Goal: Task Accomplishment & Management: Use online tool/utility

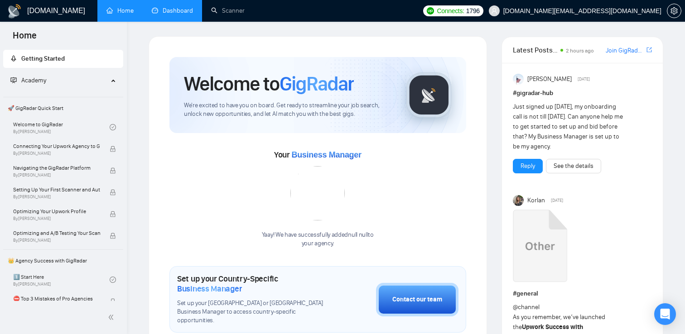
click at [168, 13] on link "Dashboard" at bounding box center [172, 11] width 41 height 8
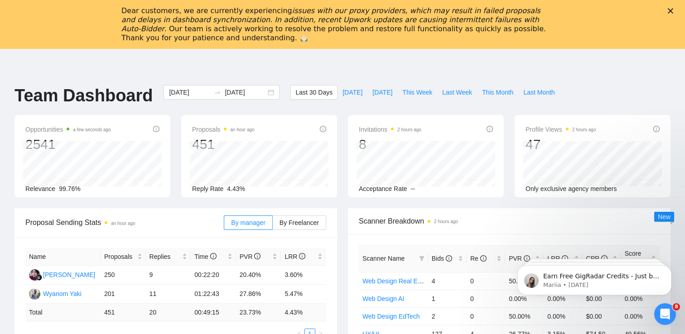
click at [670, 8] on div "Dear customers, we are currently experiencing issues with our proxy providers, …" at bounding box center [342, 25] width 685 height 42
click at [670, 8] on icon "Close" at bounding box center [670, 10] width 5 height 5
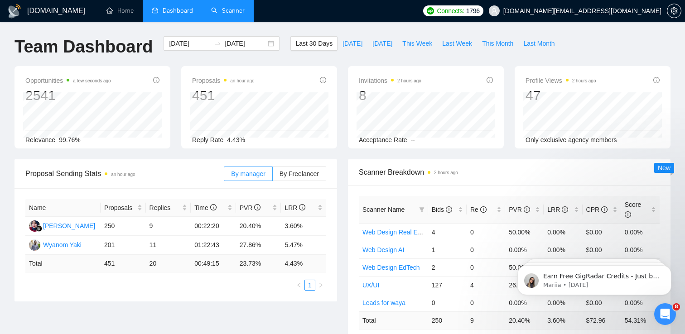
click at [231, 13] on link "Scanner" at bounding box center [228, 11] width 34 height 8
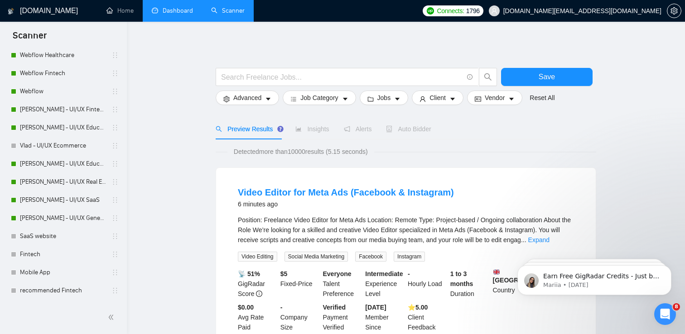
scroll to position [119, 0]
click at [58, 217] on link "[PERSON_NAME] - UI/UX General" at bounding box center [63, 219] width 86 height 18
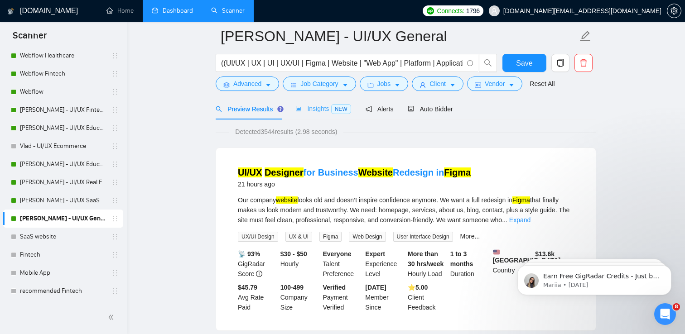
scroll to position [43, 0]
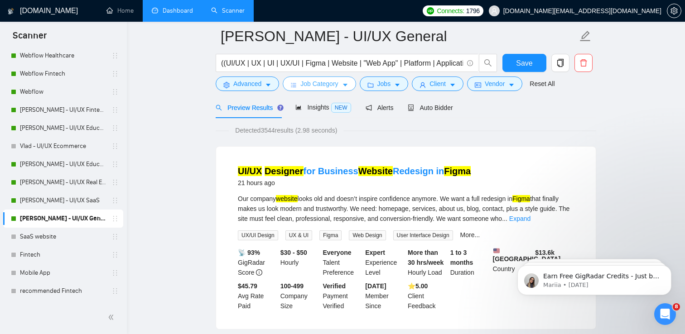
click at [333, 86] on span "Job Category" at bounding box center [319, 84] width 38 height 10
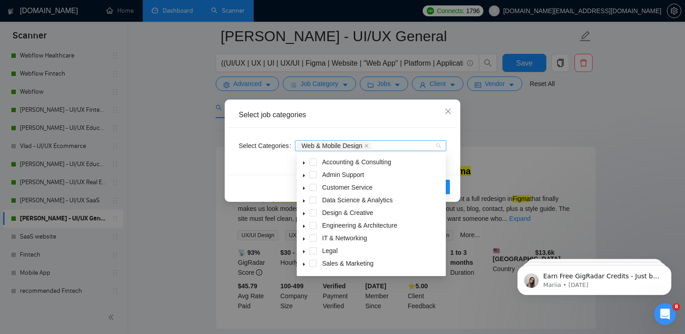
click at [429, 148] on div "Web & Mobile Design" at bounding box center [366, 145] width 138 height 9
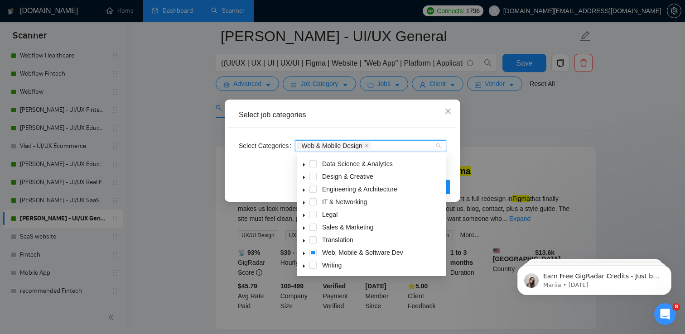
click at [303, 255] on icon "caret-down" at bounding box center [304, 253] width 5 height 5
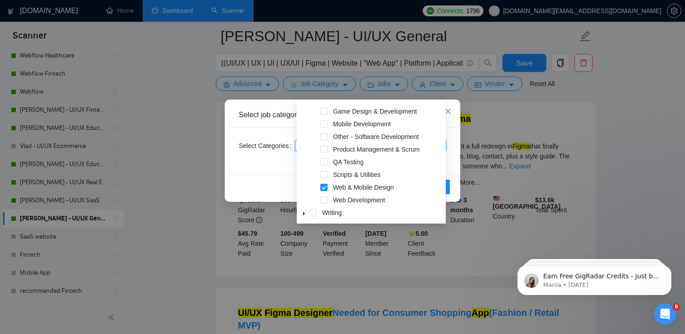
scroll to position [94, 0]
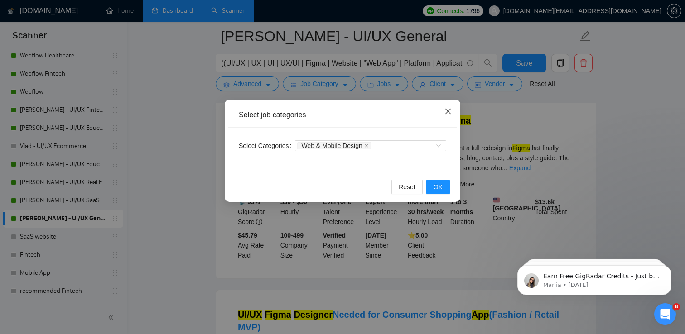
click at [452, 114] on span "Close" at bounding box center [448, 112] width 24 height 24
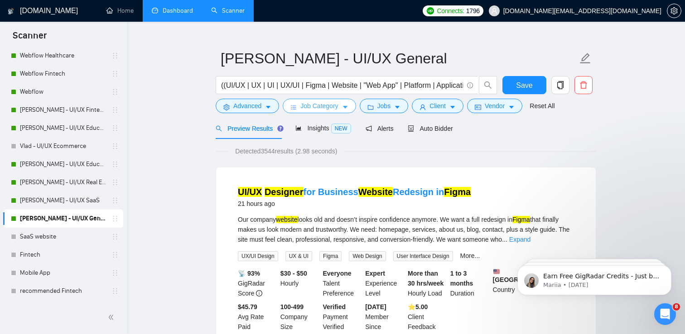
scroll to position [0, 0]
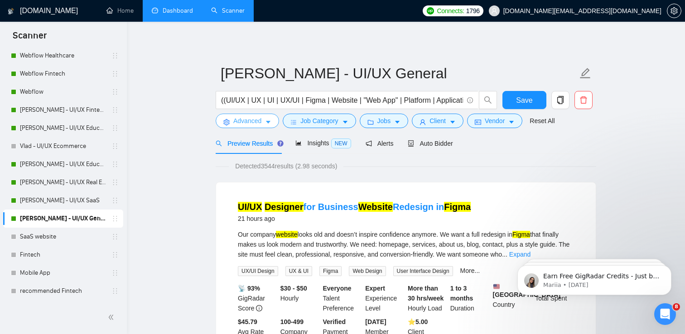
click at [258, 120] on span "Advanced" at bounding box center [247, 121] width 28 height 10
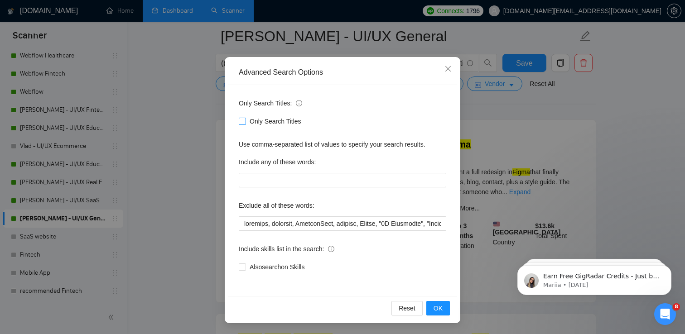
scroll to position [76, 0]
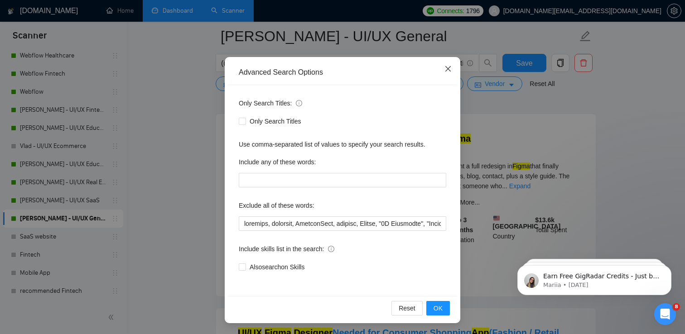
click at [452, 67] on span "Close" at bounding box center [448, 69] width 24 height 24
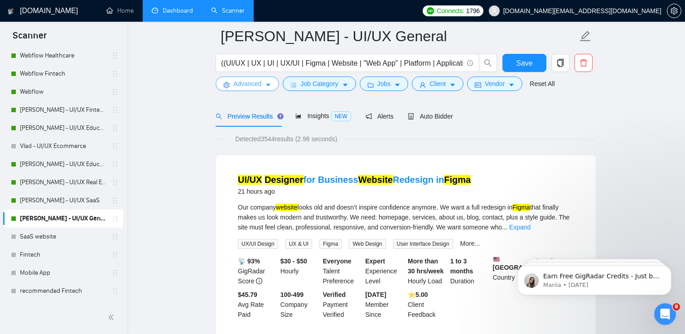
scroll to position [0, 0]
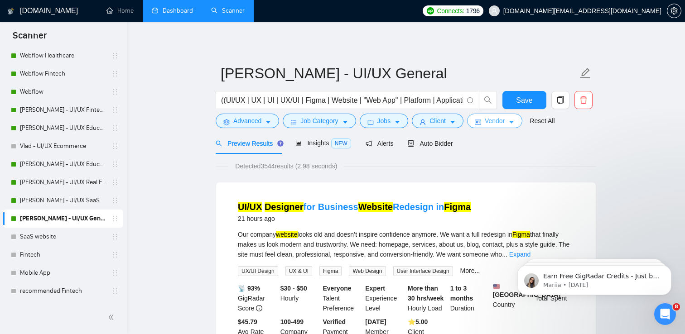
click at [512, 120] on button "Vendor" at bounding box center [494, 121] width 55 height 14
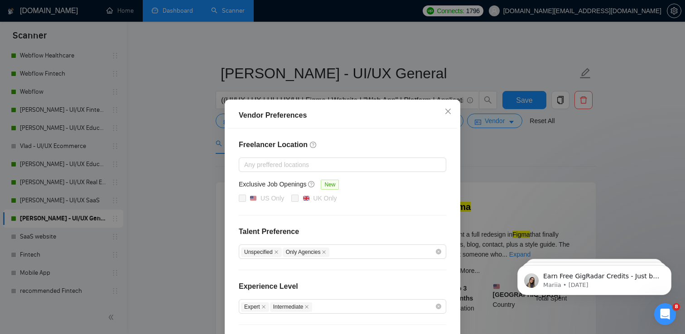
click at [511, 163] on div "Vendor Preferences Freelancer Location Any preffered locations Exclusive Job Op…" at bounding box center [342, 167] width 685 height 334
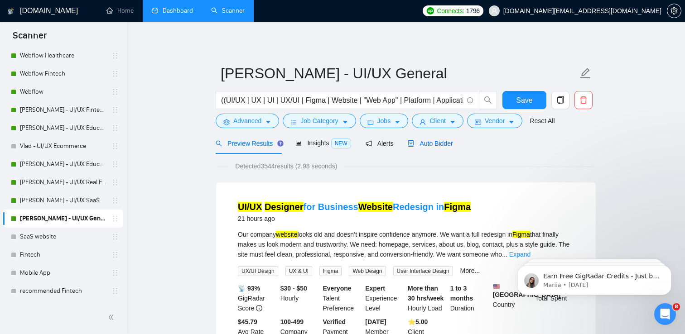
click at [429, 141] on span "Auto Bidder" at bounding box center [430, 143] width 45 height 7
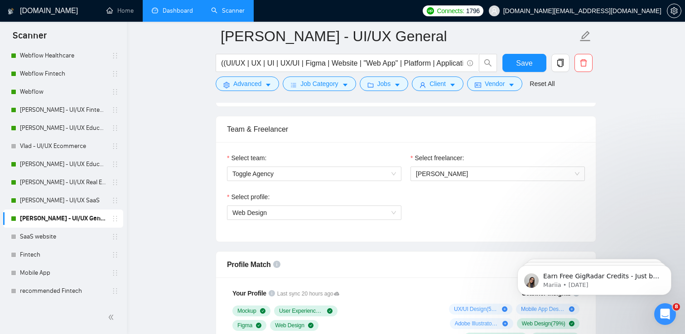
scroll to position [439, 0]
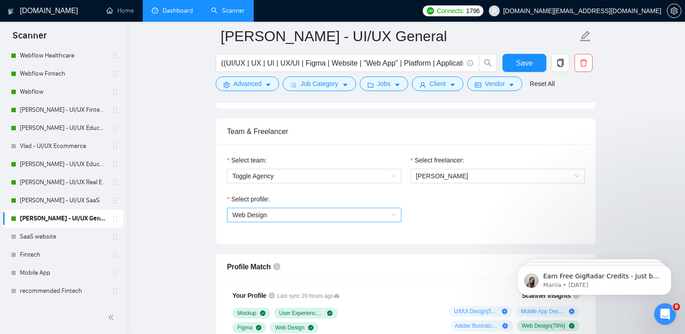
click at [280, 218] on span "Web Design" at bounding box center [314, 215] width 164 height 14
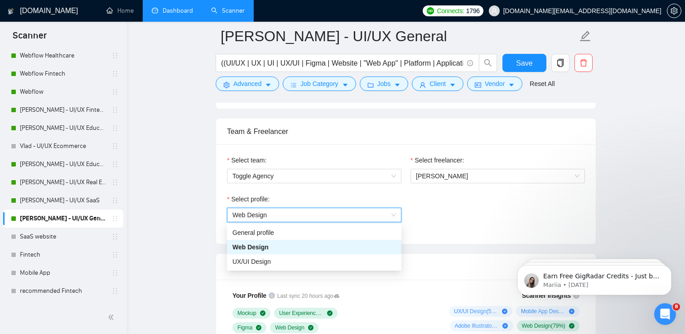
click at [464, 209] on div "Select profile: 1044578476142100494 Web Design" at bounding box center [405, 213] width 367 height 39
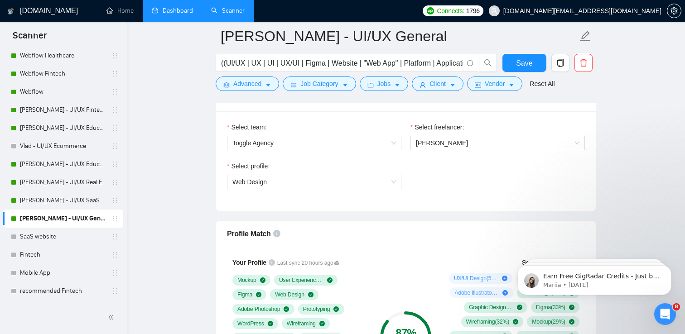
scroll to position [481, 0]
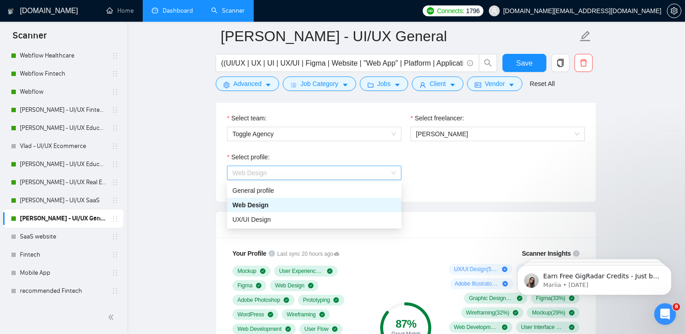
click at [375, 170] on span "Web Design" at bounding box center [314, 173] width 164 height 14
click at [482, 163] on div "Select profile: Web Design" at bounding box center [405, 171] width 367 height 39
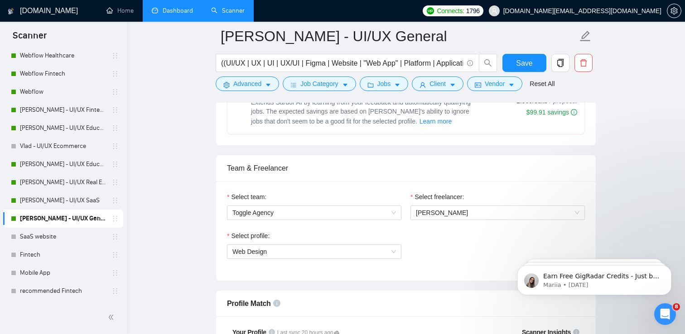
scroll to position [401, 0]
click at [304, 251] on span "Web Design" at bounding box center [314, 253] width 164 height 14
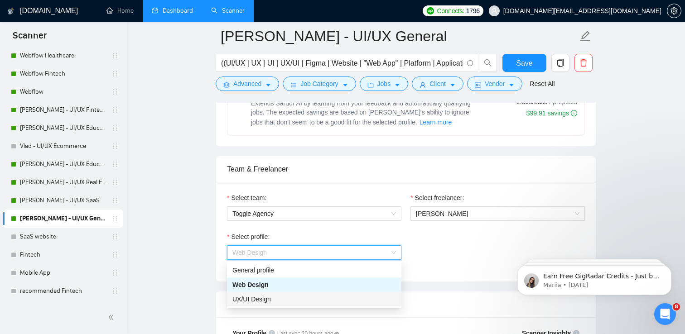
click at [273, 301] on div "UX/UI Design" at bounding box center [314, 299] width 164 height 10
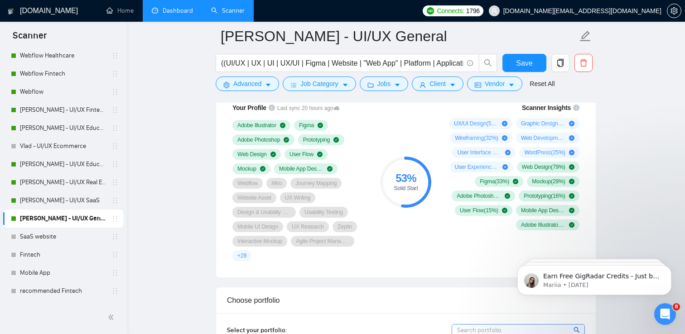
scroll to position [633, 0]
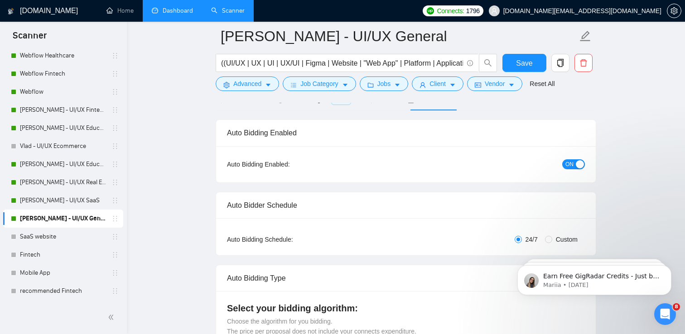
scroll to position [0, 0]
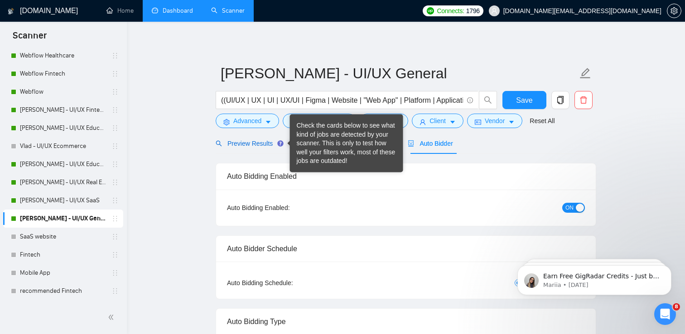
click at [255, 145] on span "Preview Results" at bounding box center [248, 143] width 65 height 7
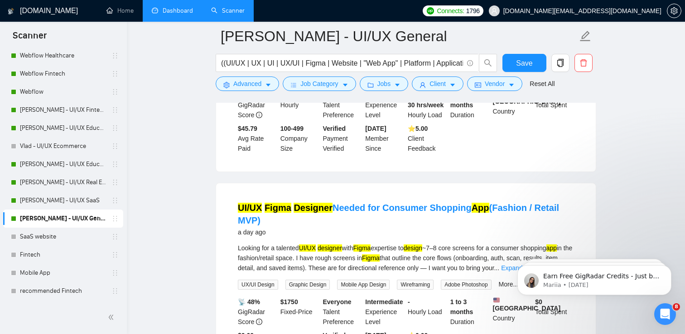
scroll to position [211, 0]
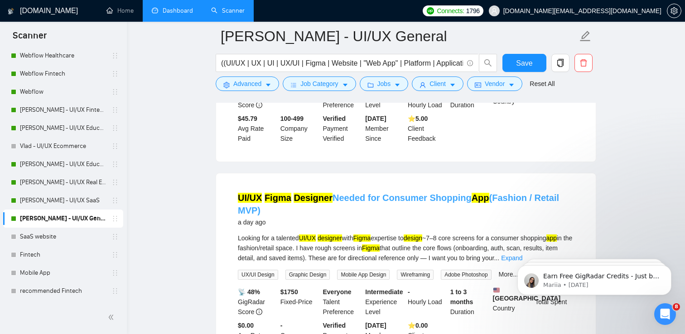
click at [391, 208] on link "UI/UX Figma Designer Needed for Consumer Shopping App (Fashion / Retail MVP)" at bounding box center [398, 204] width 321 height 23
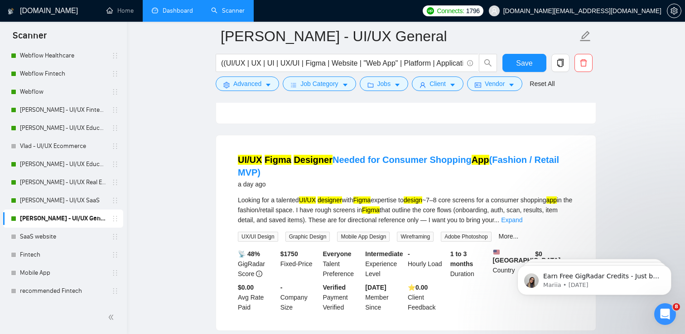
scroll to position [251, 0]
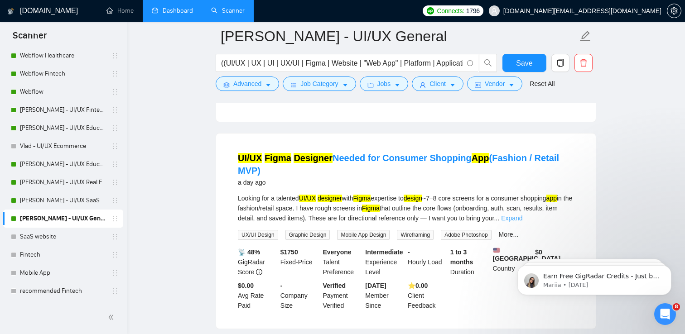
click at [522, 222] on link "Expand" at bounding box center [511, 218] width 21 height 7
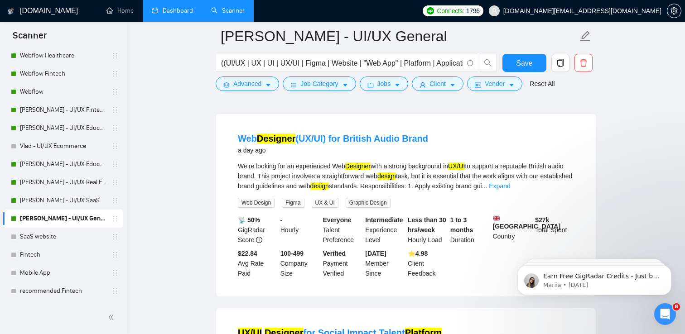
scroll to position [575, 0]
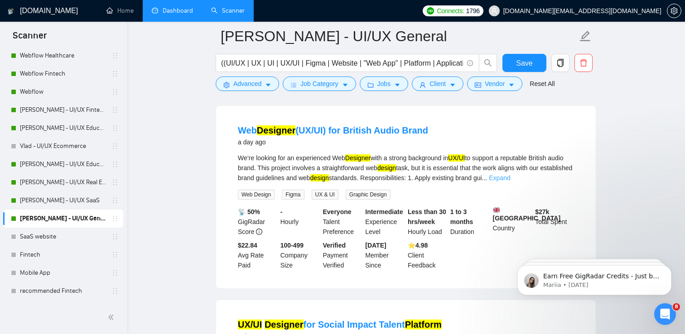
click at [510, 182] on link "Expand" at bounding box center [499, 177] width 21 height 7
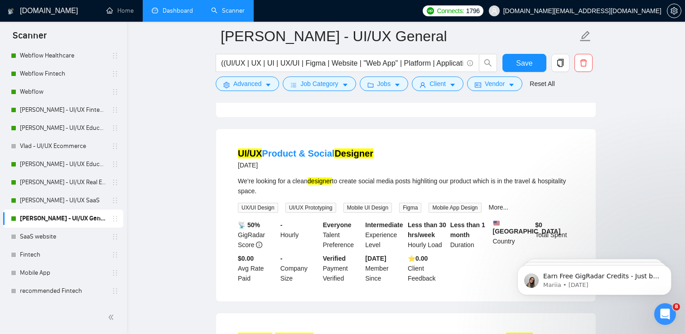
scroll to position [1411, 0]
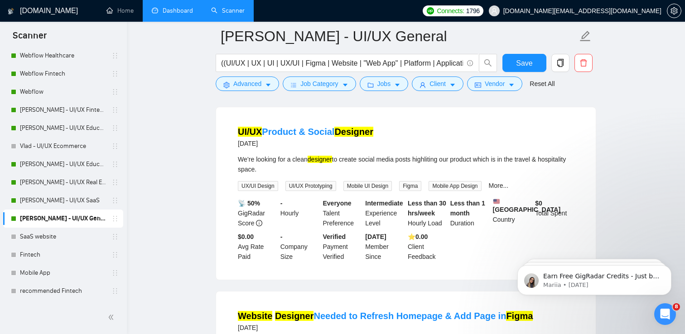
click at [409, 174] on div "We’re looking for a clean designer to create social media posts highliting our …" at bounding box center [406, 164] width 336 height 20
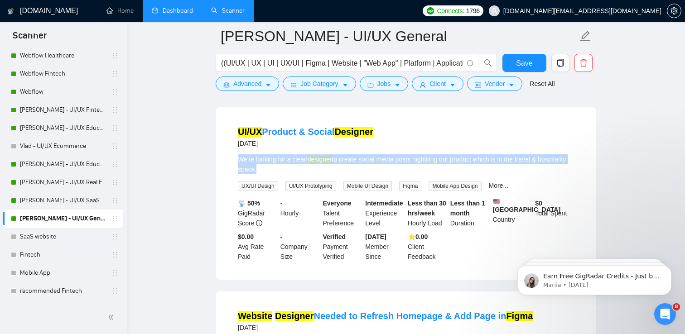
click at [409, 174] on div "We’re looking for a clean designer to create social media posts highliting our …" at bounding box center [406, 164] width 336 height 20
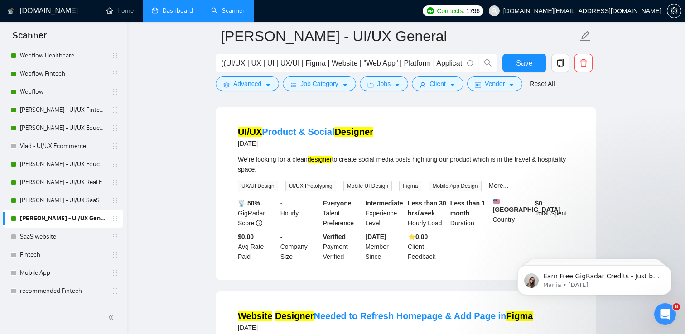
click at [306, 174] on div "We’re looking for a clean designer to create social media posts highliting our …" at bounding box center [406, 164] width 336 height 20
drag, startPoint x: 367, startPoint y: 201, endPoint x: 421, endPoint y: 202, distance: 53.9
click at [421, 174] on div "We’re looking for a clean designer to create social media posts highliting our …" at bounding box center [406, 164] width 336 height 20
copy div "social media posts"
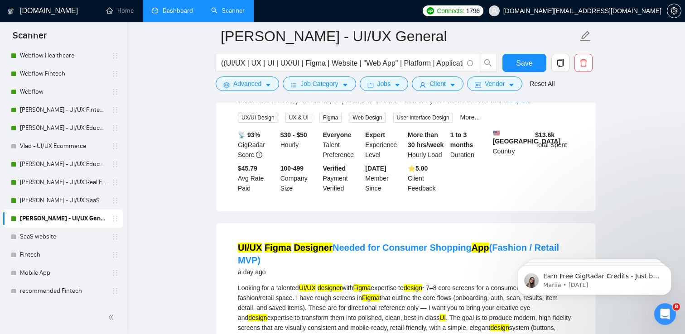
scroll to position [0, 0]
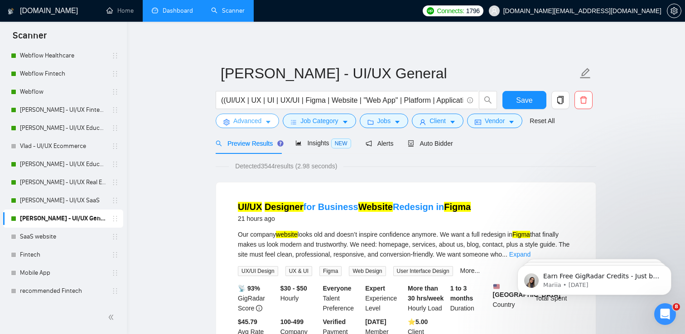
click at [259, 120] on span "Advanced" at bounding box center [247, 121] width 28 height 10
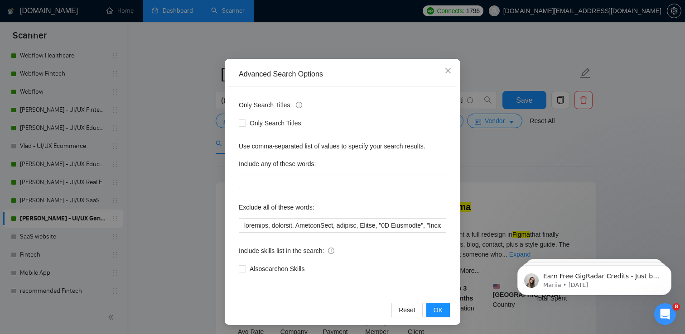
scroll to position [43, 0]
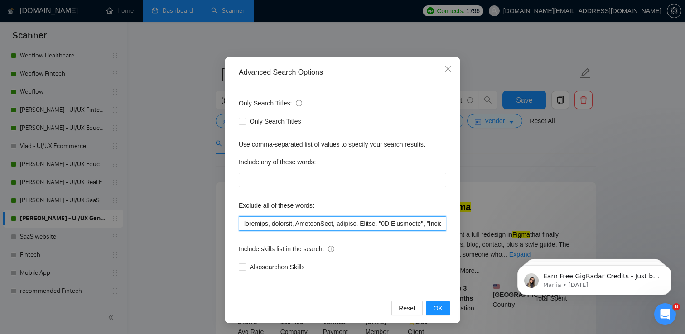
click at [245, 225] on input "text" at bounding box center [342, 224] width 207 height 14
paste input "social media posts"
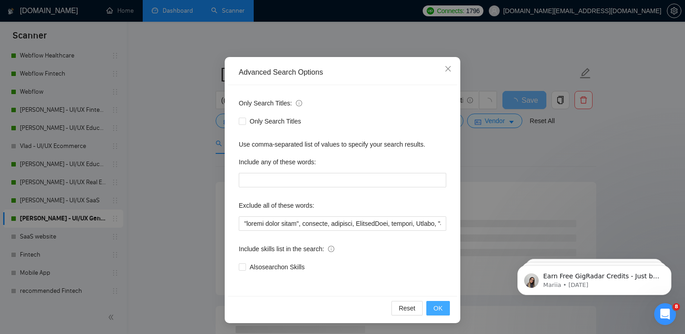
click at [441, 312] on span "OK" at bounding box center [438, 309] width 9 height 10
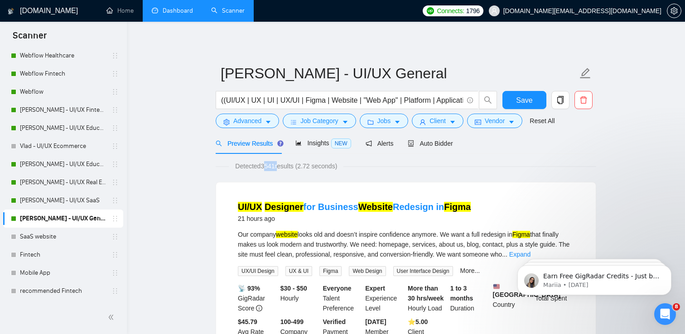
drag, startPoint x: 264, startPoint y: 168, endPoint x: 280, endPoint y: 168, distance: 15.9
click at [280, 168] on span "Detected 3541 results (2.72 seconds)" at bounding box center [286, 166] width 115 height 10
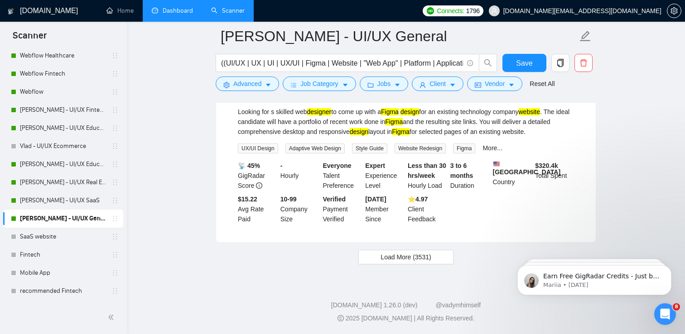
scroll to position [1930, 0]
click at [390, 255] on span "Load More (3531)" at bounding box center [406, 257] width 50 height 10
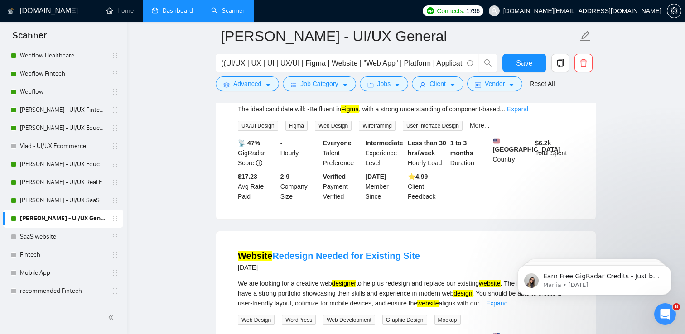
scroll to position [2677, 0]
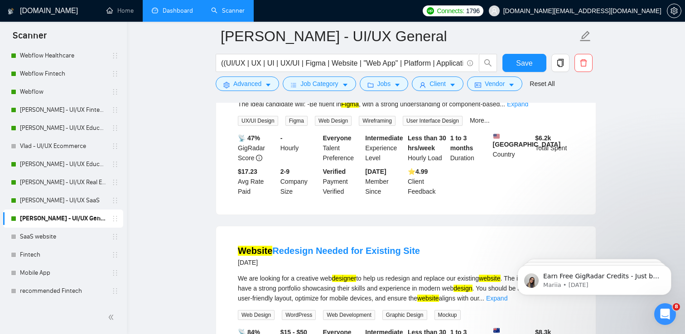
click at [388, 62] on link "Figma UX/UI Designer Needed for Email Template Blocks" at bounding box center [359, 57] width 242 height 10
drag, startPoint x: 425, startPoint y: 145, endPoint x: 413, endPoint y: 144, distance: 12.4
click at [413, 109] on div "We’re looking for a skilled UX/UI Designer to help bring our email templates to…" at bounding box center [406, 94] width 336 height 30
drag, startPoint x: 411, startPoint y: 144, endPoint x: 427, endPoint y: 145, distance: 15.4
click at [427, 109] on div "We’re looking for a skilled UX/UI Designer to help bring our email templates to…" at bounding box center [406, 94] width 336 height 30
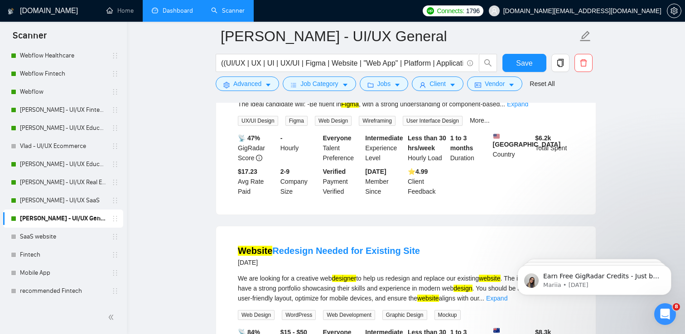
copy div "email"
drag, startPoint x: 457, startPoint y: 146, endPoint x: 411, endPoint y: 148, distance: 45.8
click at [411, 109] on div "We’re looking for a skilled UX/UI Designer to help bring our email templates to…" at bounding box center [406, 94] width 336 height 30
copy div "email templates"
click at [400, 109] on div "We’re looking for a skilled UX/UI Designer to help bring our email templates to…" at bounding box center [406, 94] width 336 height 30
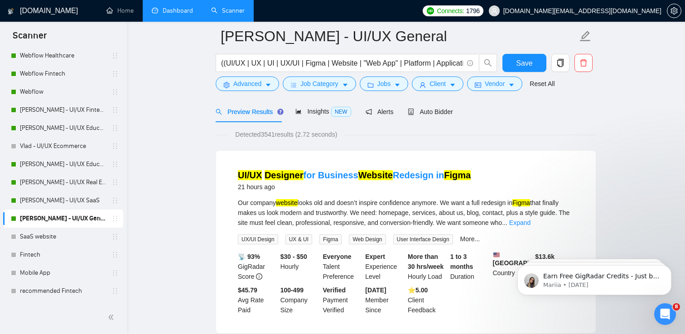
scroll to position [0, 0]
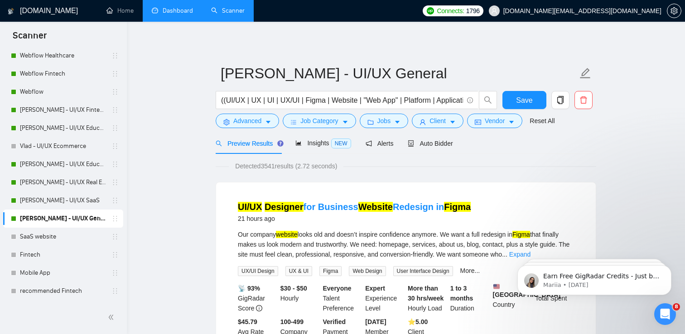
click at [259, 143] on span "Preview Results" at bounding box center [248, 143] width 65 height 7
click at [247, 122] on span "Advanced" at bounding box center [247, 121] width 28 height 10
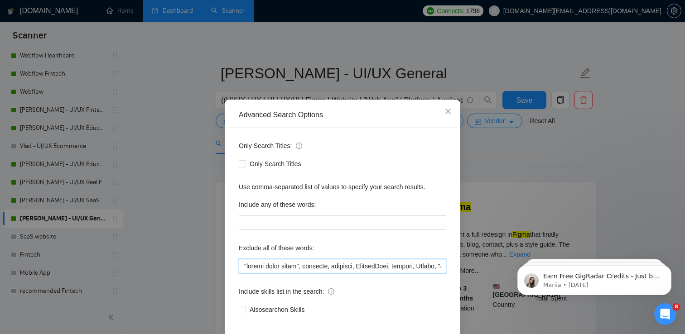
click at [244, 265] on input "text" at bounding box center [342, 266] width 207 height 14
paste input "email templates"
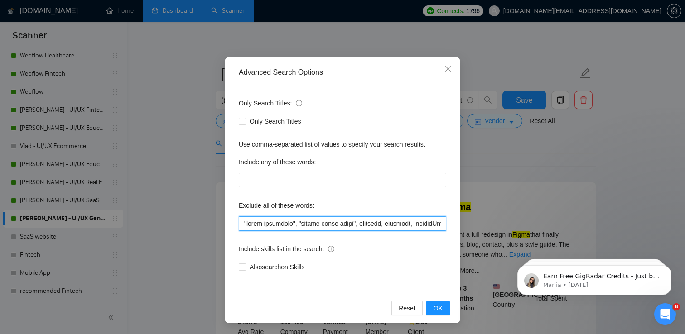
scroll to position [1, 0]
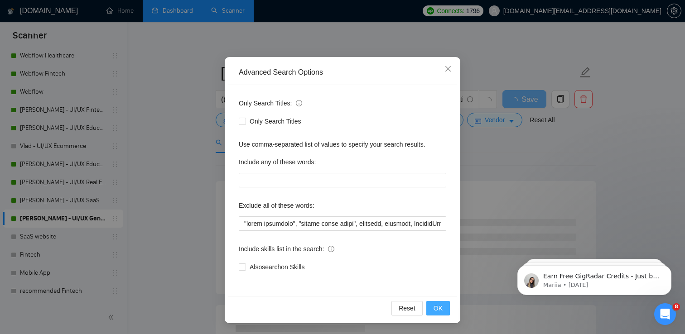
click at [432, 308] on button "OK" at bounding box center [438, 308] width 24 height 14
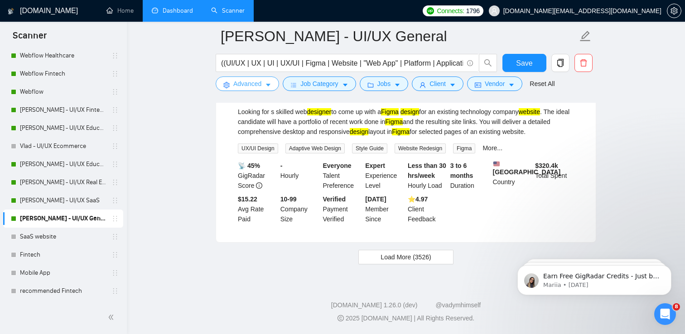
scroll to position [1930, 0]
click at [405, 261] on span "Load More (3526)" at bounding box center [406, 257] width 50 height 10
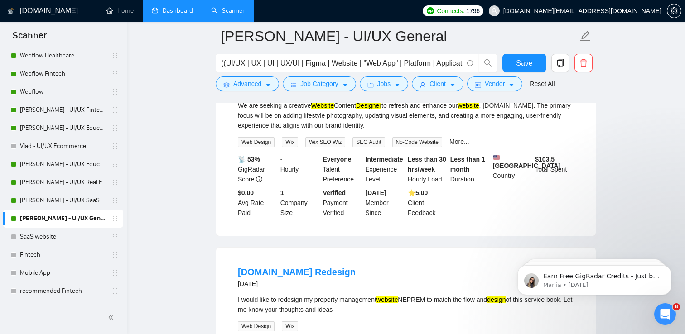
scroll to position [2273, 0]
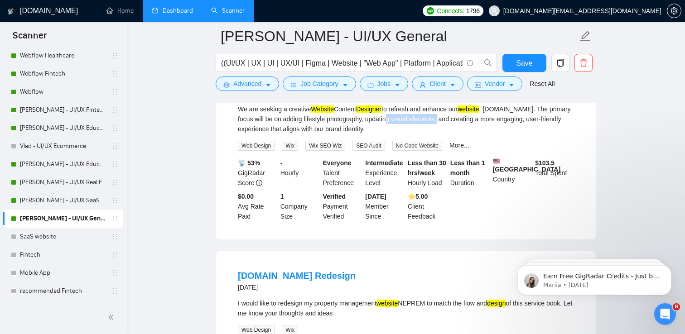
drag, startPoint x: 410, startPoint y: 174, endPoint x: 463, endPoint y: 174, distance: 53.0
click at [463, 134] on div "We are seeking a creative Website Content Designer to refresh and enhance our w…" at bounding box center [406, 119] width 336 height 30
click at [358, 134] on div "We are seeking a creative Website Content Designer to refresh and enhance our w…" at bounding box center [406, 119] width 336 height 30
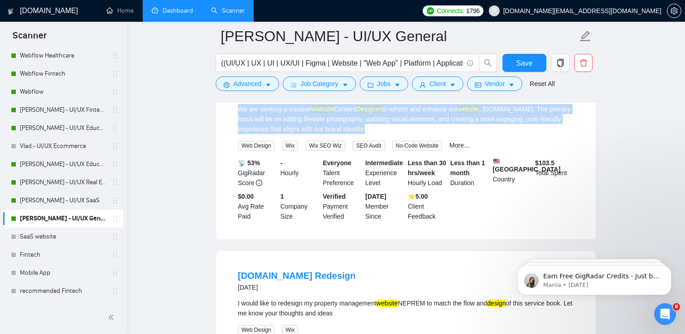
click at [358, 134] on div "We are seeking a creative Website Content Designer to refresh and enhance our w…" at bounding box center [406, 119] width 336 height 30
click at [371, 134] on div "We are seeking a creative Website Content Designer to refresh and enhance our w…" at bounding box center [406, 119] width 336 height 30
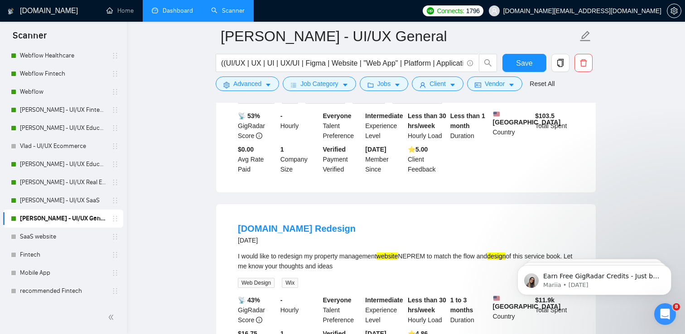
scroll to position [2274, 0]
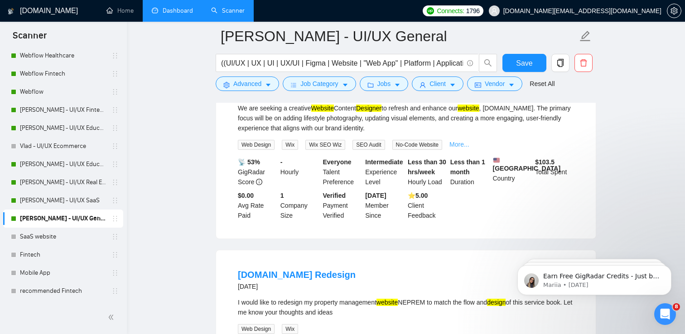
click at [464, 148] on link "More..." at bounding box center [459, 144] width 20 height 7
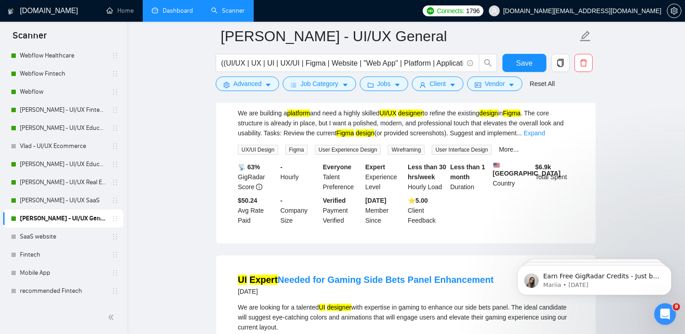
scroll to position [3245, 0]
click at [545, 136] on link "Expand" at bounding box center [534, 132] width 21 height 7
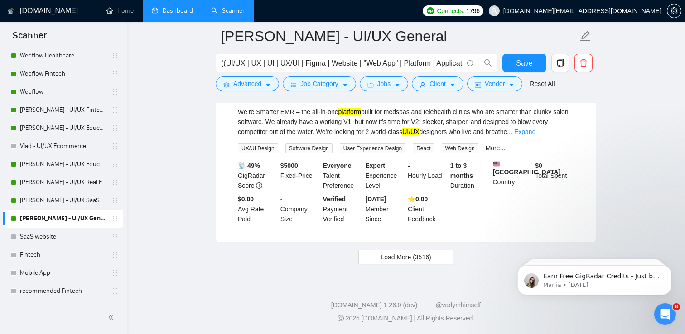
scroll to position [3875, 0]
click at [261, 82] on span "Advanced" at bounding box center [247, 84] width 28 height 10
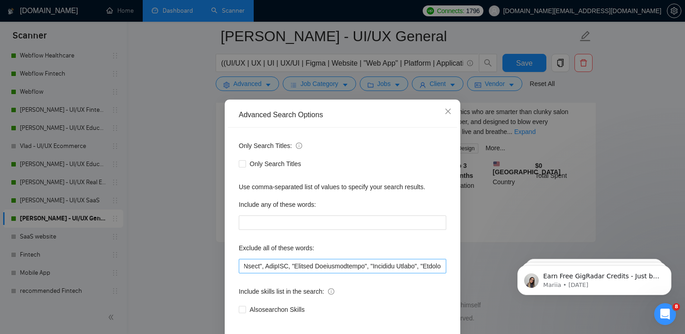
scroll to position [0, 3401]
click at [449, 109] on icon "close" at bounding box center [447, 111] width 7 height 7
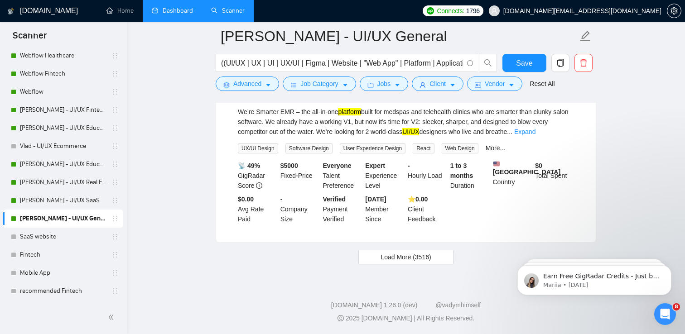
drag, startPoint x: 424, startPoint y: 139, endPoint x: 458, endPoint y: 158, distance: 39.7
click at [458, 104] on div "UI/UX Redesign for Next-Gen EMR (React) 5 days ago" at bounding box center [406, 91] width 336 height 26
click at [389, 137] on div "We’re Smarter EMR – the all-in-one platform built for medspas and telehealth cl…" at bounding box center [406, 122] width 336 height 30
click at [248, 92] on form "Vlad - UI/UX General ((UI/UX | UX | UI | UX/UI | Figma | Website | "Web App" | …" at bounding box center [406, 59] width 381 height 74
click at [254, 84] on span "Advanced" at bounding box center [247, 84] width 28 height 10
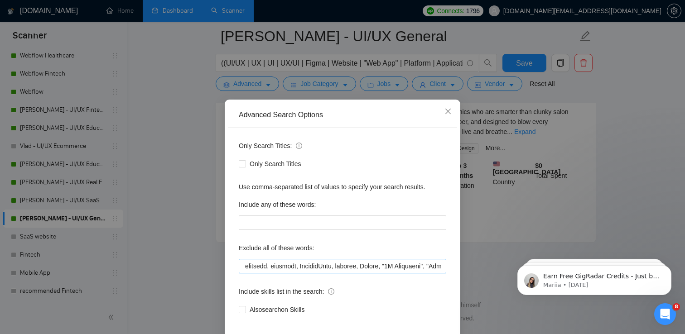
scroll to position [0, 0]
click at [246, 269] on input "text" at bounding box center [342, 266] width 207 height 14
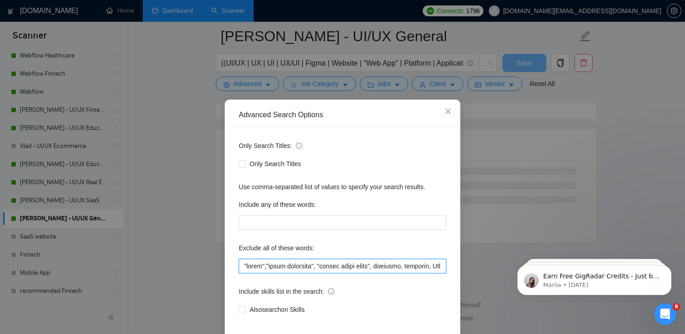
scroll to position [2418, 0]
click at [261, 268] on input "text" at bounding box center [342, 266] width 207 height 14
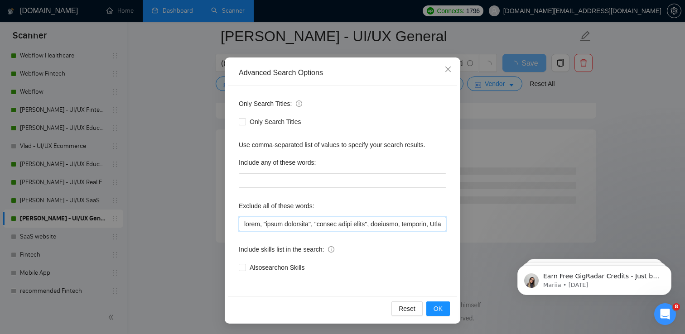
scroll to position [43, 0]
type input "react, "email templates", "social media posts", engineer, finalize, FlutterFlow…"
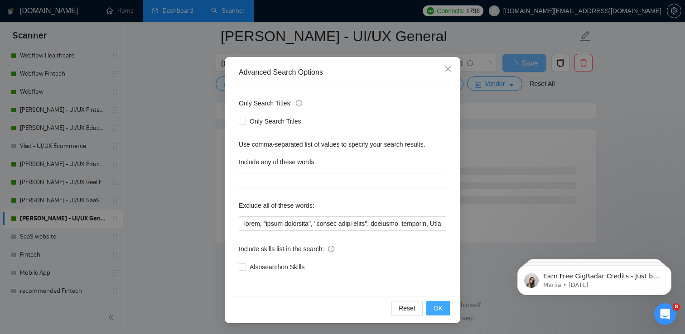
click at [434, 306] on span "OK" at bounding box center [438, 309] width 9 height 10
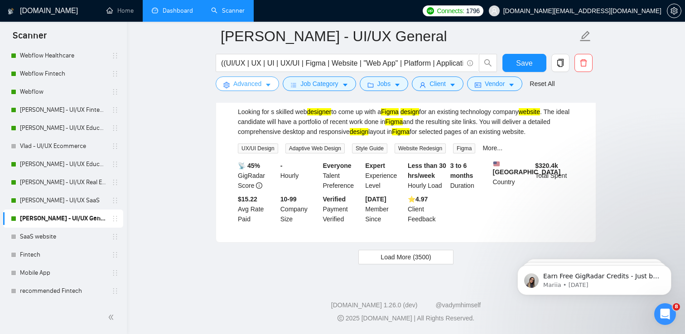
scroll to position [1930, 0]
click at [416, 261] on span "Load More (3500)" at bounding box center [406, 257] width 50 height 10
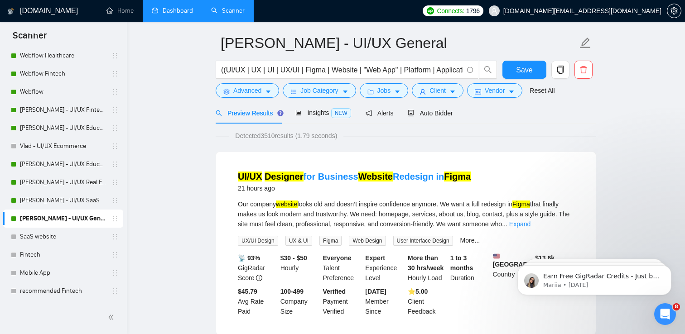
scroll to position [0, 0]
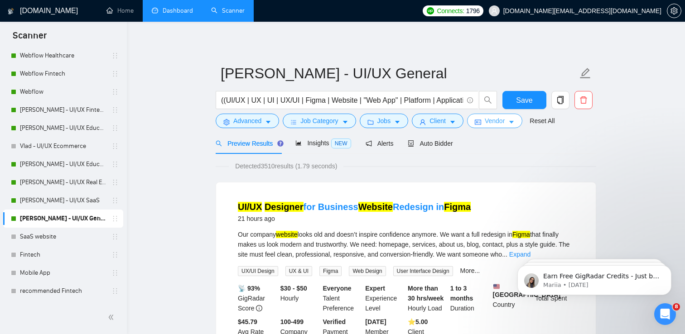
click at [502, 122] on span "Vendor" at bounding box center [495, 121] width 20 height 10
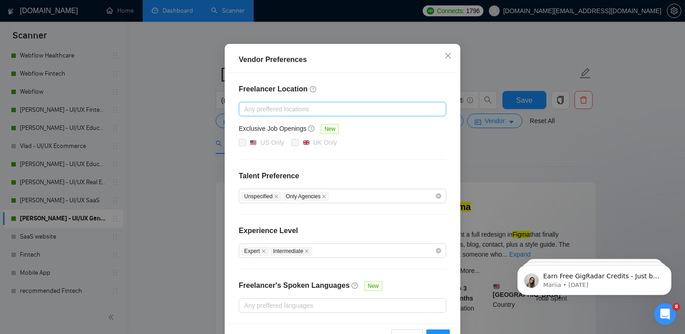
scroll to position [75, 0]
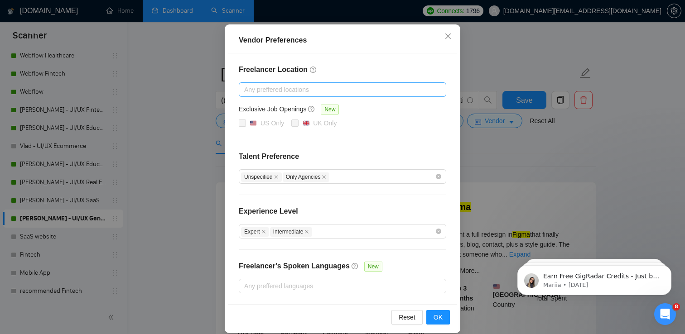
click at [363, 88] on div at bounding box center [338, 89] width 194 height 11
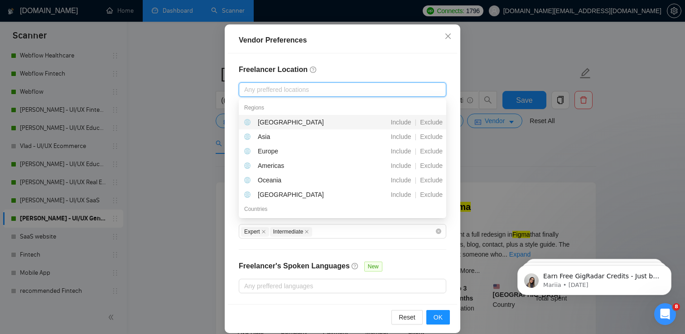
click at [386, 59] on div "Freelancer Location Any preffered locations Exclusive Job Openings New US Only …" at bounding box center [342, 178] width 229 height 251
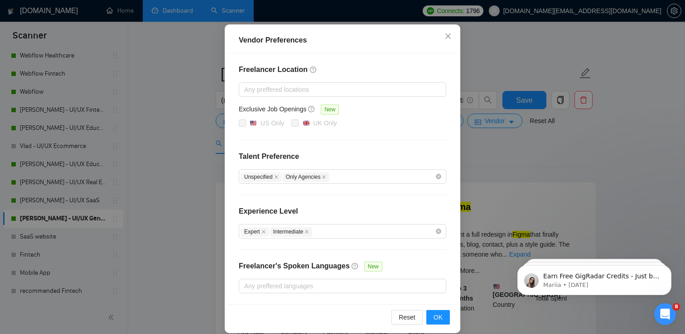
scroll to position [85, 0]
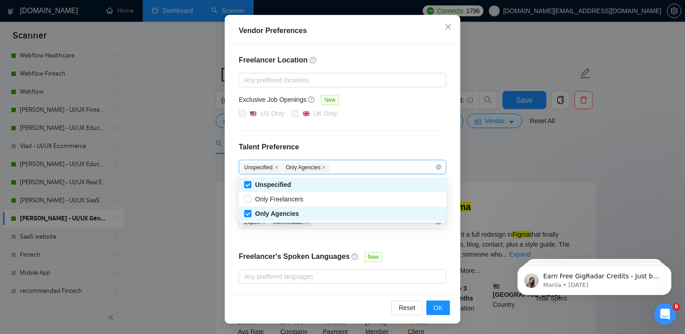
click at [379, 166] on div "Unspecified Only Agencies" at bounding box center [338, 167] width 194 height 11
click at [369, 131] on div "Freelancer Location Any preffered locations Exclusive Job Openings New US Only …" at bounding box center [342, 169] width 229 height 251
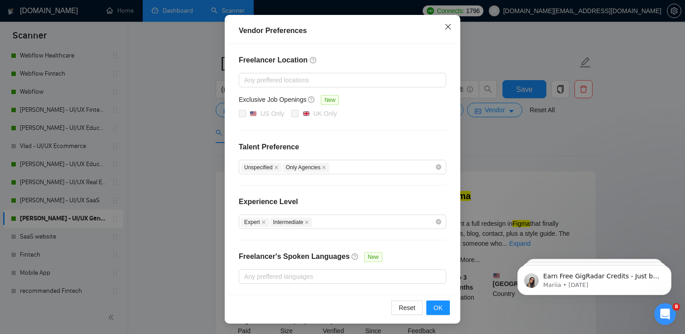
click at [452, 29] on span "Close" at bounding box center [448, 27] width 24 height 24
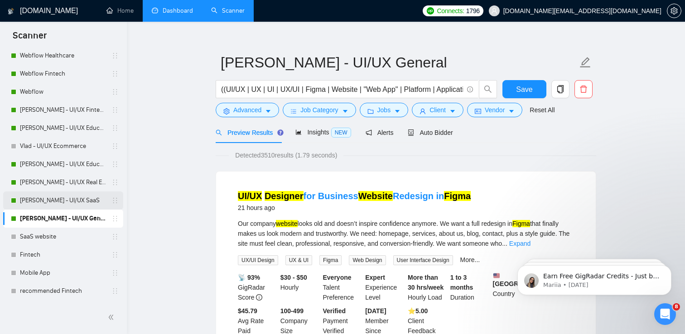
click at [40, 200] on link "[PERSON_NAME] - UI/UX SaaS" at bounding box center [63, 201] width 86 height 18
click at [535, 93] on button "Save" at bounding box center [524, 89] width 44 height 18
click at [71, 205] on link "[PERSON_NAME] - UI/UX SaaS" at bounding box center [63, 201] width 86 height 18
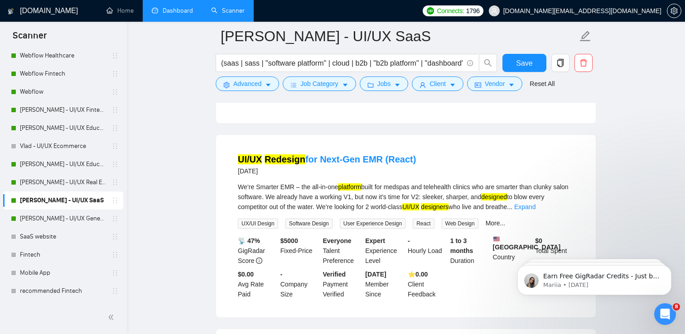
scroll to position [638, 0]
click at [255, 87] on span "Advanced" at bounding box center [247, 84] width 28 height 10
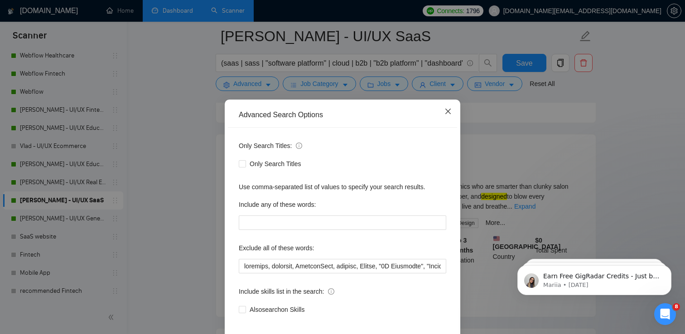
click at [448, 111] on icon "close" at bounding box center [447, 111] width 7 height 7
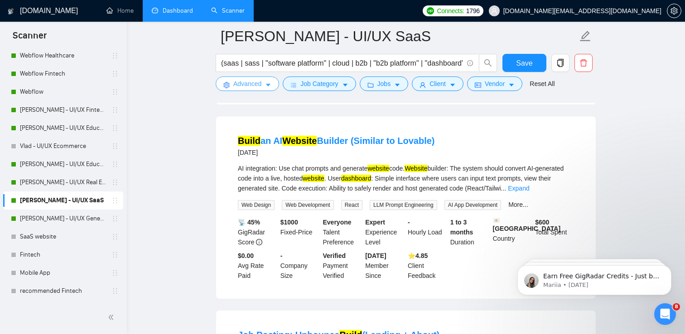
scroll to position [1629, 0]
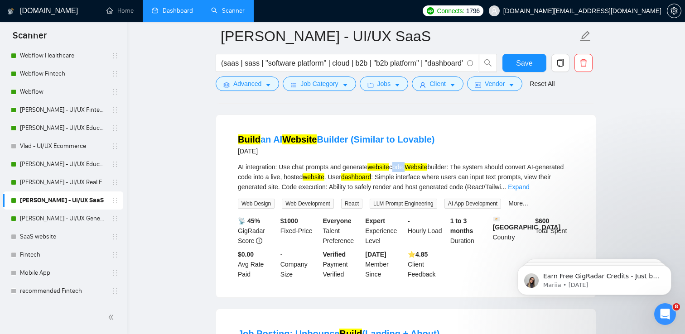
drag, startPoint x: 413, startPoint y: 189, endPoint x: 399, endPoint y: 193, distance: 15.1
click at [399, 192] on div "AI integration: Use chat prompts and generate website code. Website builder: Th…" at bounding box center [406, 177] width 336 height 30
copy div "code"
click at [250, 85] on span "Advanced" at bounding box center [247, 84] width 28 height 10
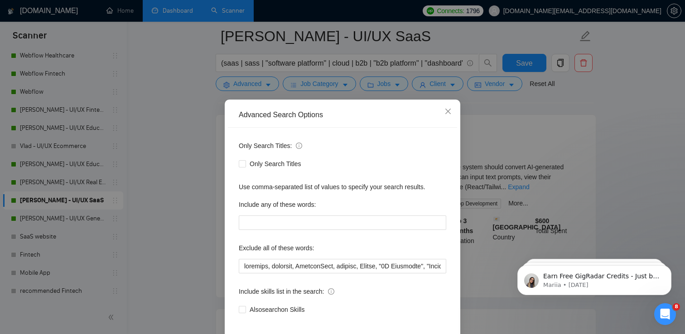
click at [150, 203] on div "Advanced Search Options Only Search Titles: Only Search Titles Use comma-separa…" at bounding box center [342, 167] width 685 height 334
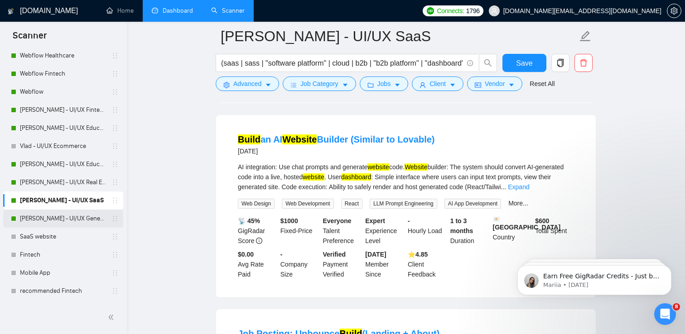
click at [52, 221] on link "[PERSON_NAME] - UI/UX General" at bounding box center [63, 219] width 86 height 18
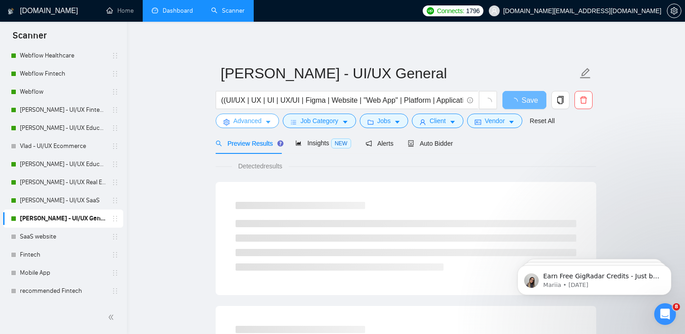
click at [253, 121] on span "Advanced" at bounding box center [247, 121] width 28 height 10
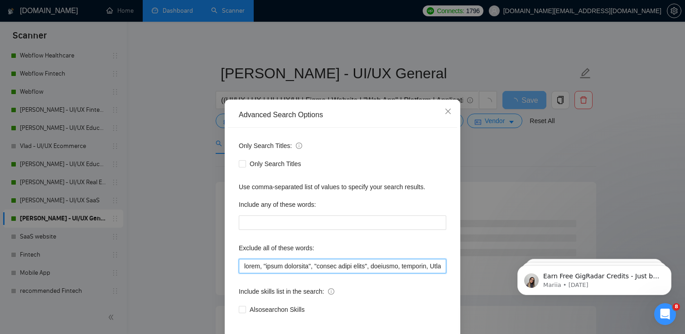
click at [244, 267] on input "text" at bounding box center [342, 266] width 207 height 14
paste input "code"
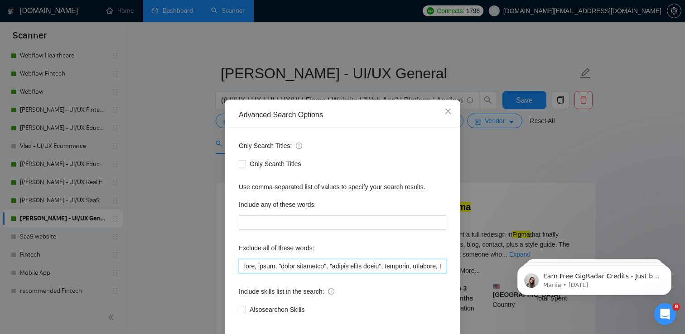
scroll to position [43, 0]
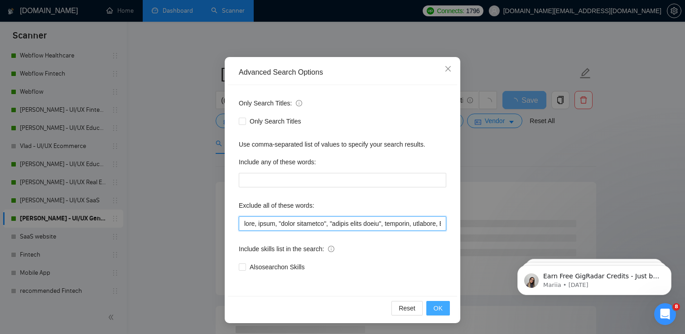
type input "code, react, "email templates", "social media posts", engineer, finalize, Flutt…"
click at [440, 312] on span "OK" at bounding box center [438, 309] width 9 height 10
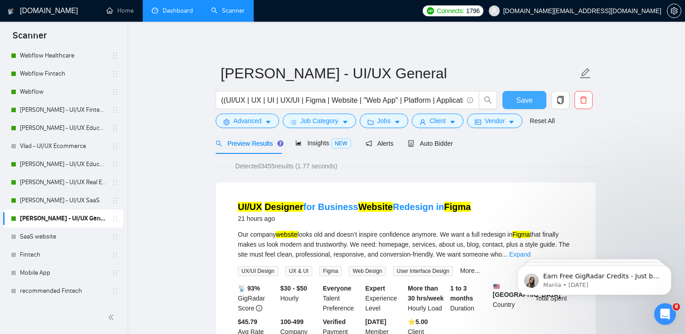
click at [523, 99] on span "Save" at bounding box center [524, 100] width 16 height 11
click at [49, 204] on link "[PERSON_NAME] - UI/UX SaaS" at bounding box center [63, 201] width 86 height 18
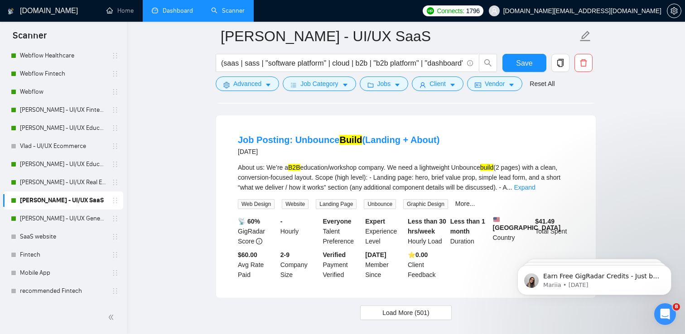
scroll to position [1824, 0]
drag, startPoint x: 492, startPoint y: 192, endPoint x: 463, endPoint y: 192, distance: 28.1
click at [463, 192] on div "About us: We’re a B2B education/workshop company. We need a lightweight Unbounc…" at bounding box center [406, 177] width 336 height 30
copy div "Unbounce"
click at [61, 218] on link "[PERSON_NAME] - UI/UX General" at bounding box center [63, 219] width 86 height 18
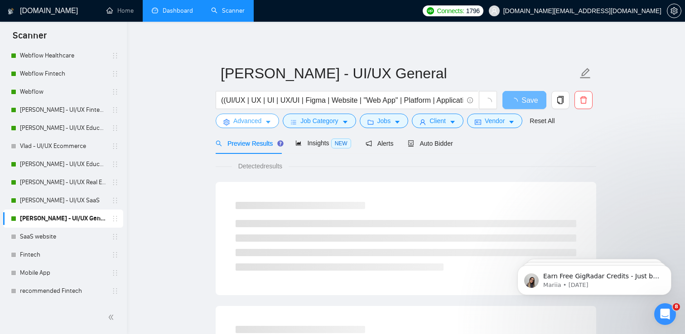
click at [253, 123] on span "Advanced" at bounding box center [247, 121] width 28 height 10
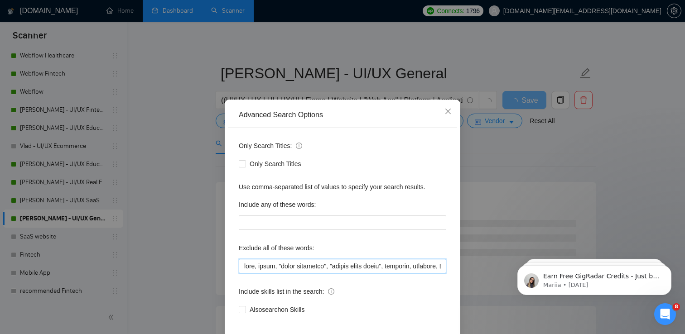
click at [244, 268] on input "text" at bounding box center [342, 266] width 207 height 14
paste input "Unbounce"
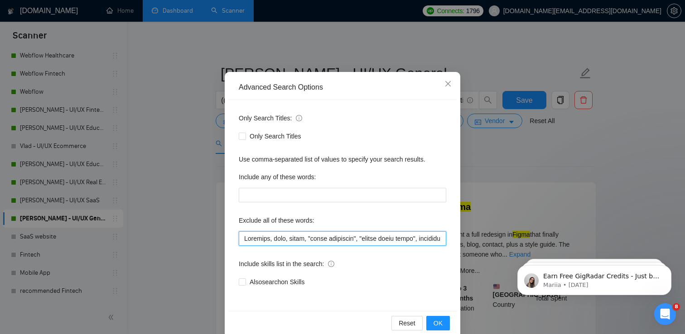
scroll to position [43, 0]
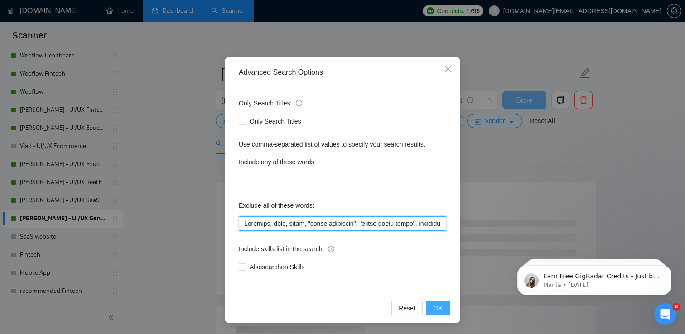
type input "Unbounce, code, react, "email templates", "social media posts", engineer, final…"
click at [445, 313] on button "OK" at bounding box center [438, 308] width 24 height 14
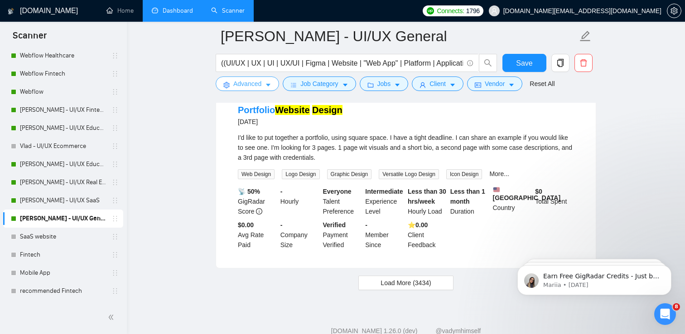
scroll to position [1930, 0]
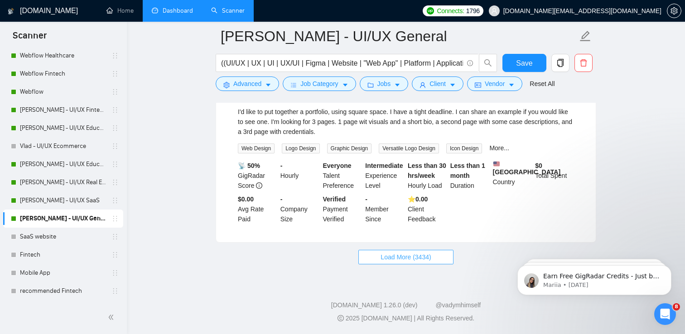
click at [390, 260] on span "Load More (3434)" at bounding box center [406, 257] width 50 height 10
click at [61, 185] on link "[PERSON_NAME] - UI/UX Real Estate" at bounding box center [63, 183] width 86 height 18
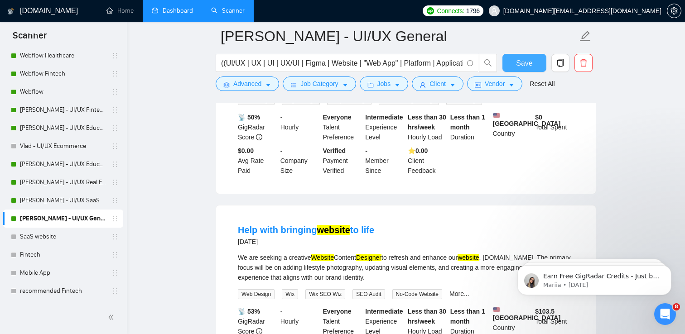
click at [529, 64] on span "Save" at bounding box center [524, 63] width 16 height 11
click at [64, 174] on link "[PERSON_NAME] - UI/UX Real Estate" at bounding box center [63, 183] width 86 height 18
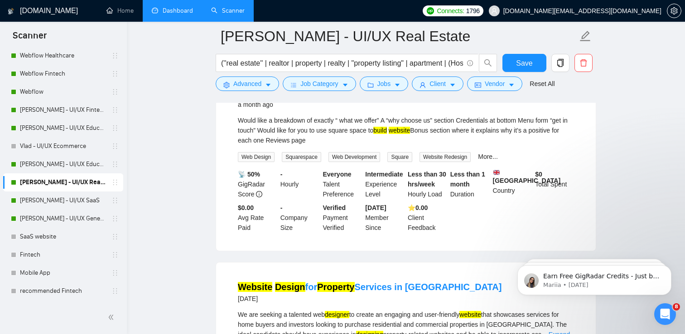
scroll to position [1526, 0]
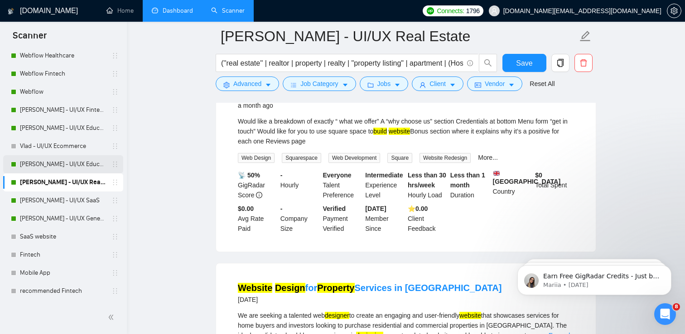
click at [47, 164] on link "[PERSON_NAME] - UI/UX Education" at bounding box center [63, 164] width 86 height 18
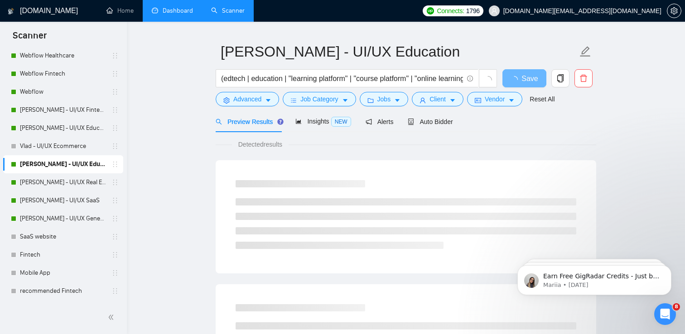
scroll to position [24, 0]
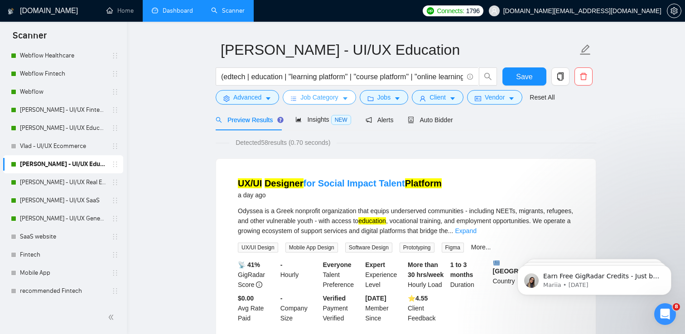
click at [323, 97] on span "Job Category" at bounding box center [319, 97] width 38 height 10
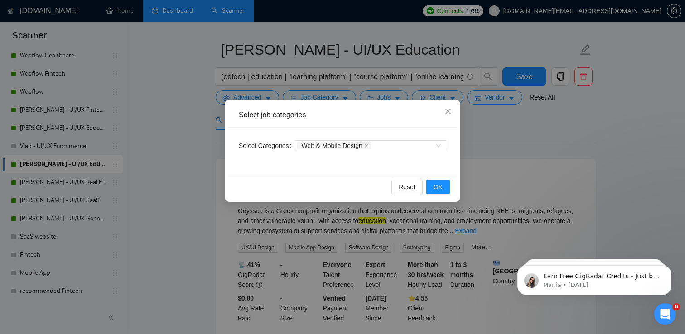
click at [492, 143] on div "Select job categories Select Categories Web & Mobile Design Reset OK" at bounding box center [342, 167] width 685 height 334
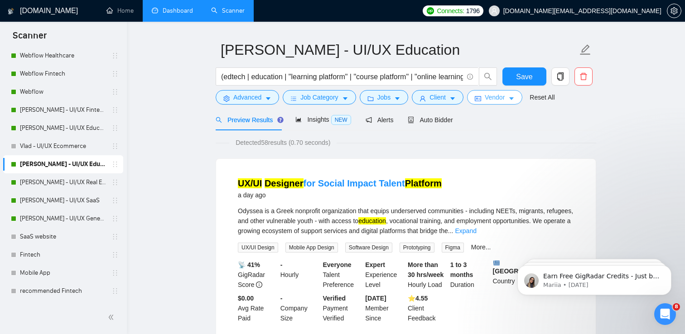
click at [500, 101] on span "Vendor" at bounding box center [495, 97] width 20 height 10
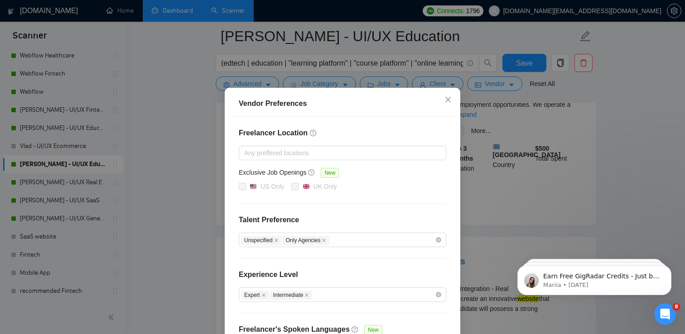
scroll to position [11, 0]
click at [444, 102] on span "Close" at bounding box center [448, 101] width 24 height 24
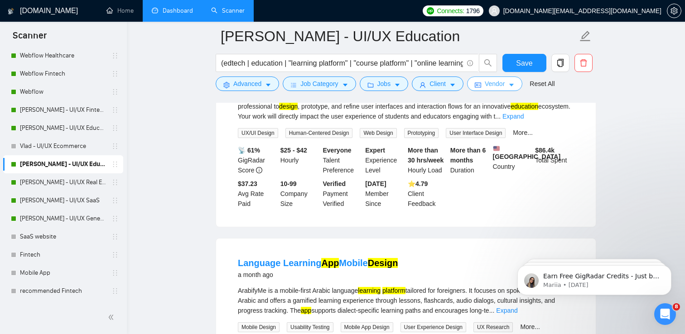
scroll to position [1915, 0]
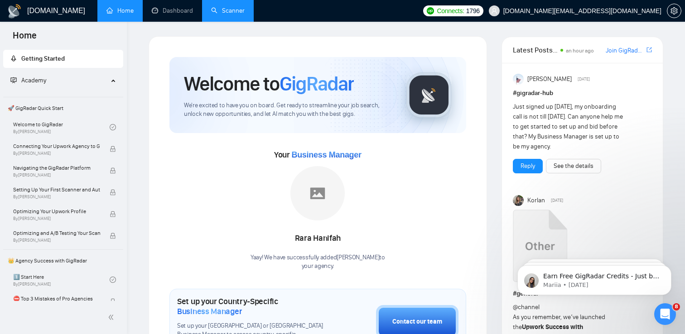
click at [232, 8] on link "Scanner" at bounding box center [228, 11] width 34 height 8
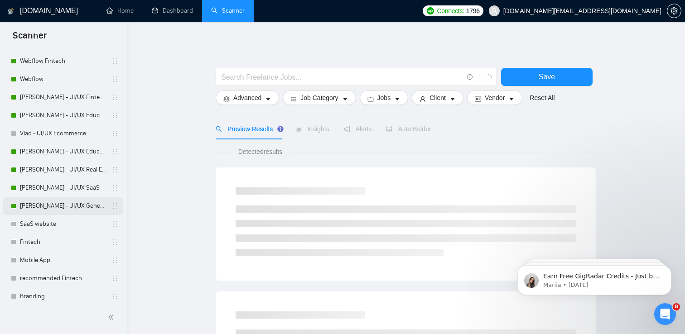
scroll to position [134, 0]
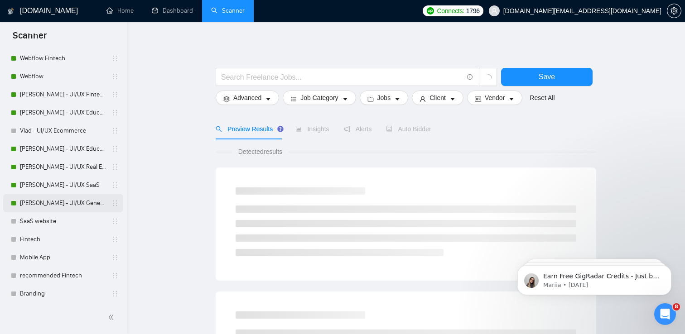
click at [49, 206] on link "[PERSON_NAME] - UI/UX General" at bounding box center [63, 203] width 86 height 18
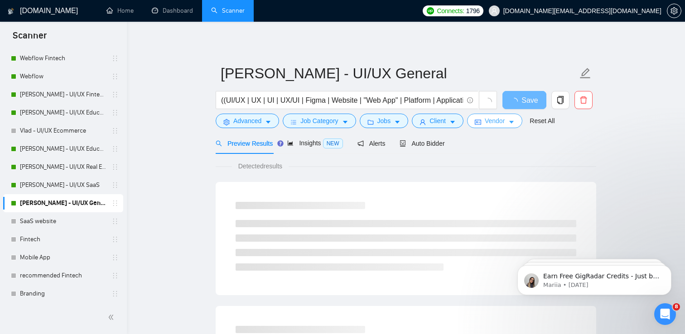
click at [496, 120] on span "Vendor" at bounding box center [495, 121] width 20 height 10
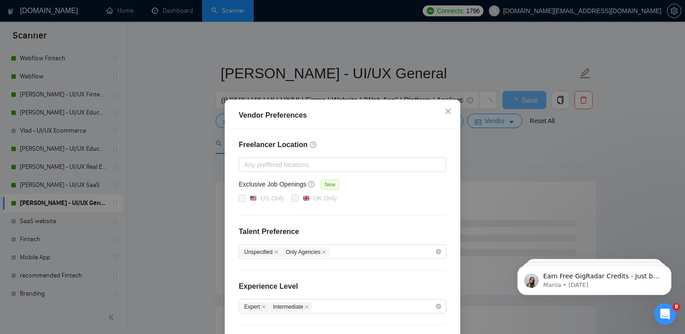
click at [500, 148] on div "Vendor Preferences Freelancer Location Any preffered locations Exclusive Job Op…" at bounding box center [342, 167] width 685 height 334
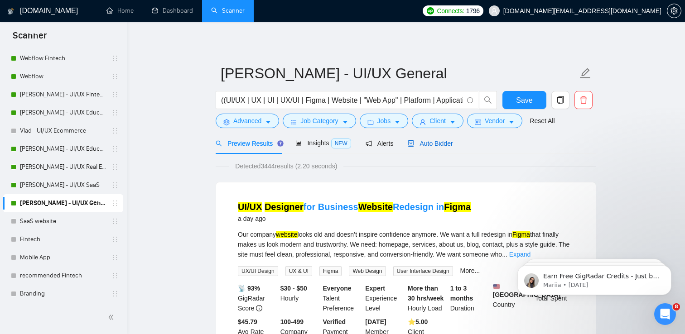
click at [441, 145] on span "Auto Bidder" at bounding box center [430, 143] width 45 height 7
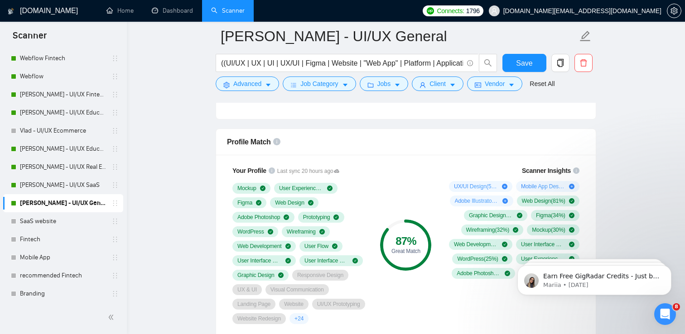
scroll to position [564, 0]
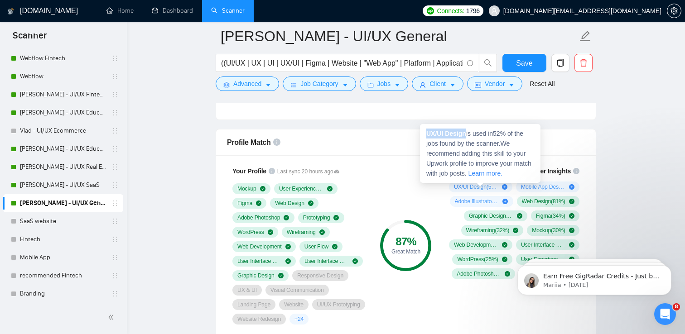
drag, startPoint x: 466, startPoint y: 134, endPoint x: 427, endPoint y: 135, distance: 39.0
click at [427, 135] on strong "UX/UI Design" at bounding box center [446, 133] width 40 height 7
copy strong "UX/UI Design"
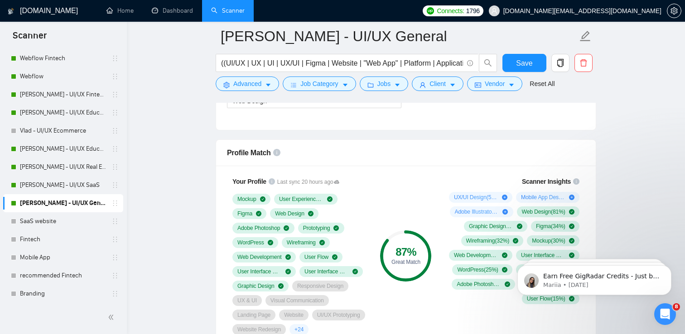
scroll to position [559, 0]
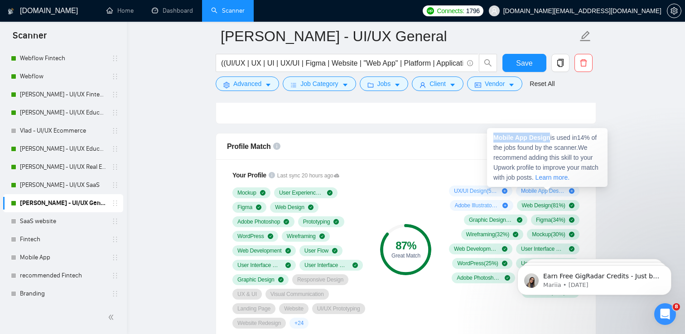
drag, startPoint x: 494, startPoint y: 138, endPoint x: 550, endPoint y: 140, distance: 56.7
click at [550, 140] on strong "Mobile App Design" at bounding box center [521, 137] width 57 height 7
copy strong "Mobile App Design"
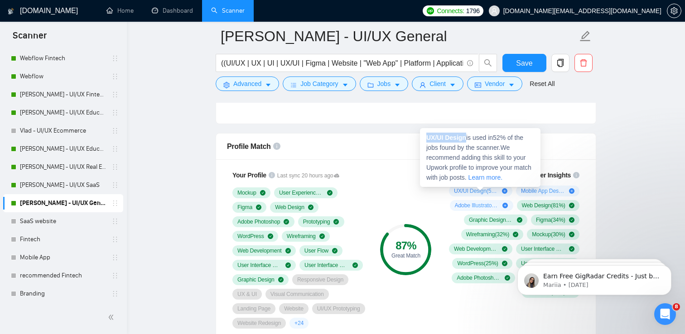
drag, startPoint x: 467, startPoint y: 138, endPoint x: 421, endPoint y: 137, distance: 45.8
click at [420, 137] on div "UX/UI Design is used in 52 % of the jobs found by the scanner. We recommend add…" at bounding box center [480, 157] width 120 height 59
copy strong "UX/UI Design"
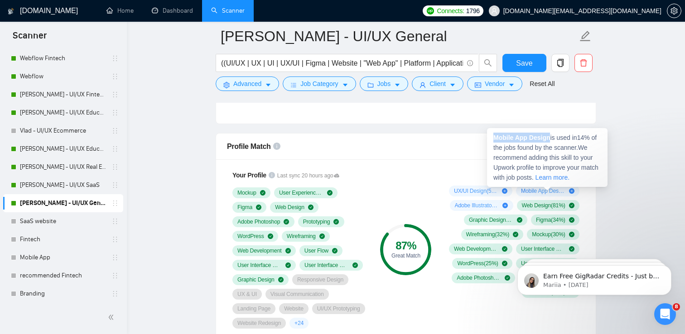
drag, startPoint x: 552, startPoint y: 138, endPoint x: 494, endPoint y: 138, distance: 57.5
click at [494, 138] on span "Mobile App Design is used in 14 % of the jobs found by the scanner. We recommen…" at bounding box center [545, 157] width 105 height 47
copy strong "Mobile App Design"
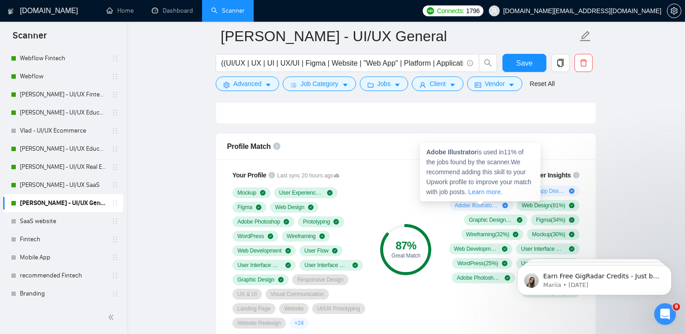
click at [503, 206] on icon "plus-circle" at bounding box center [504, 205] width 5 height 5
click at [506, 206] on icon "plus-circle" at bounding box center [504, 205] width 5 height 5
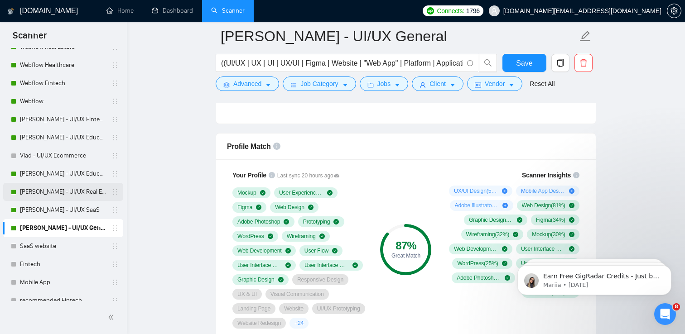
scroll to position [108, 0]
click at [53, 101] on link "Webflow" at bounding box center [63, 102] width 86 height 18
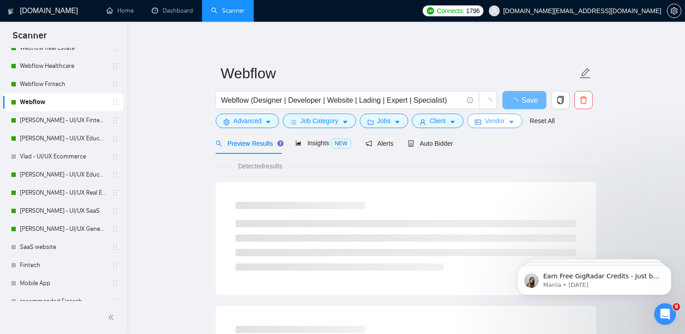
click at [515, 124] on icon "caret-down" at bounding box center [511, 122] width 6 height 6
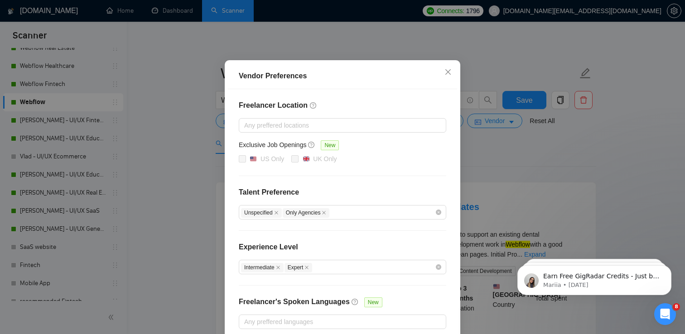
scroll to position [36, 0]
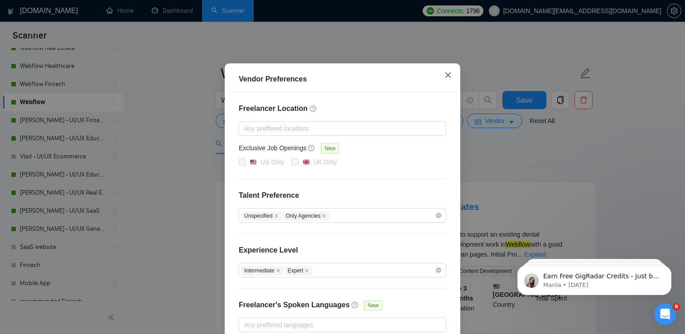
click at [448, 79] on icon "close" at bounding box center [447, 75] width 7 height 7
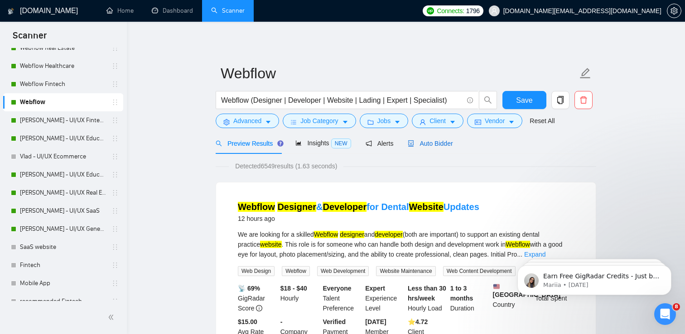
click at [450, 145] on span "Auto Bidder" at bounding box center [430, 143] width 45 height 7
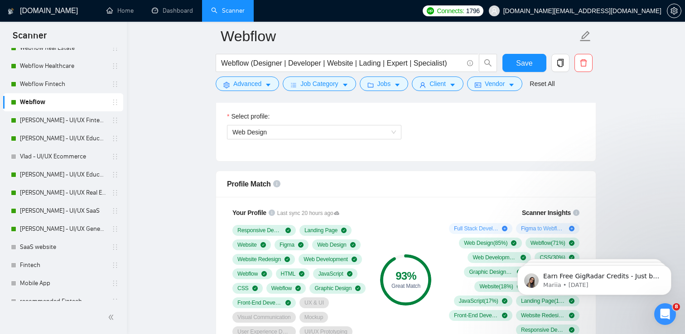
scroll to position [527, 0]
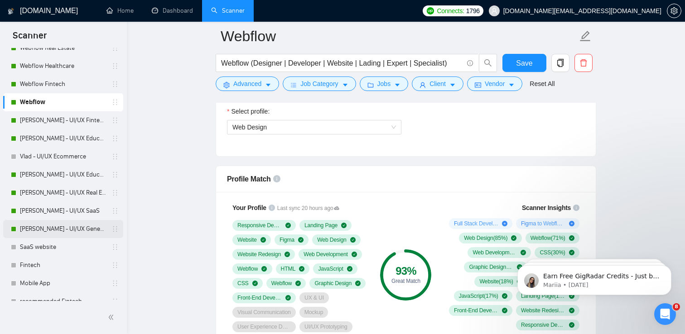
click at [42, 228] on link "[PERSON_NAME] - UI/UX General" at bounding box center [63, 229] width 86 height 18
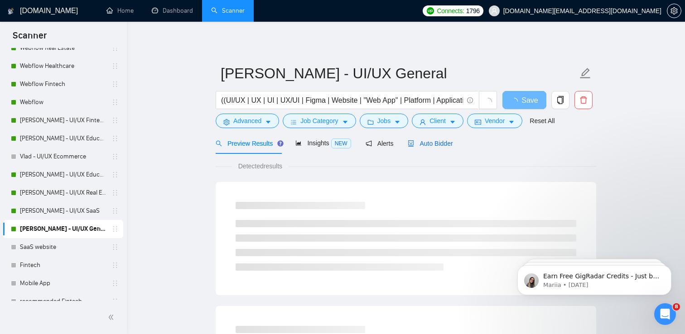
click at [424, 145] on span "Auto Bidder" at bounding box center [430, 143] width 45 height 7
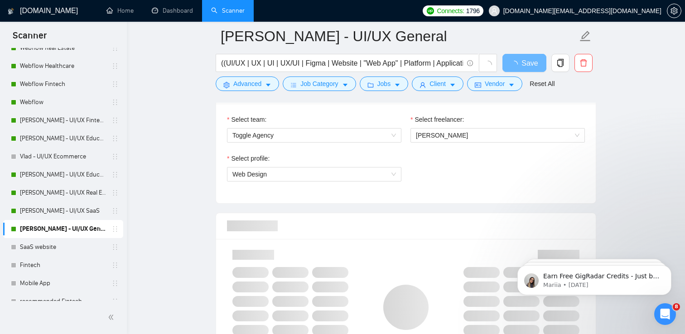
scroll to position [480, 0]
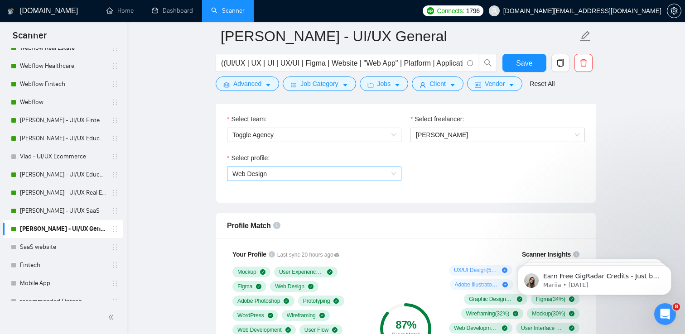
click at [326, 172] on span "Web Design" at bounding box center [314, 174] width 164 height 14
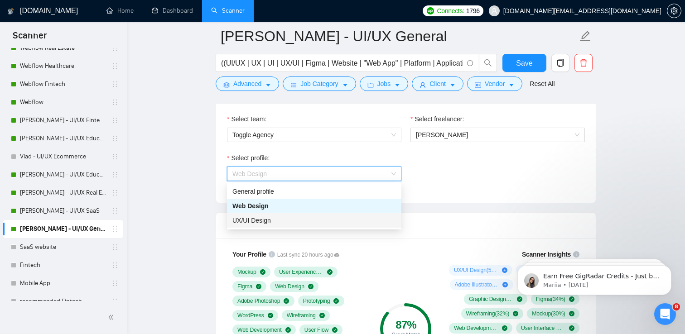
click at [301, 222] on div "UX/UI Design" at bounding box center [314, 221] width 164 height 10
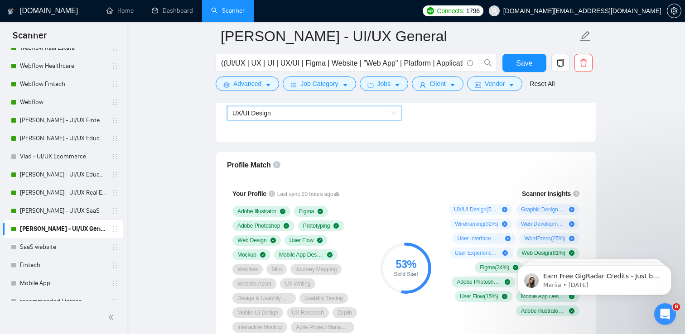
scroll to position [541, 0]
click at [521, 62] on span "Save" at bounding box center [524, 63] width 16 height 11
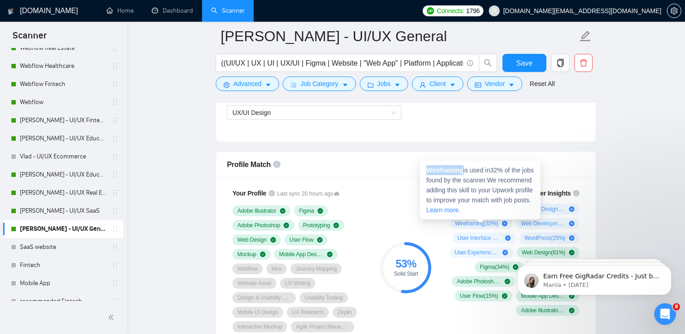
drag, startPoint x: 464, startPoint y: 171, endPoint x: 429, endPoint y: 170, distance: 35.4
click at [429, 170] on strong "Wireframing" at bounding box center [444, 170] width 37 height 7
copy strong "Wireframing"
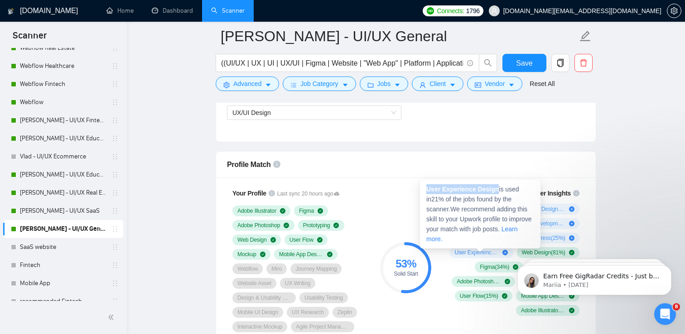
drag, startPoint x: 500, startPoint y: 191, endPoint x: 429, endPoint y: 190, distance: 71.1
click at [429, 190] on strong "User Experience Design" at bounding box center [462, 189] width 72 height 7
copy strong "User Experience Design"
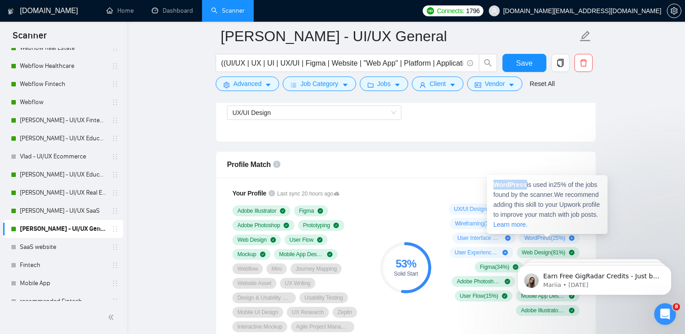
drag, startPoint x: 526, startPoint y: 186, endPoint x: 495, endPoint y: 184, distance: 31.3
click at [495, 184] on strong "WordPress" at bounding box center [510, 184] width 34 height 7
copy strong "WordPress"
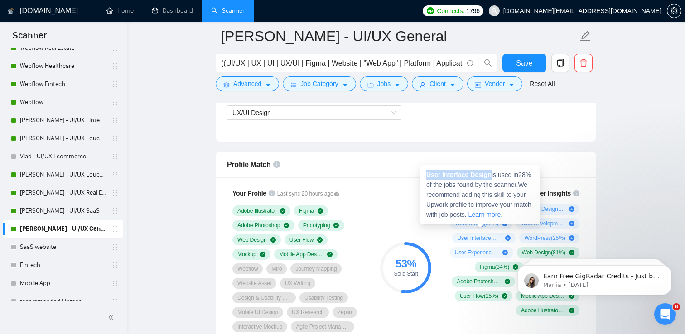
drag, startPoint x: 495, startPoint y: 176, endPoint x: 428, endPoint y: 177, distance: 67.0
click at [428, 177] on span "User Interface Design is used in 28 % of the jobs found by the scanner. We reco…" at bounding box center [478, 194] width 105 height 47
copy strong "User Interface Design"
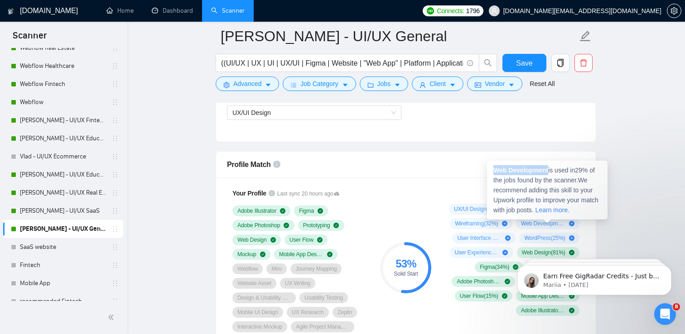
drag, startPoint x: 550, startPoint y: 169, endPoint x: 495, endPoint y: 168, distance: 55.3
click at [495, 168] on span "Web Development is used in 29 % of the jobs found by the scanner. We recommend …" at bounding box center [545, 190] width 105 height 47
copy strong "Web Development"
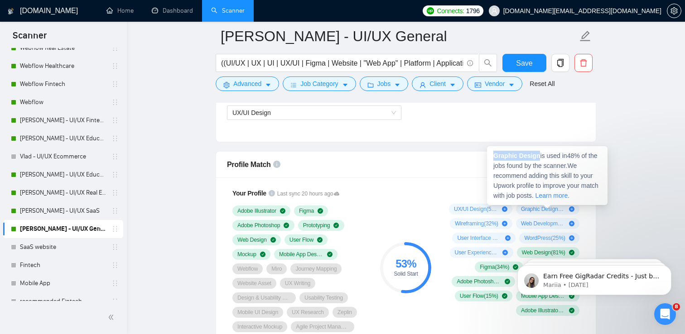
drag, startPoint x: 541, startPoint y: 156, endPoint x: 492, endPoint y: 156, distance: 48.9
click at [492, 156] on div "Graphic Design is used in 48 % of the jobs found by the scanner. We recommend a…" at bounding box center [547, 175] width 120 height 59
copy strong "Graphic Design"
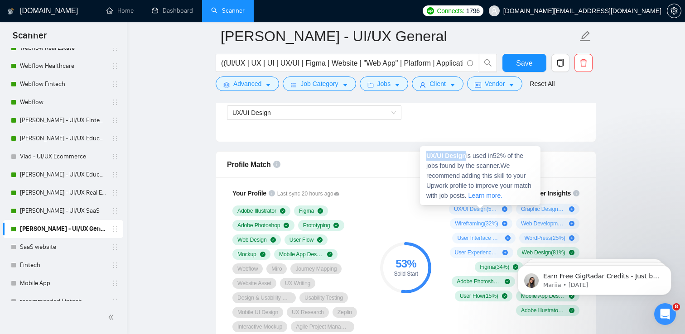
drag, startPoint x: 466, startPoint y: 157, endPoint x: 428, endPoint y: 154, distance: 38.6
click at [428, 154] on strong "UX/UI Design" at bounding box center [446, 155] width 40 height 7
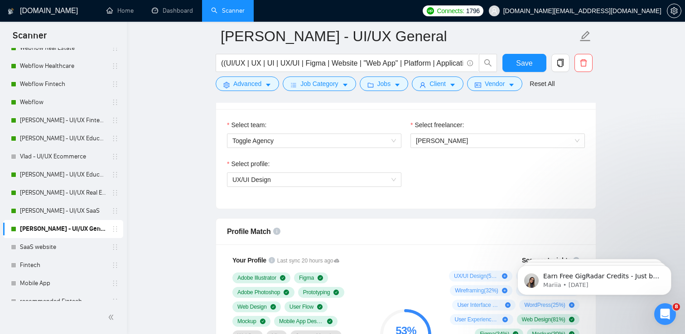
scroll to position [459, 0]
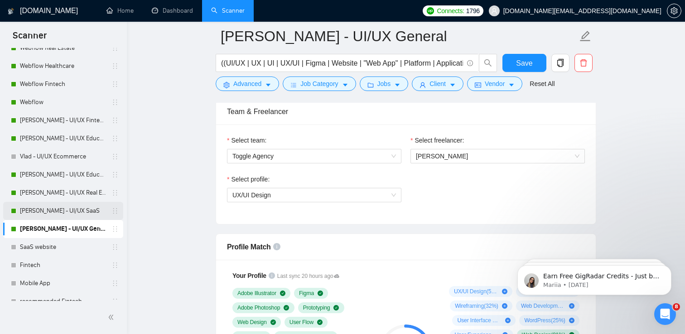
click at [68, 211] on link "[PERSON_NAME] - UI/UX SaaS" at bounding box center [63, 211] width 86 height 18
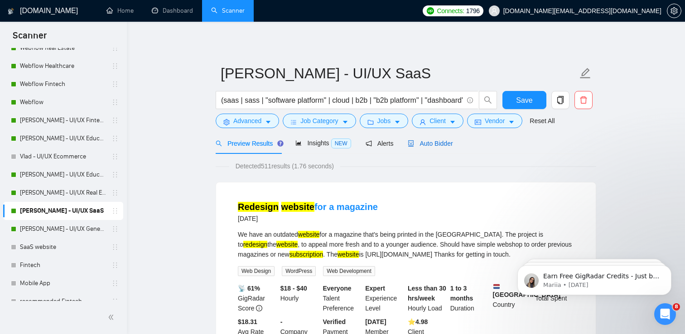
click at [433, 142] on span "Auto Bidder" at bounding box center [430, 143] width 45 height 7
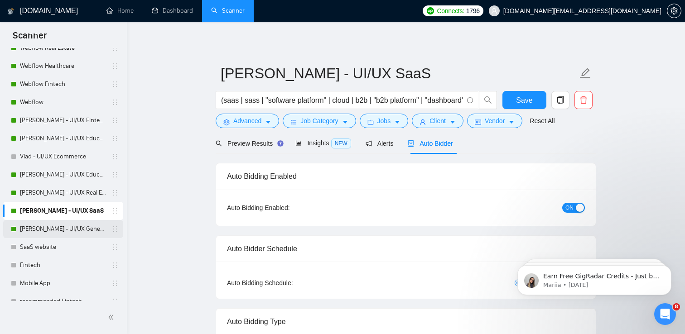
click at [57, 234] on link "[PERSON_NAME] - UI/UX General" at bounding box center [63, 229] width 86 height 18
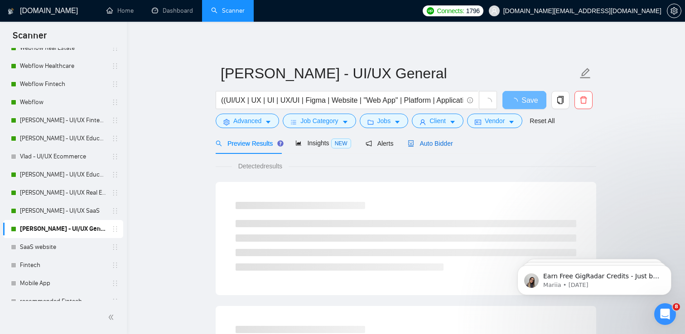
click at [438, 140] on span "Auto Bidder" at bounding box center [430, 143] width 45 height 7
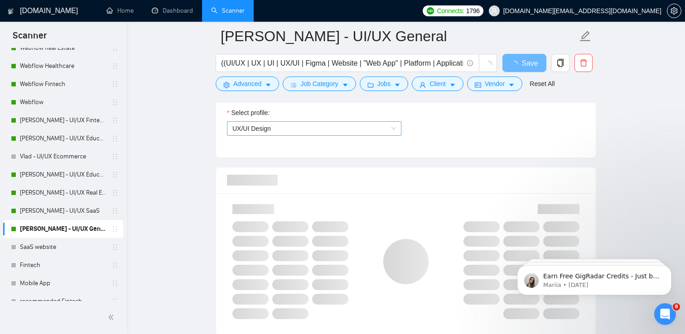
scroll to position [476, 0]
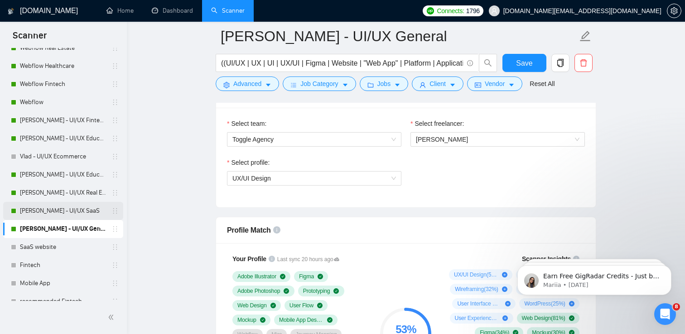
click at [43, 211] on link "[PERSON_NAME] - UI/UX SaaS" at bounding box center [63, 211] width 86 height 18
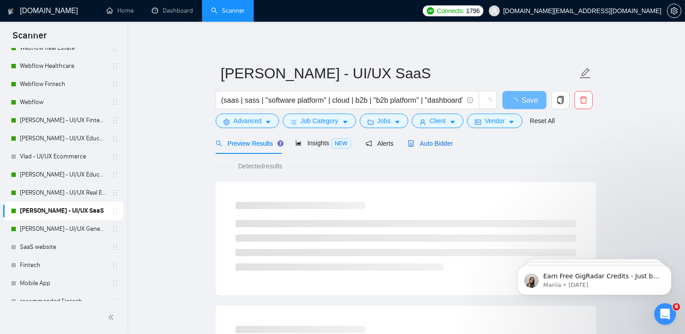
click at [421, 142] on span "Auto Bidder" at bounding box center [430, 143] width 45 height 7
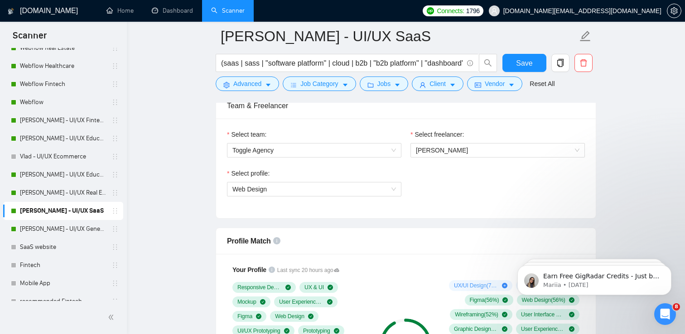
scroll to position [474, 0]
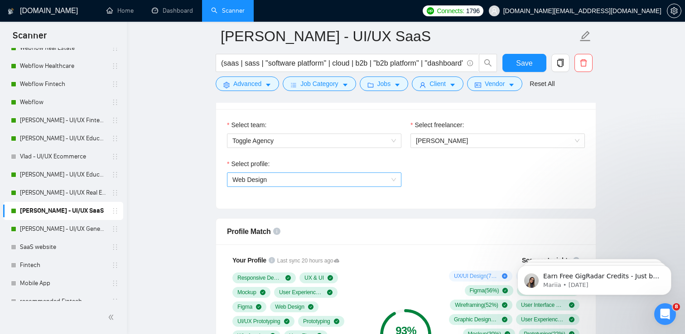
click at [278, 180] on span "Web Design" at bounding box center [314, 180] width 164 height 14
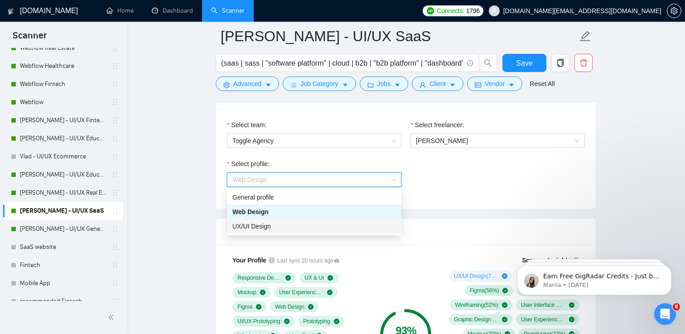
click at [263, 225] on span "UX/UI Design" at bounding box center [251, 226] width 39 height 7
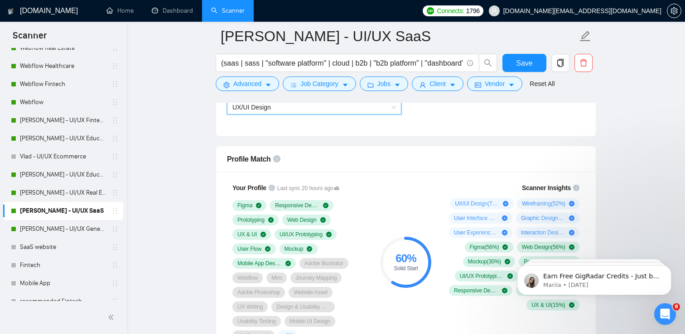
scroll to position [548, 0]
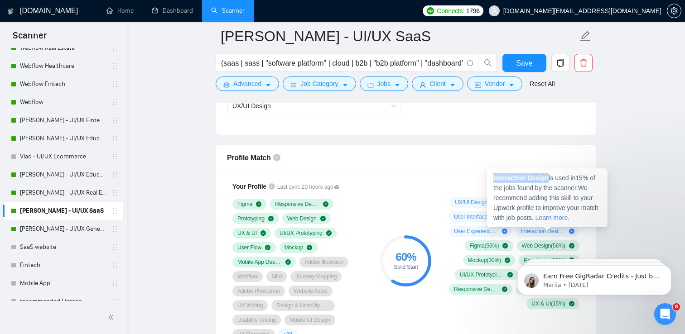
drag, startPoint x: 550, startPoint y: 180, endPoint x: 494, endPoint y: 178, distance: 56.2
click at [494, 178] on strong "Interaction Design" at bounding box center [520, 177] width 55 height 7
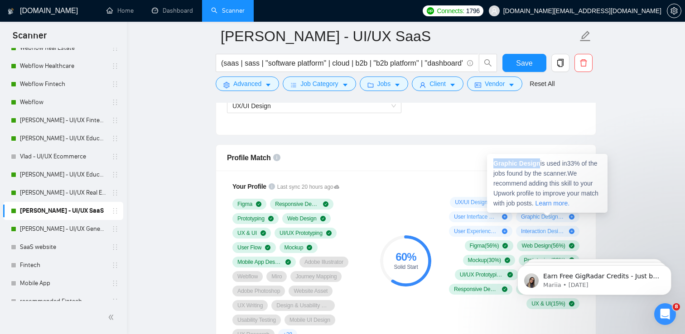
drag, startPoint x: 540, startPoint y: 164, endPoint x: 493, endPoint y: 161, distance: 47.2
click at [493, 161] on strong "Graphic Design" at bounding box center [516, 163] width 47 height 7
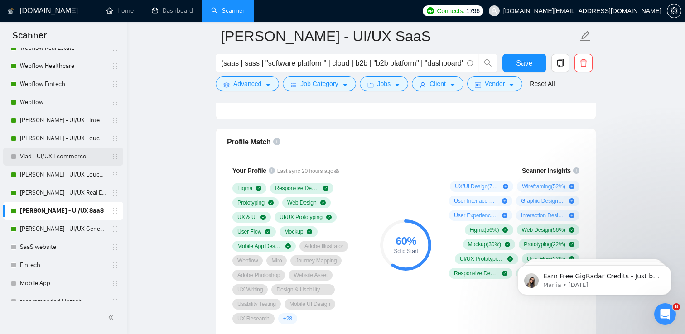
scroll to position [562, 0]
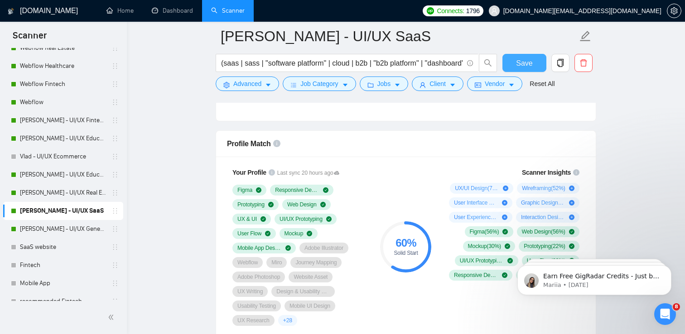
click at [517, 64] on span "Save" at bounding box center [524, 63] width 16 height 11
click at [57, 198] on link "[PERSON_NAME] - UI/UX Real Estate" at bounding box center [63, 193] width 86 height 18
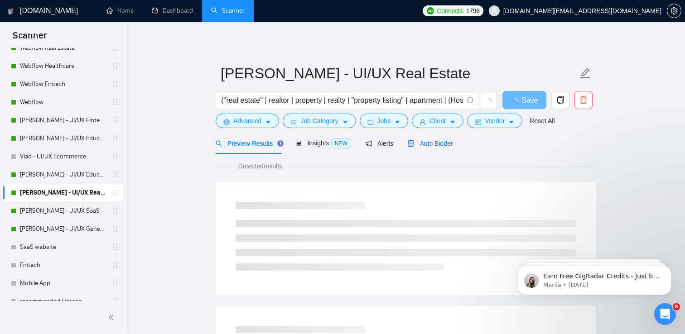
click at [435, 143] on span "Auto Bidder" at bounding box center [430, 143] width 45 height 7
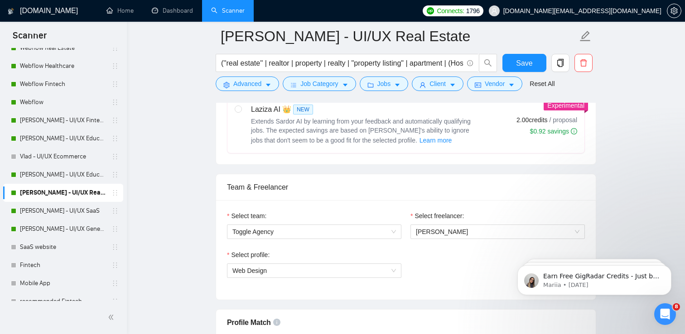
scroll to position [384, 0]
click at [295, 273] on span "Web Design" at bounding box center [314, 271] width 164 height 14
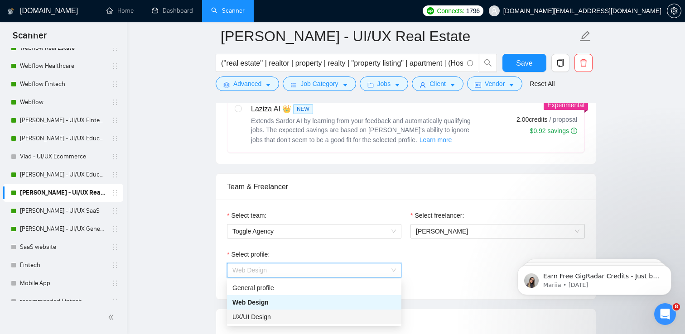
click at [265, 318] on span "UX/UI Design" at bounding box center [251, 316] width 39 height 7
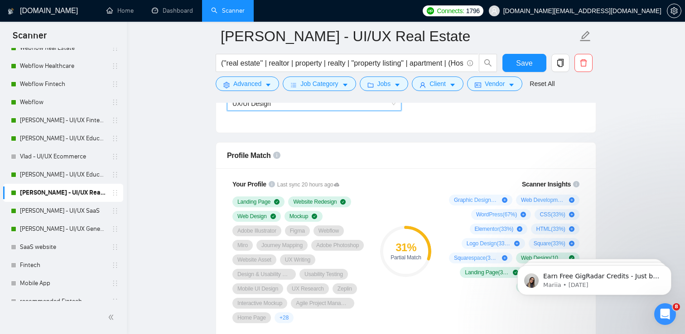
scroll to position [552, 0]
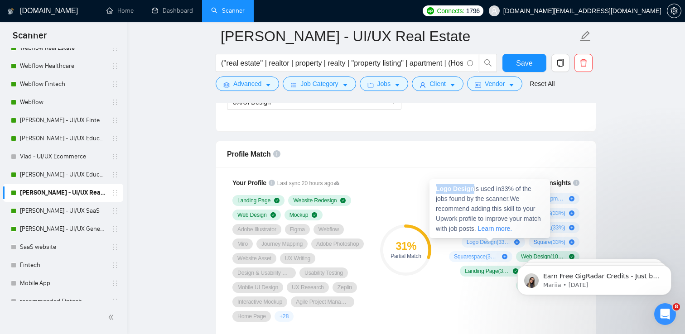
drag, startPoint x: 474, startPoint y: 190, endPoint x: 435, endPoint y: 189, distance: 39.0
click at [435, 189] on div "Logo Design is used in 33 % of the jobs found by the scanner. We recommend addi…" at bounding box center [489, 208] width 120 height 59
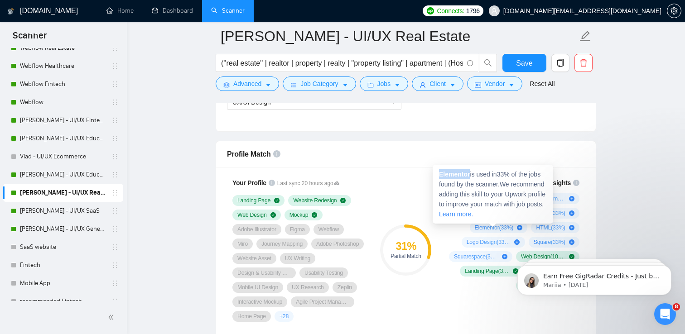
drag, startPoint x: 471, startPoint y: 174, endPoint x: 439, endPoint y: 174, distance: 31.7
click at [439, 174] on span "Elementor is used in 33 % of the jobs found by the scanner. We recommend adding…" at bounding box center [492, 194] width 106 height 47
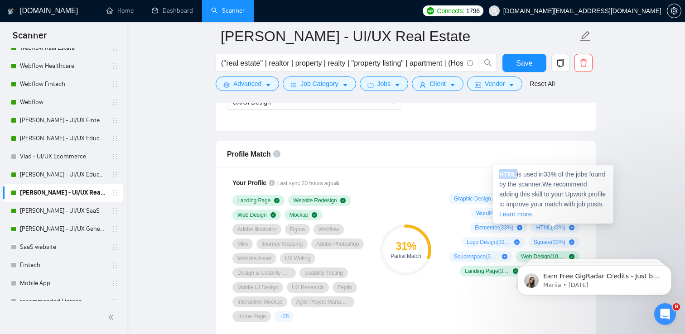
drag, startPoint x: 516, startPoint y: 174, endPoint x: 498, endPoint y: 174, distance: 18.1
click at [498, 174] on div "HTML is used in 33 % of the jobs found by the scanner. We recommend adding this…" at bounding box center [553, 194] width 120 height 59
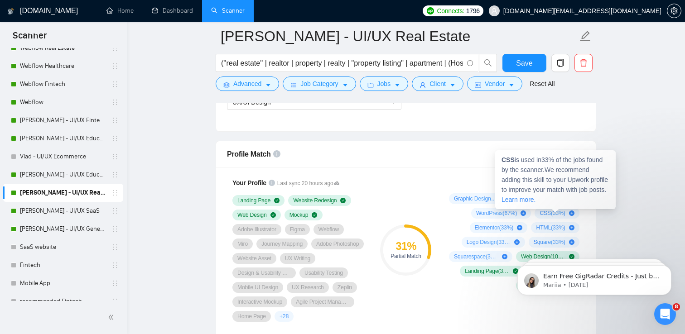
drag, startPoint x: 548, startPoint y: 213, endPoint x: 540, endPoint y: 213, distance: 7.7
click at [540, 213] on span "CSS ( 33 %)" at bounding box center [552, 213] width 25 height 7
drag, startPoint x: 538, startPoint y: 214, endPoint x: 545, endPoint y: 214, distance: 7.2
click at [545, 214] on span "CSS ( 33 %)" at bounding box center [552, 213] width 25 height 7
drag, startPoint x: 546, startPoint y: 214, endPoint x: 534, endPoint y: 215, distance: 12.2
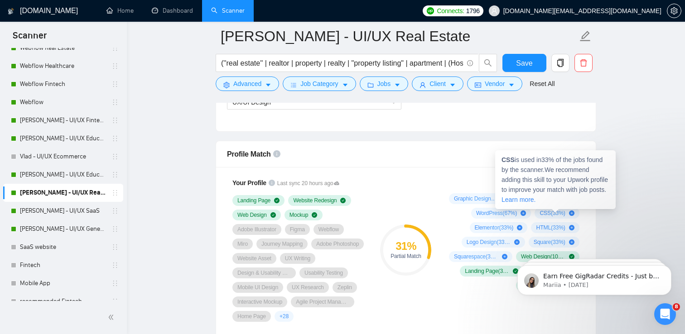
click at [535, 215] on div "CSS ( 33 %)" at bounding box center [557, 213] width 45 height 11
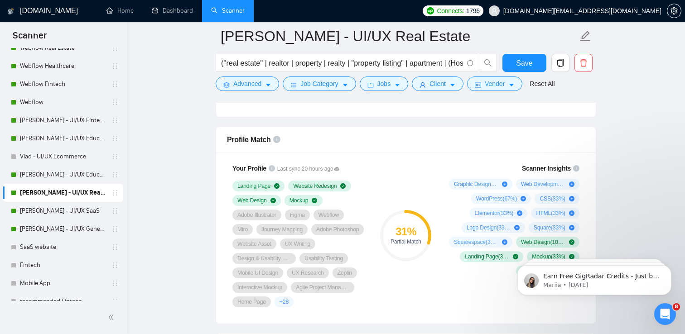
scroll to position [573, 0]
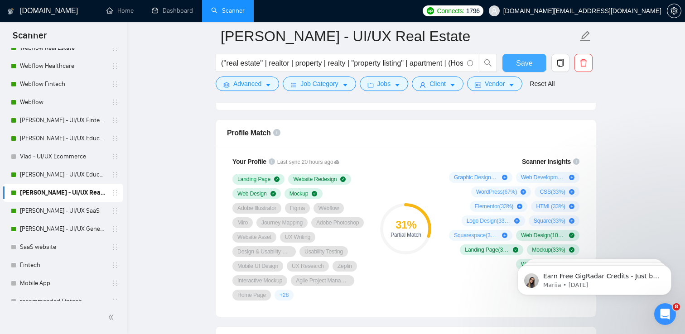
click at [523, 63] on span "Save" at bounding box center [524, 63] width 16 height 11
click at [51, 173] on link "[PERSON_NAME] - UI/UX Education" at bounding box center [63, 175] width 86 height 18
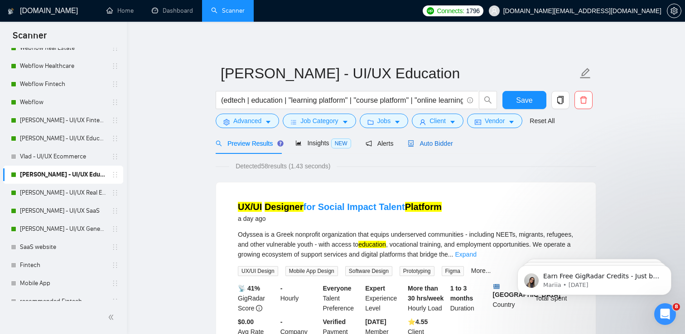
click at [429, 143] on span "Auto Bidder" at bounding box center [430, 143] width 45 height 7
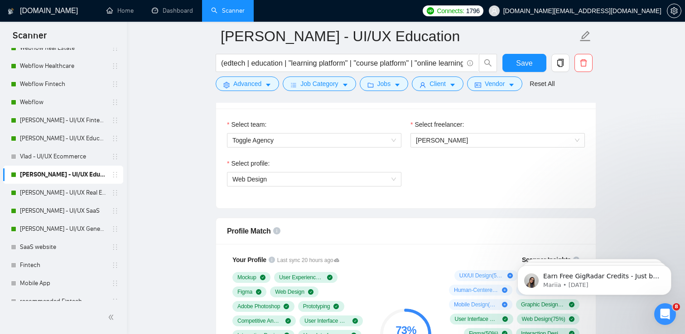
scroll to position [486, 0]
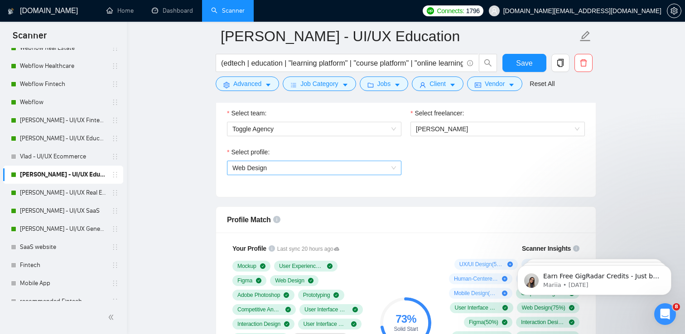
click at [323, 161] on span "Web Design" at bounding box center [314, 168] width 164 height 14
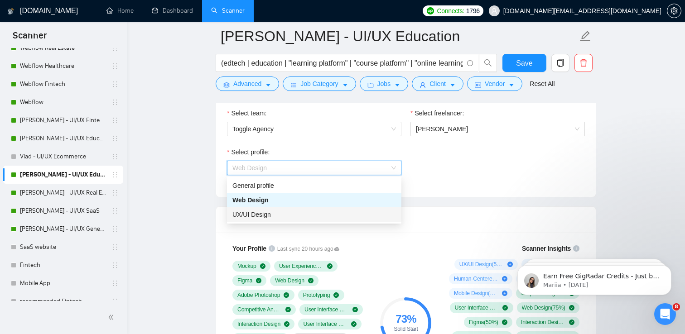
click at [271, 210] on div "UX/UI Design" at bounding box center [314, 215] width 164 height 10
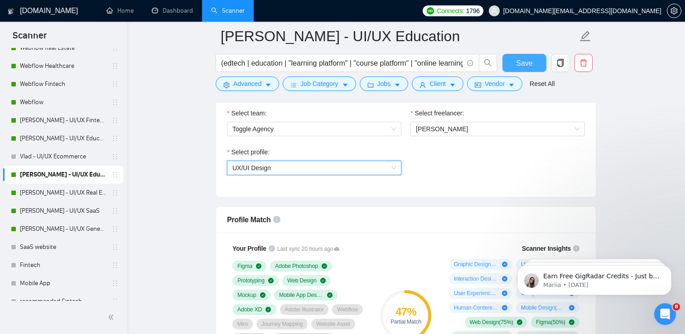
click at [530, 63] on span "Save" at bounding box center [524, 63] width 16 height 11
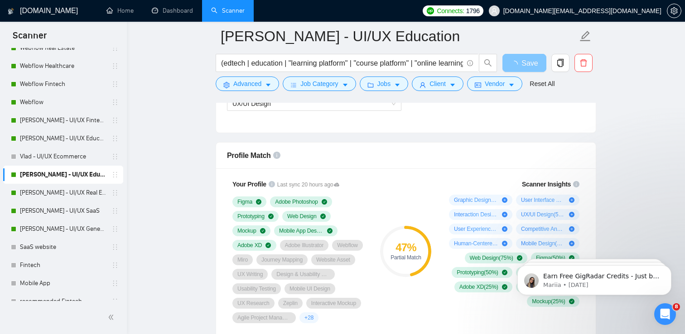
scroll to position [554, 0]
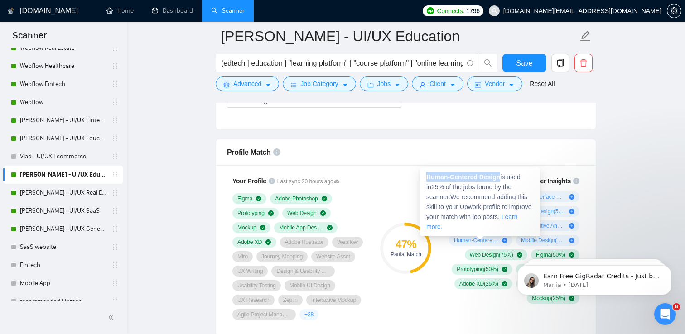
drag, startPoint x: 503, startPoint y: 178, endPoint x: 428, endPoint y: 177, distance: 74.8
click at [428, 177] on strong "Human-Centered Design" at bounding box center [463, 177] width 74 height 7
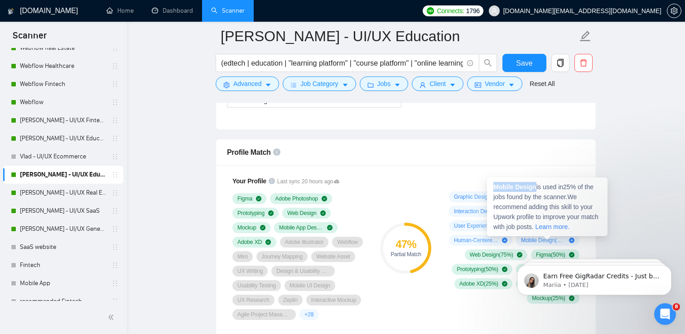
drag, startPoint x: 536, startPoint y: 188, endPoint x: 496, endPoint y: 187, distance: 40.3
click at [496, 187] on strong "Mobile Design" at bounding box center [514, 186] width 43 height 7
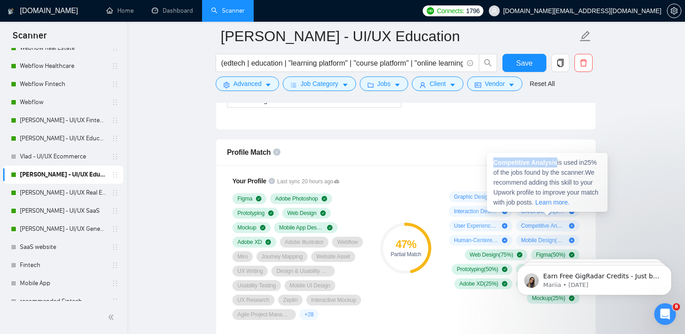
drag, startPoint x: 559, startPoint y: 163, endPoint x: 494, endPoint y: 162, distance: 65.2
click at [494, 162] on span "Competitive Analysis is used in 25 % of the jobs found by the scanner. We recom…" at bounding box center [545, 182] width 105 height 47
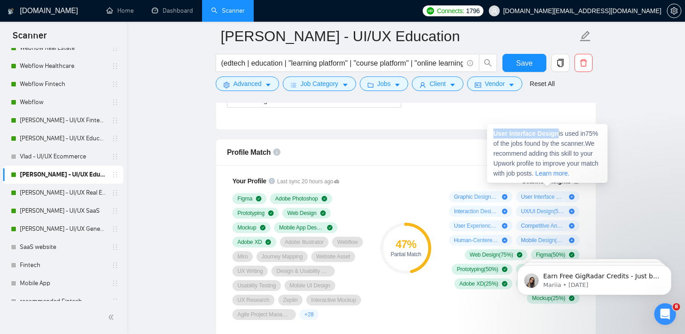
drag, startPoint x: 562, startPoint y: 134, endPoint x: 494, endPoint y: 135, distance: 68.0
click at [494, 135] on span "User Interface Design is used in 75 % of the jobs found by the scanner. We reco…" at bounding box center [545, 153] width 105 height 47
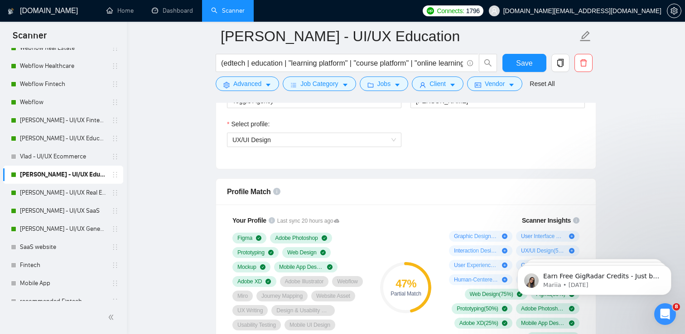
scroll to position [495, 0]
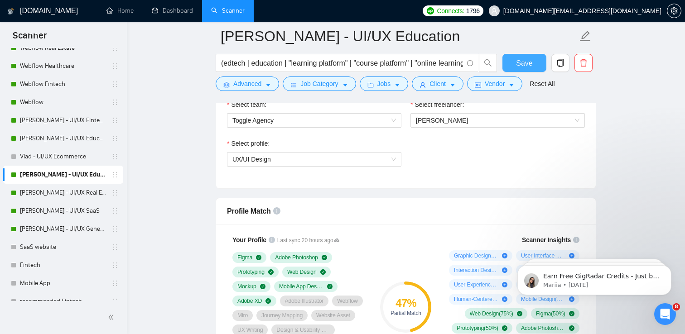
click at [512, 58] on button "Save" at bounding box center [524, 63] width 44 height 18
click at [80, 139] on link "[PERSON_NAME] - UI/UX Education" at bounding box center [63, 139] width 86 height 18
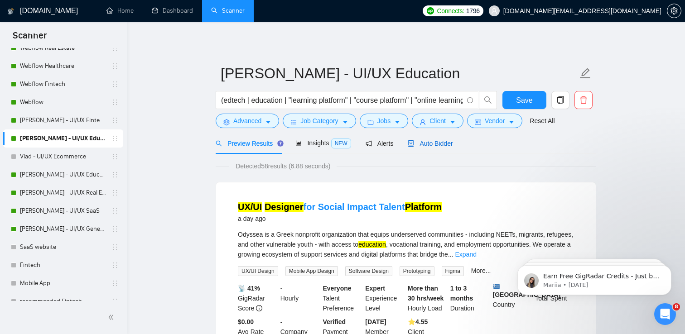
click at [443, 140] on span "Auto Bidder" at bounding box center [430, 143] width 45 height 7
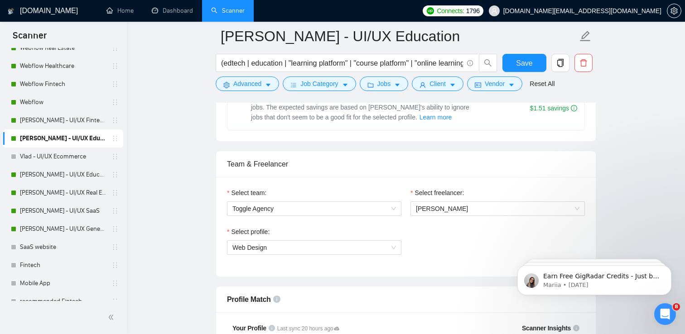
scroll to position [408, 0]
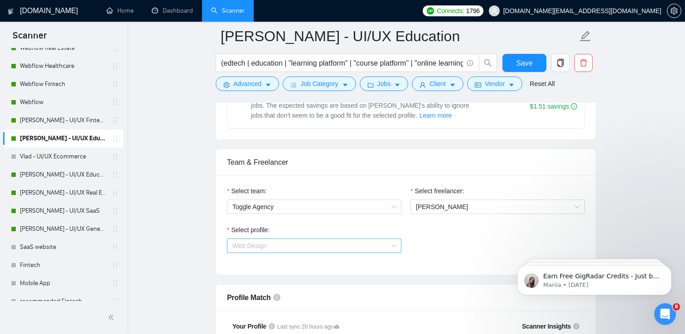
click at [322, 246] on span "Web Design" at bounding box center [314, 246] width 164 height 14
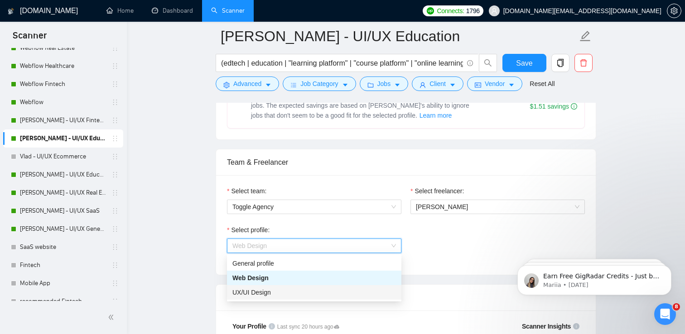
click at [282, 291] on div "UX/UI Design" at bounding box center [314, 293] width 164 height 10
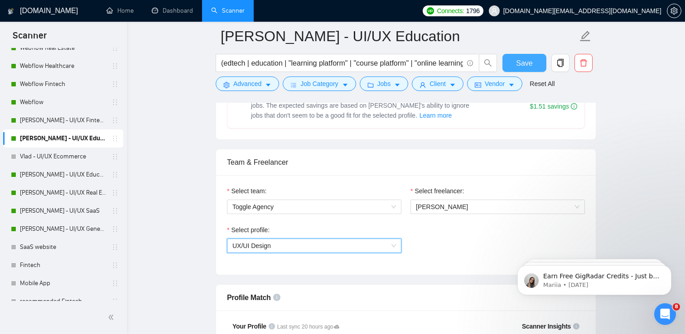
click at [520, 59] on span "Save" at bounding box center [524, 63] width 16 height 11
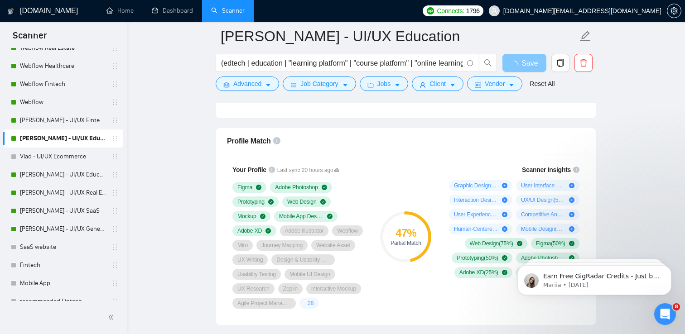
scroll to position [568, 0]
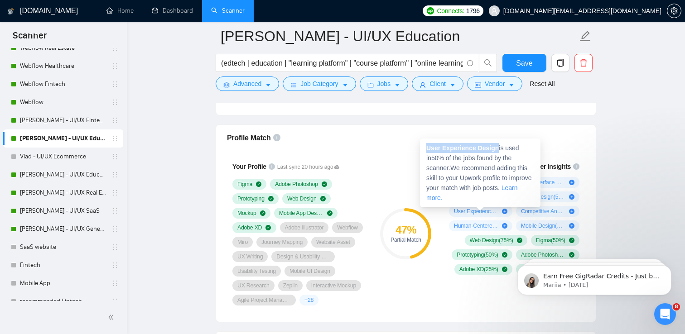
drag, startPoint x: 501, startPoint y: 151, endPoint x: 428, endPoint y: 149, distance: 73.4
click at [428, 149] on span "User Experience Design is used in 50 % of the jobs found by the scanner. We rec…" at bounding box center [479, 173] width 106 height 57
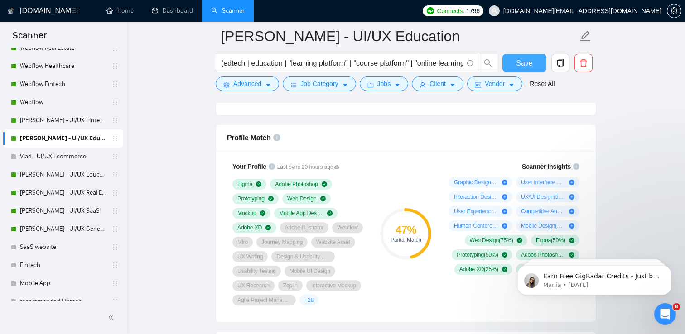
click at [525, 64] on span "Save" at bounding box center [524, 63] width 16 height 11
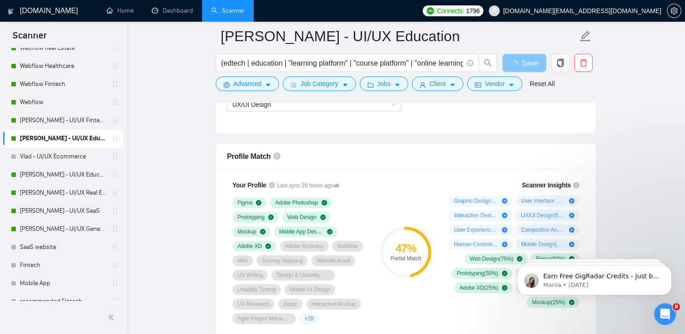
scroll to position [550, 0]
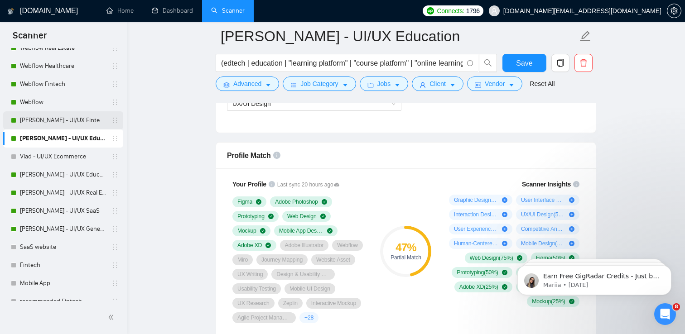
click at [47, 120] on link "[PERSON_NAME] - UI/UX Fintech" at bounding box center [63, 120] width 86 height 18
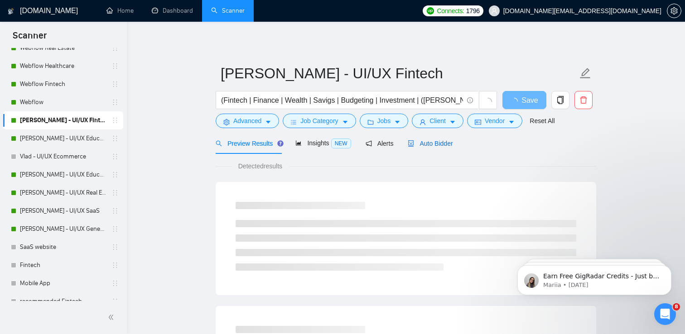
click at [449, 140] on span "Auto Bidder" at bounding box center [430, 143] width 45 height 7
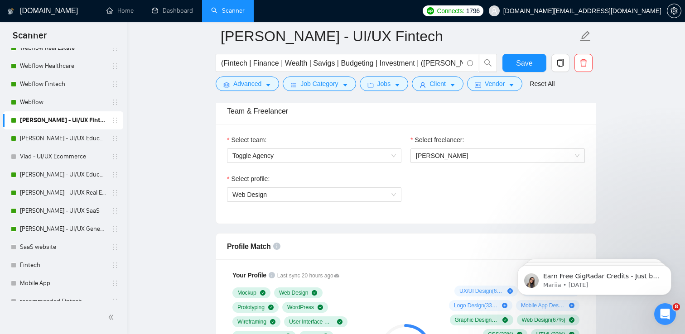
scroll to position [471, 0]
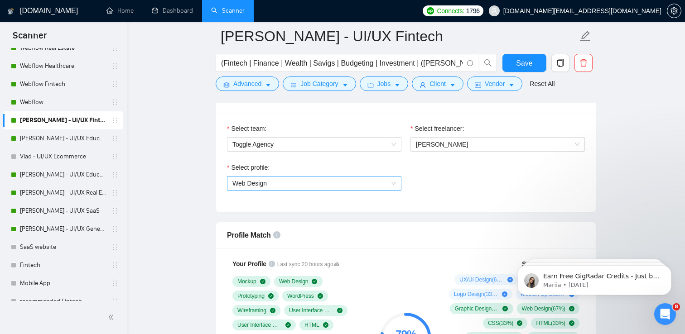
click at [327, 186] on span "Web Design" at bounding box center [314, 184] width 164 height 14
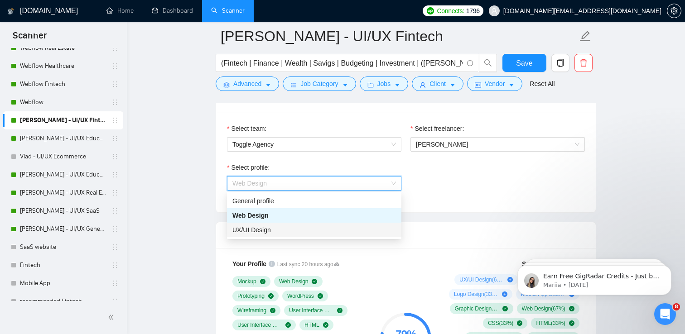
click at [274, 227] on div "UX/UI Design" at bounding box center [314, 230] width 164 height 10
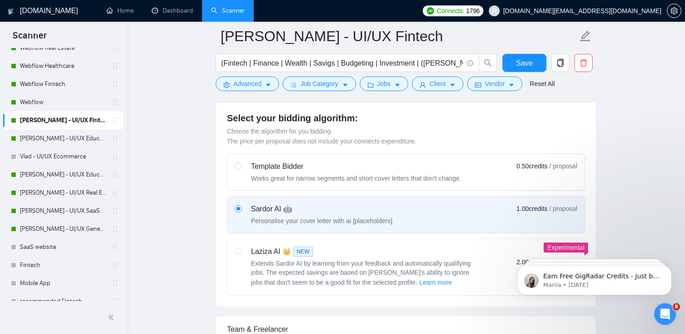
scroll to position [229, 0]
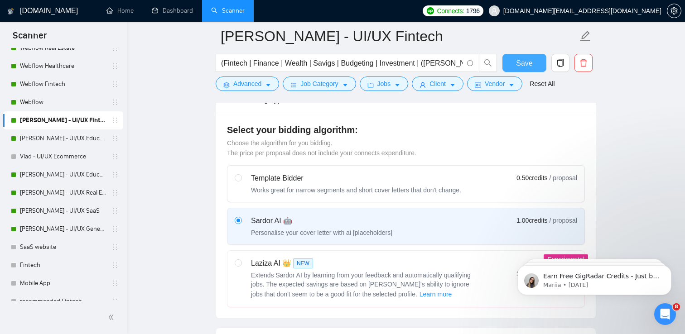
click at [520, 59] on span "Save" at bounding box center [524, 63] width 16 height 11
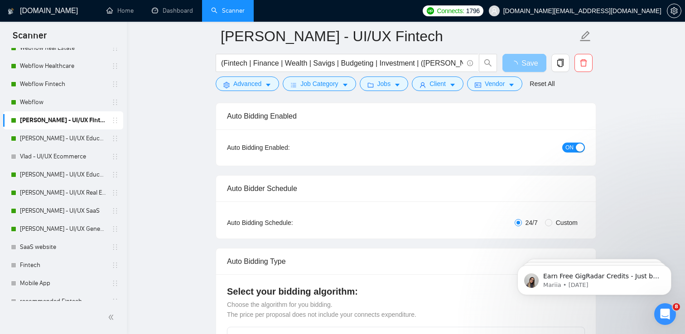
scroll to position [0, 0]
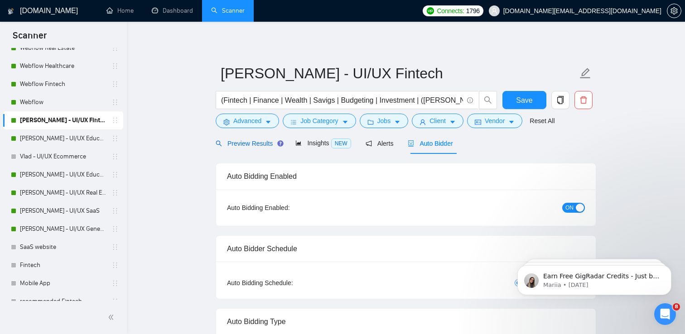
click at [249, 144] on span "Preview Results" at bounding box center [248, 143] width 65 height 7
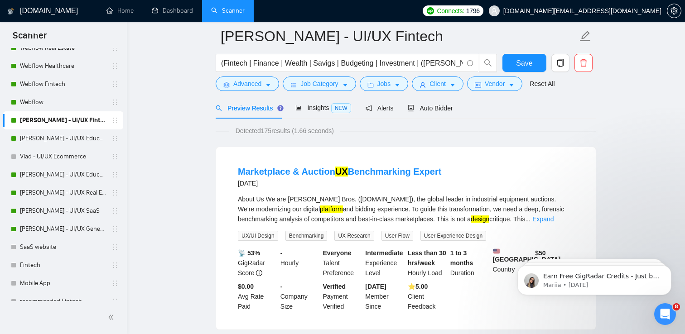
scroll to position [45, 0]
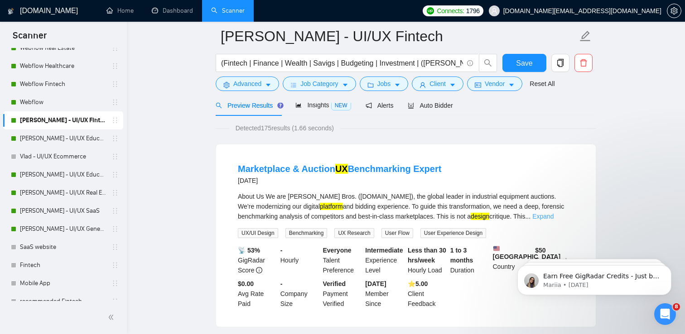
click at [554, 217] on link "Expand" at bounding box center [542, 216] width 21 height 7
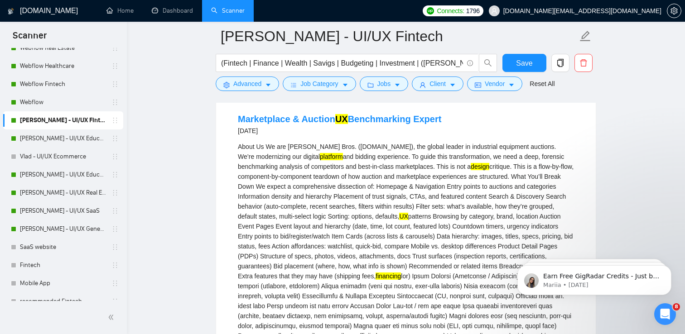
scroll to position [97, 0]
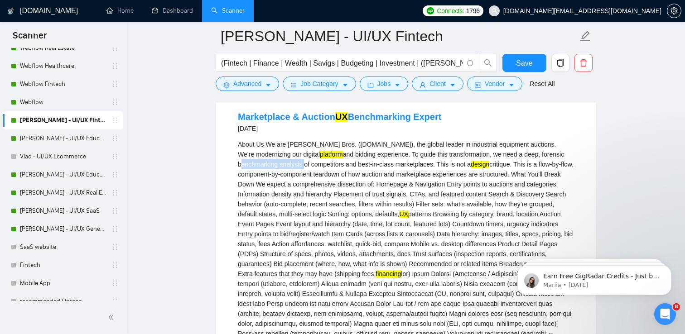
drag, startPoint x: 304, startPoint y: 165, endPoint x: 234, endPoint y: 165, distance: 70.7
click at [63, 229] on link "[PERSON_NAME] - UI/UX General" at bounding box center [63, 229] width 86 height 18
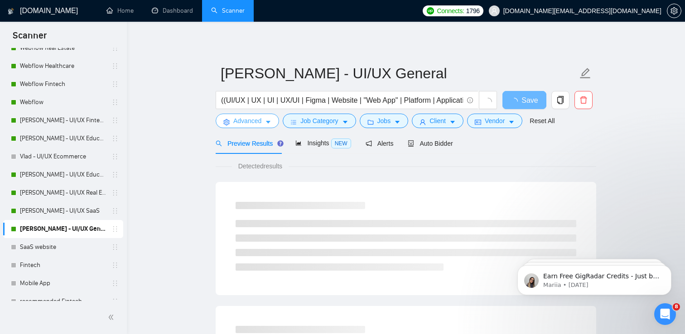
click at [267, 123] on icon "caret-down" at bounding box center [268, 122] width 6 height 6
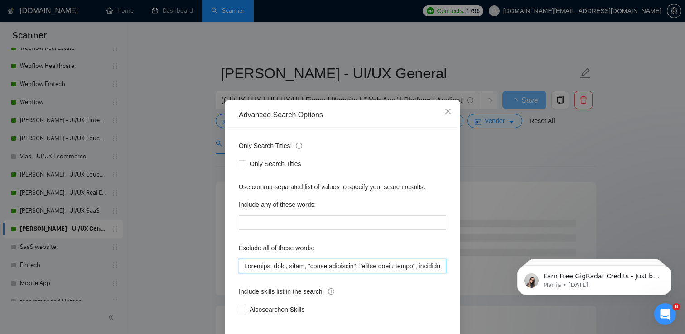
click at [245, 267] on input "text" at bounding box center [342, 266] width 207 height 14
paste input "benchmarking analysis"
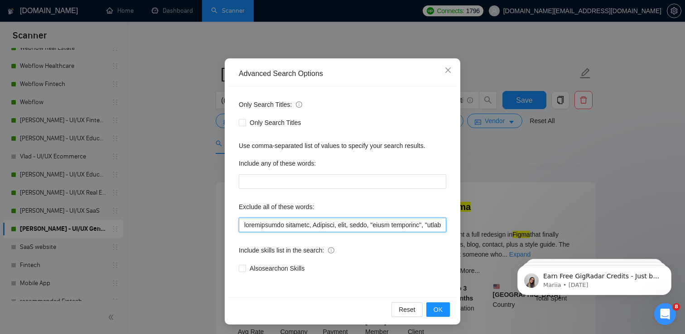
scroll to position [43, 0]
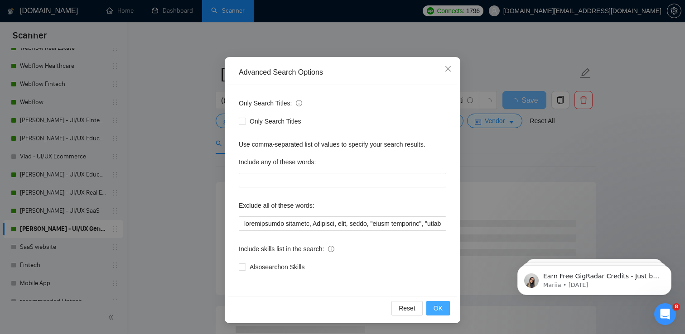
click at [440, 308] on span "OK" at bounding box center [438, 309] width 9 height 10
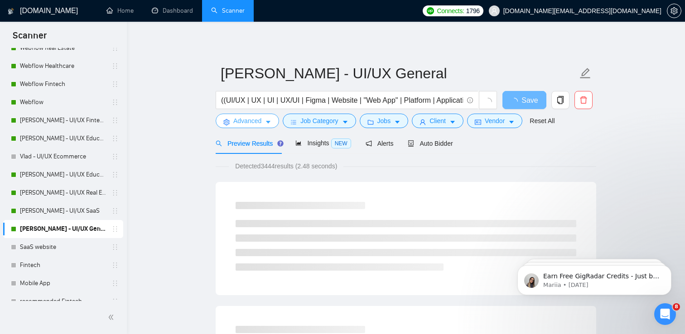
click at [254, 123] on span "Advanced" at bounding box center [247, 121] width 28 height 10
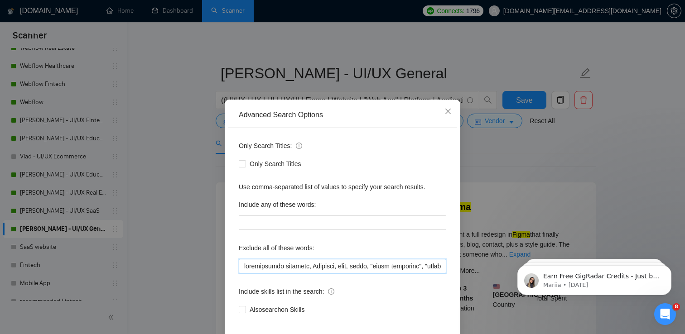
click at [245, 268] on input "text" at bounding box center [342, 266] width 207 height 14
click at [313, 268] on input "text" at bounding box center [342, 266] width 207 height 14
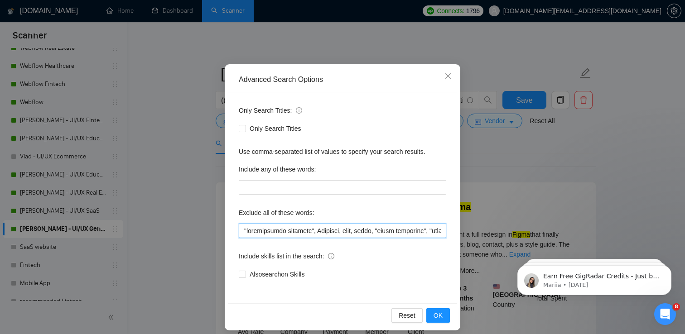
scroll to position [43, 0]
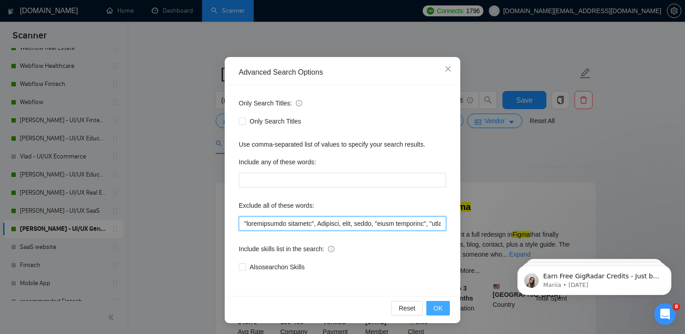
type input ""benchmarking analysis", Unbounce, code, react, "email templates", "social medi…"
click at [438, 309] on span "OK" at bounding box center [438, 309] width 9 height 10
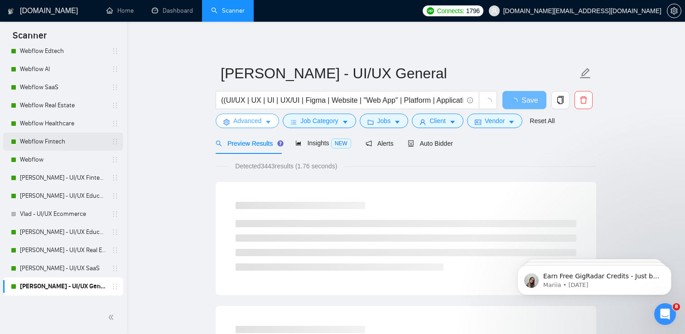
scroll to position [0, 0]
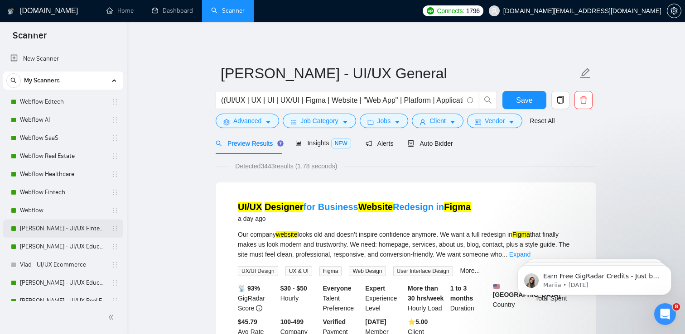
click at [53, 228] on link "[PERSON_NAME] - UI/UX Fintech" at bounding box center [63, 229] width 86 height 18
click at [526, 99] on span "Save" at bounding box center [524, 100] width 16 height 11
click at [70, 228] on link "[PERSON_NAME] - UI/UX Fintech" at bounding box center [63, 229] width 86 height 18
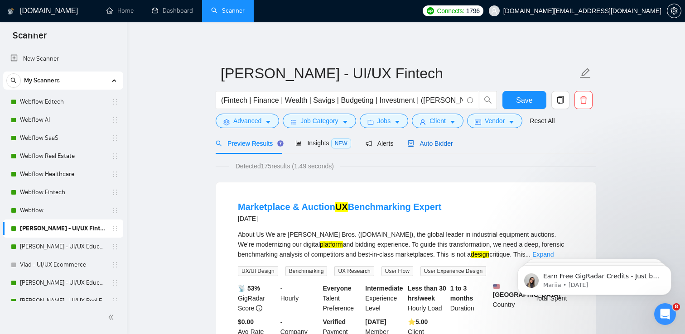
click at [439, 141] on span "Auto Bidder" at bounding box center [430, 143] width 45 height 7
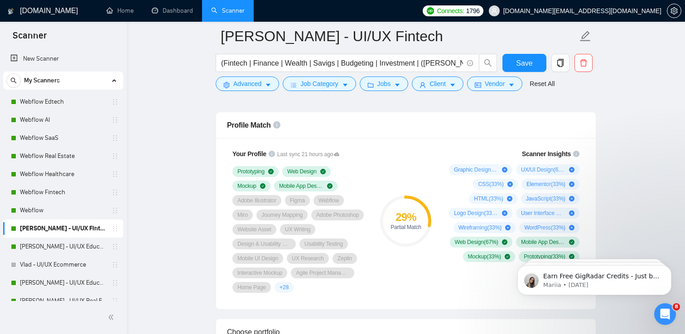
scroll to position [583, 0]
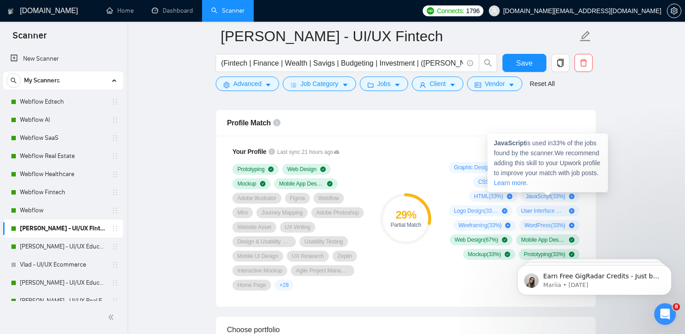
drag, startPoint x: 546, startPoint y: 198, endPoint x: 502, endPoint y: 142, distance: 70.9
drag, startPoint x: 497, startPoint y: 143, endPoint x: 509, endPoint y: 146, distance: 12.2
click at [508, 146] on strong "JavaScript" at bounding box center [510, 143] width 32 height 7
drag, startPoint x: 527, startPoint y: 144, endPoint x: 494, endPoint y: 145, distance: 33.1
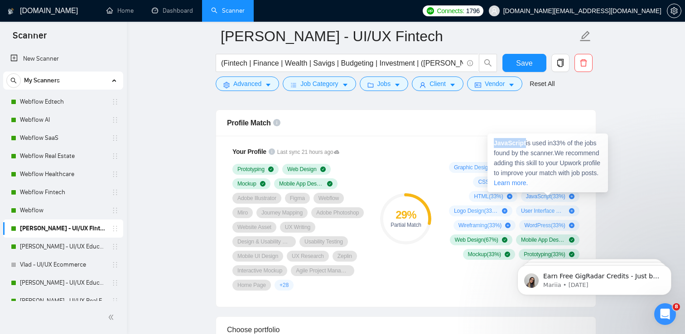
click at [494, 145] on span "JavaScript is used in 33 % of the jobs found by the scanner. We recommend addin…" at bounding box center [547, 163] width 106 height 47
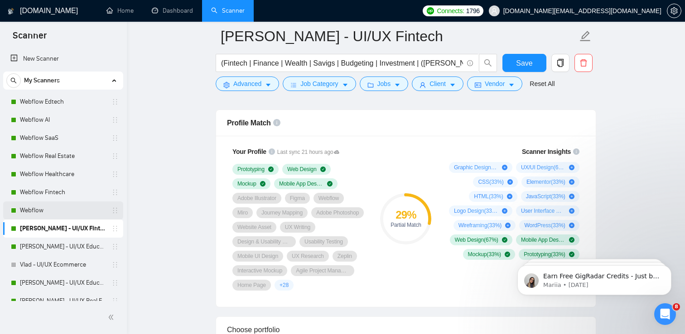
click at [35, 205] on link "Webflow" at bounding box center [63, 211] width 86 height 18
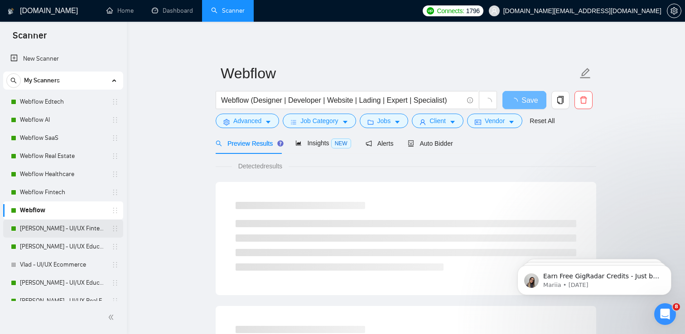
click at [59, 230] on link "[PERSON_NAME] - UI/UX Fintech" at bounding box center [63, 229] width 86 height 18
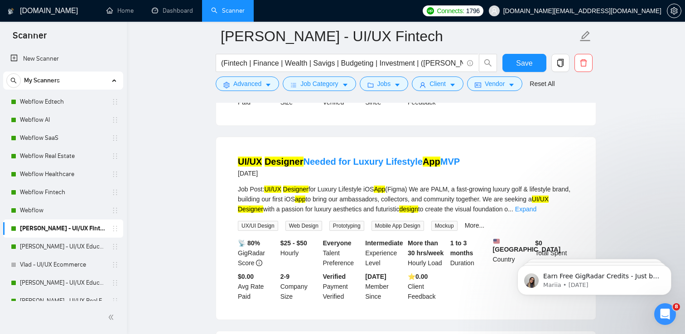
scroll to position [269, 0]
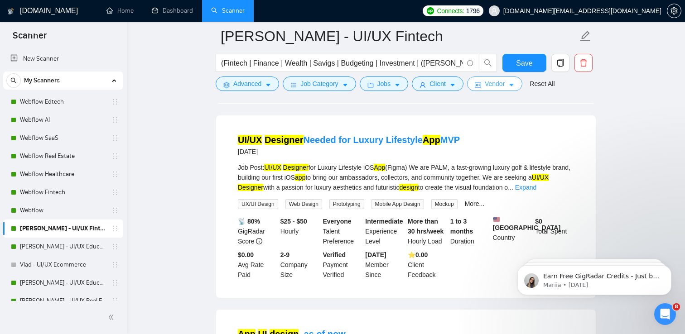
click at [498, 87] on span "Vendor" at bounding box center [495, 84] width 20 height 10
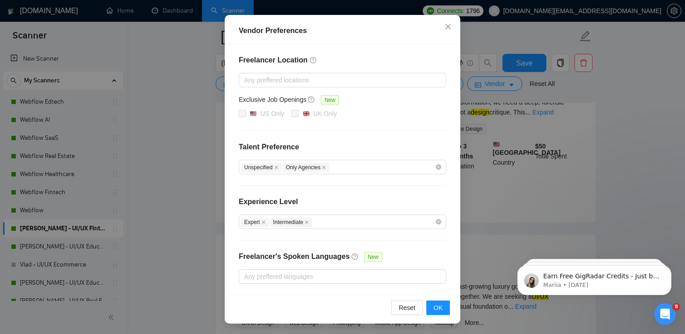
scroll to position [149, 0]
click at [518, 114] on div "Vendor Preferences Freelancer Location Any preffered locations Exclusive Job Op…" at bounding box center [342, 167] width 685 height 334
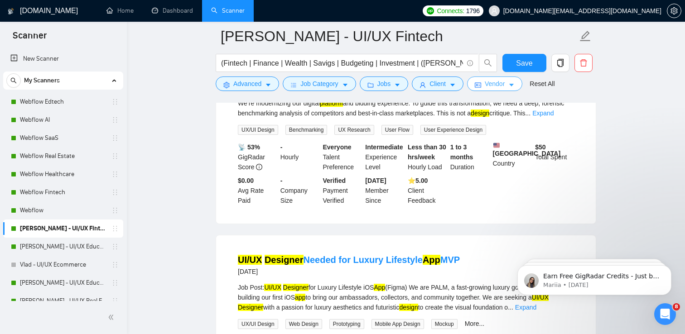
scroll to position [0, 0]
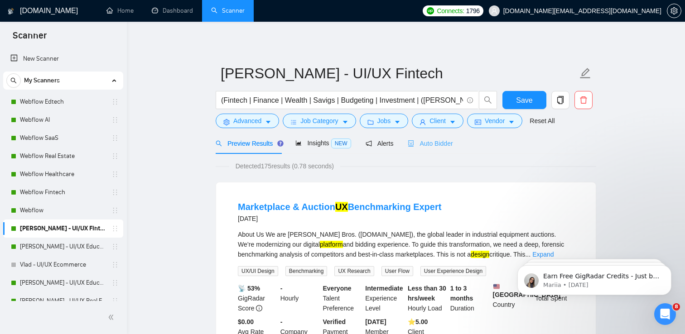
click at [429, 134] on div "Auto Bidder" at bounding box center [430, 143] width 45 height 21
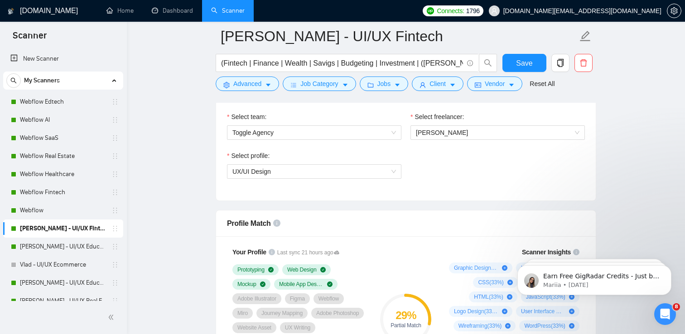
scroll to position [484, 0]
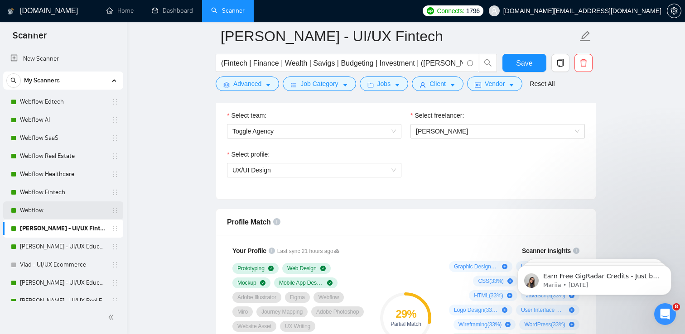
click at [45, 211] on link "Webflow" at bounding box center [63, 211] width 86 height 18
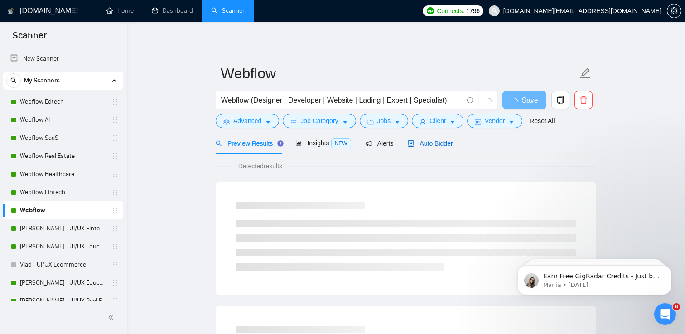
click at [442, 145] on span "Auto Bidder" at bounding box center [430, 143] width 45 height 7
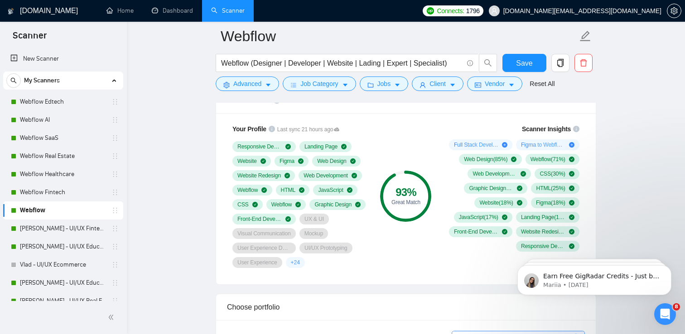
scroll to position [605, 0]
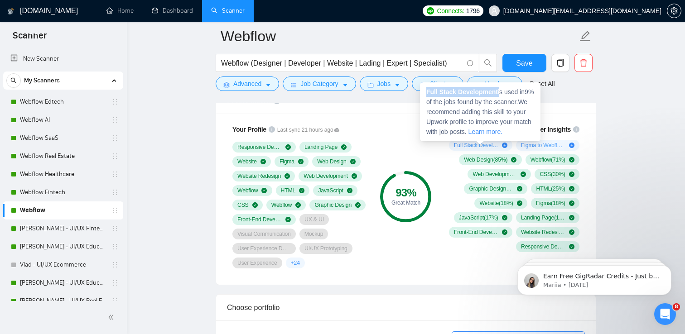
drag, startPoint x: 501, startPoint y: 93, endPoint x: 427, endPoint y: 91, distance: 73.9
click at [427, 91] on span "Full Stack Development is used in 9 % of the jobs found by the scanner. We reco…" at bounding box center [479, 111] width 107 height 47
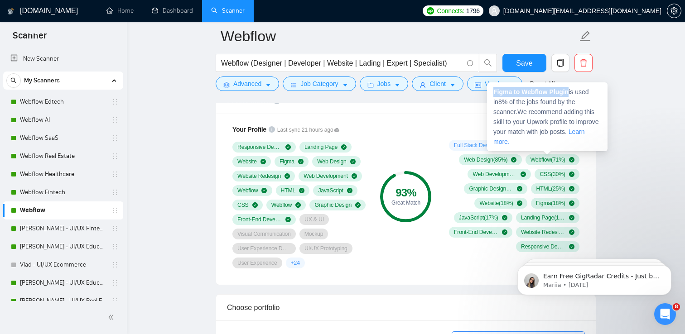
drag, startPoint x: 569, startPoint y: 93, endPoint x: 495, endPoint y: 93, distance: 74.3
click at [495, 93] on strong "Figma to Webflow Plugin" at bounding box center [530, 91] width 75 height 7
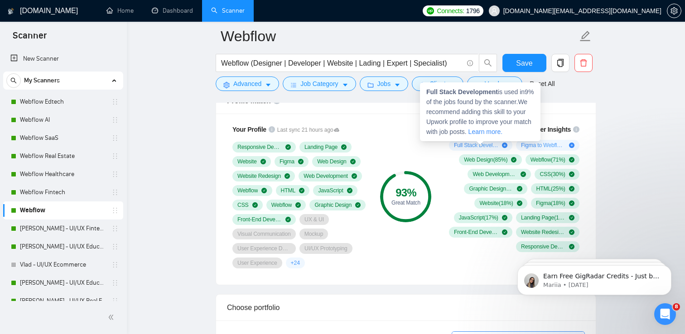
click at [434, 90] on strong "Full Stack Development" at bounding box center [462, 91] width 72 height 7
drag, startPoint x: 428, startPoint y: 92, endPoint x: 501, endPoint y: 94, distance: 73.0
click at [501, 94] on span "Full Stack Development is used in 9 % of the jobs found by the scanner. We reco…" at bounding box center [479, 111] width 107 height 47
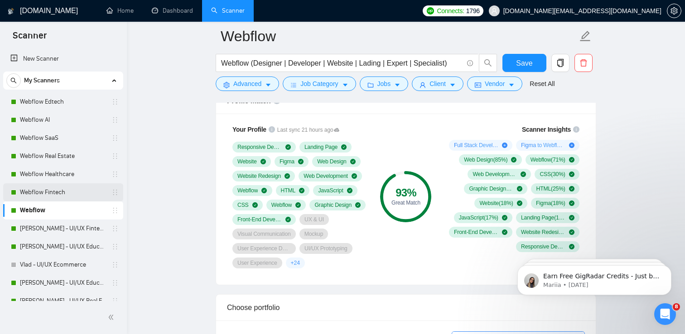
click at [43, 193] on link "Webflow Fintech" at bounding box center [63, 192] width 86 height 18
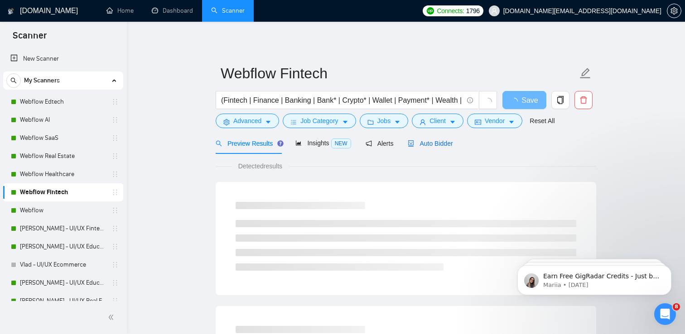
click at [442, 144] on span "Auto Bidder" at bounding box center [430, 143] width 45 height 7
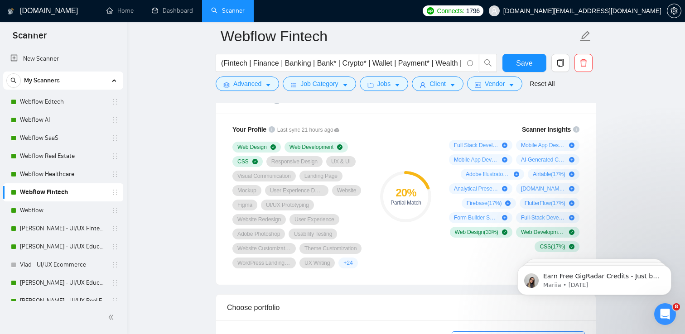
scroll to position [613, 0]
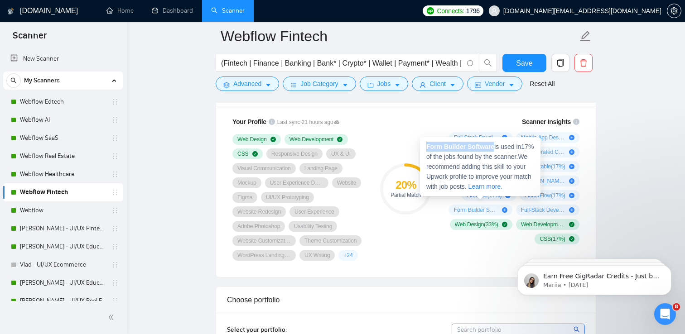
drag, startPoint x: 496, startPoint y: 149, endPoint x: 428, endPoint y: 147, distance: 68.4
click at [428, 147] on span "Form Builder Software is used in 17 % of the jobs found by the scanner. We reco…" at bounding box center [479, 166] width 107 height 47
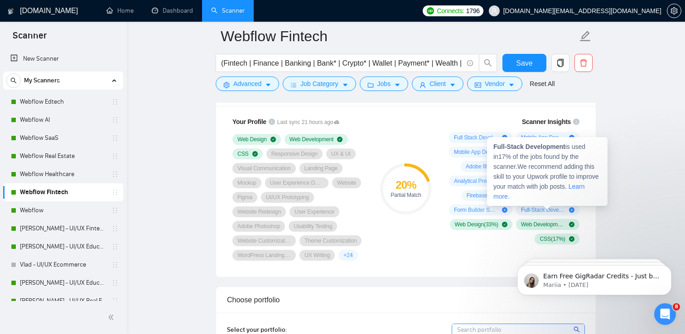
click at [568, 146] on span "Full-Stack Development is used in 17 % of the jobs found by the scanner. We rec…" at bounding box center [546, 171] width 106 height 57
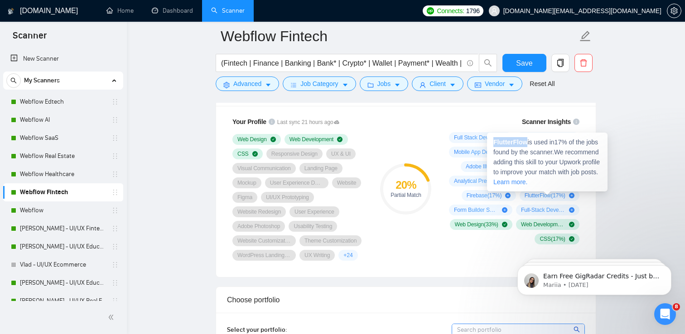
drag, startPoint x: 529, startPoint y: 144, endPoint x: 494, endPoint y: 141, distance: 34.5
click at [494, 141] on span "FlutterFlow is used in 17 % of the jobs found by the scanner. We recommend addi…" at bounding box center [546, 162] width 106 height 47
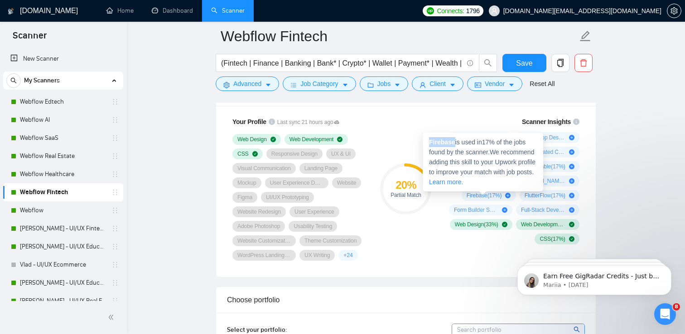
drag, startPoint x: 455, startPoint y: 144, endPoint x: 430, endPoint y: 143, distance: 24.9
click at [430, 143] on strong "Firebase" at bounding box center [442, 142] width 26 height 7
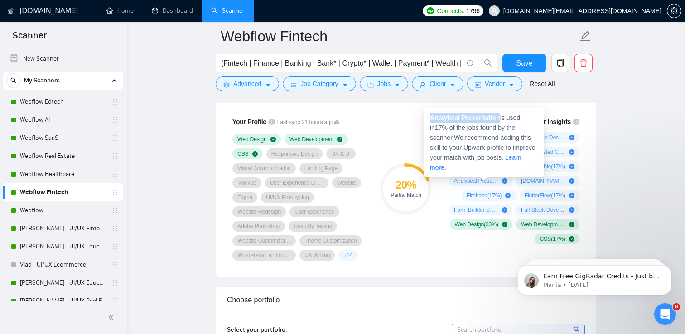
drag, startPoint x: 502, startPoint y: 119, endPoint x: 431, endPoint y: 118, distance: 70.7
click at [431, 118] on strong "Analytical Presentation" at bounding box center [465, 117] width 70 height 7
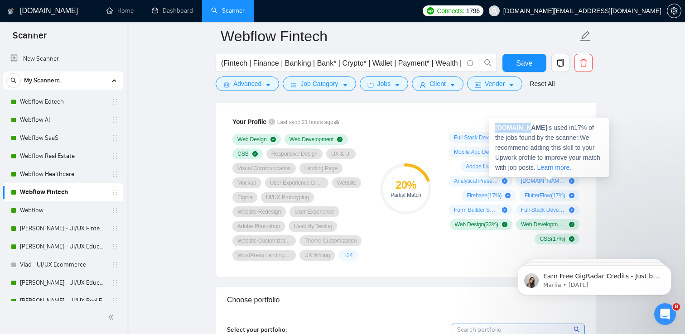
drag, startPoint x: 524, startPoint y: 128, endPoint x: 496, endPoint y: 128, distance: 28.1
click at [496, 128] on strong "[DOMAIN_NAME]" at bounding box center [521, 127] width 52 height 7
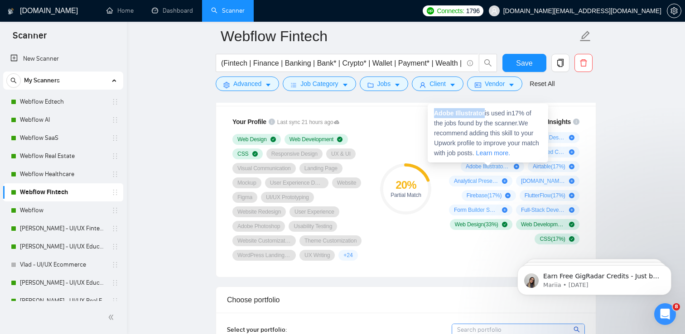
drag, startPoint x: 486, startPoint y: 116, endPoint x: 436, endPoint y: 112, distance: 50.4
click at [436, 112] on strong "Adobe Illustrator" at bounding box center [459, 113] width 51 height 7
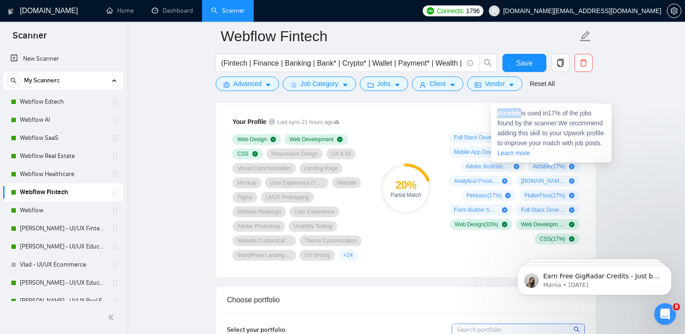
drag, startPoint x: 522, startPoint y: 116, endPoint x: 497, endPoint y: 114, distance: 24.5
click at [497, 114] on div "Airtable is used in 17 % of the jobs found by the scanner. We recommend adding …" at bounding box center [551, 133] width 120 height 59
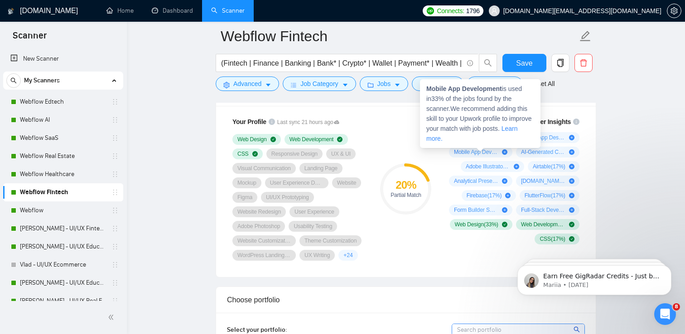
click at [502, 87] on strong "Mobile App Development" at bounding box center [464, 88] width 76 height 7
drag, startPoint x: 504, startPoint y: 88, endPoint x: 429, endPoint y: 88, distance: 75.7
click at [429, 88] on span "Mobile App Development is used in 33 % of the jobs found by the scanner. We rec…" at bounding box center [479, 113] width 106 height 57
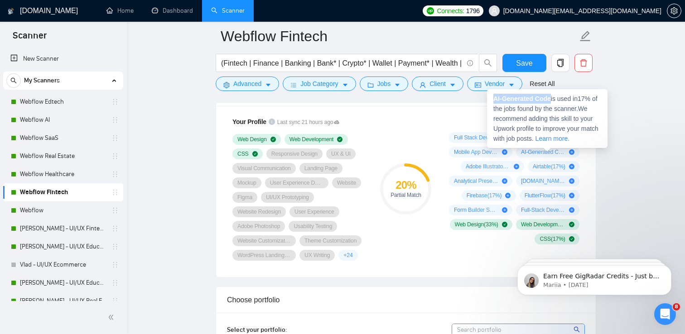
drag, startPoint x: 554, startPoint y: 97, endPoint x: 494, endPoint y: 97, distance: 59.8
click at [494, 97] on span "AI-Generated Code is used in 17 % of the jobs found by the scanner. We recommen…" at bounding box center [545, 118] width 105 height 47
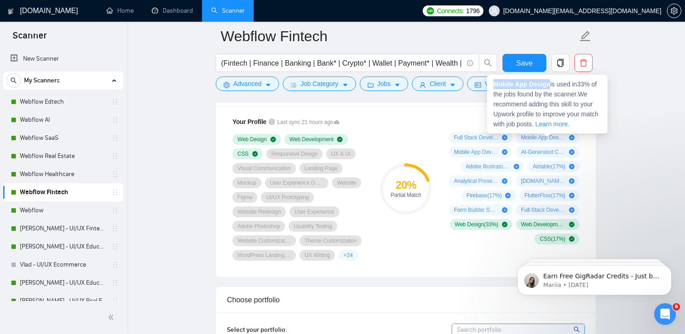
drag, startPoint x: 551, startPoint y: 86, endPoint x: 495, endPoint y: 85, distance: 56.2
click at [495, 85] on span "Mobile App Design is used in 33 % of the jobs found by the scanner. We recommen…" at bounding box center [545, 104] width 105 height 47
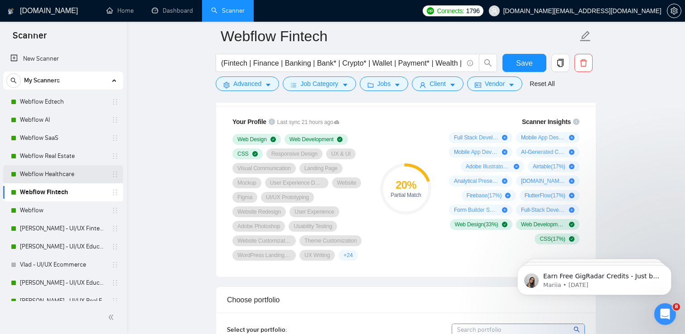
click at [47, 175] on link "Webflow Healthcare" at bounding box center [63, 174] width 86 height 18
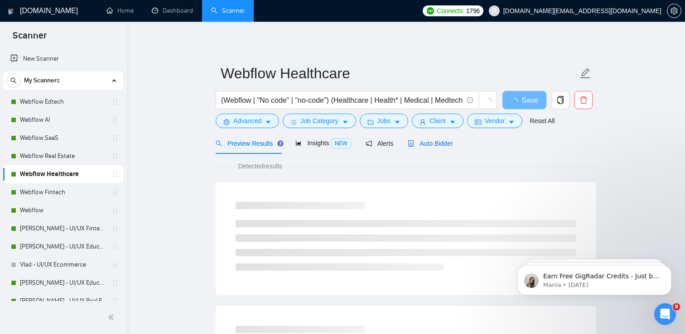
click at [418, 140] on span "Auto Bidder" at bounding box center [430, 143] width 45 height 7
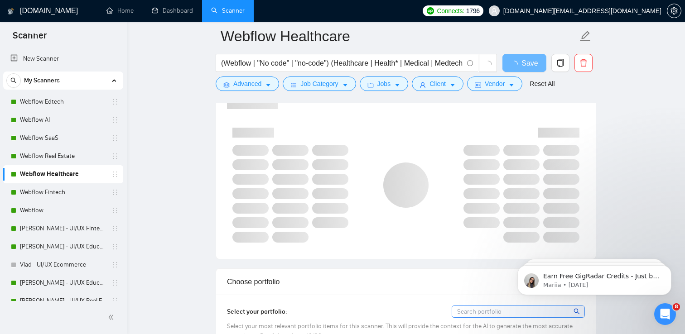
scroll to position [599, 0]
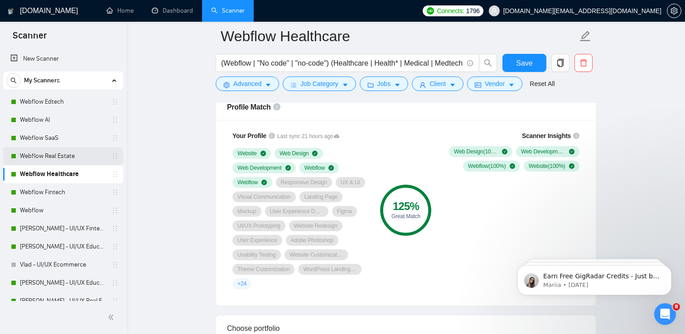
click at [31, 160] on link "Webflow Real Estate" at bounding box center [63, 156] width 86 height 18
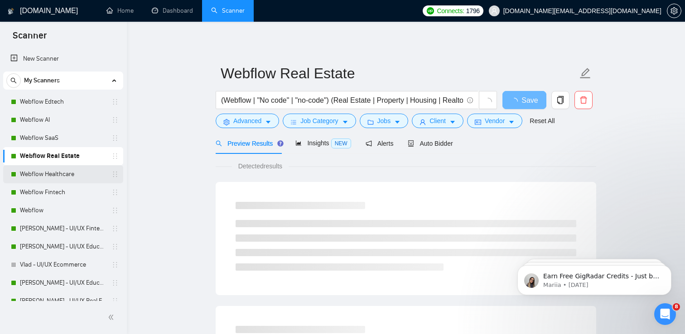
click at [33, 175] on link "Webflow Healthcare" at bounding box center [63, 174] width 86 height 18
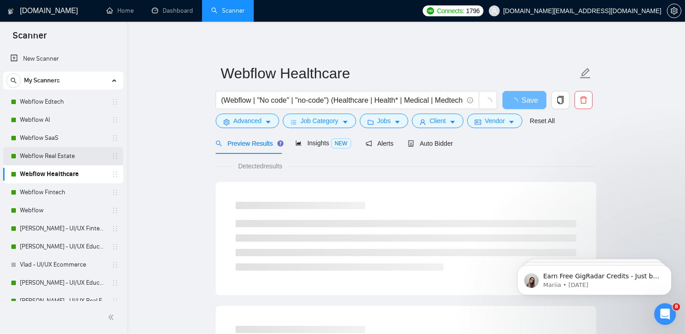
click at [52, 155] on link "Webflow Real Estate" at bounding box center [63, 156] width 86 height 18
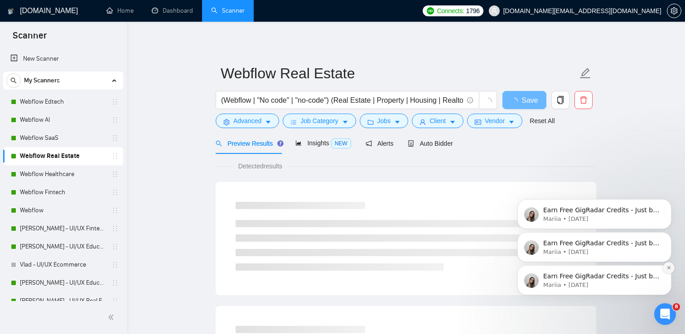
click at [669, 266] on icon "Dismiss notification" at bounding box center [668, 267] width 5 height 5
click at [667, 266] on icon "Dismiss notification" at bounding box center [668, 267] width 5 height 5
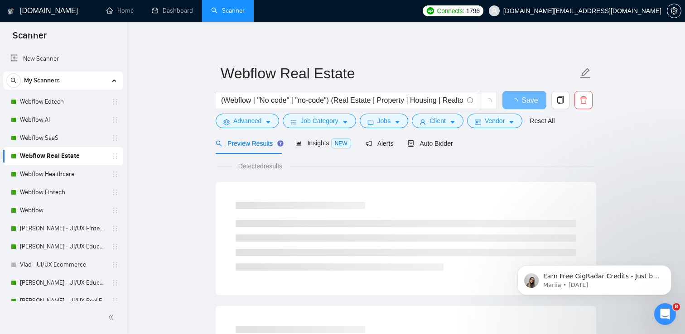
click at [667, 266] on icon "Dismiss notification" at bounding box center [669, 268] width 4 height 4
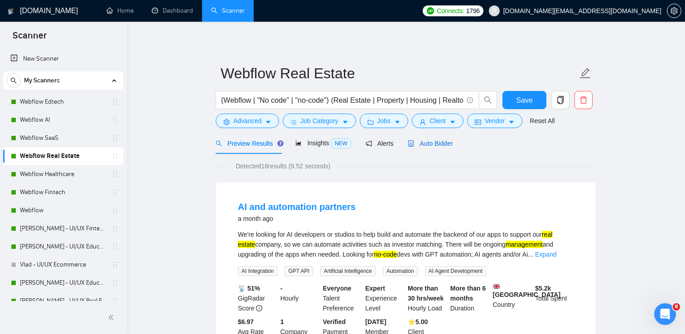
click at [442, 140] on span "Auto Bidder" at bounding box center [430, 143] width 45 height 7
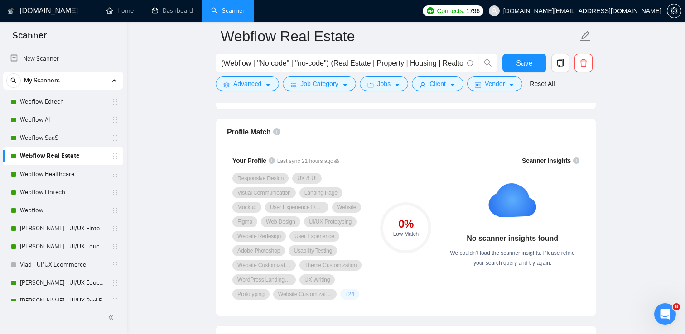
scroll to position [577, 0]
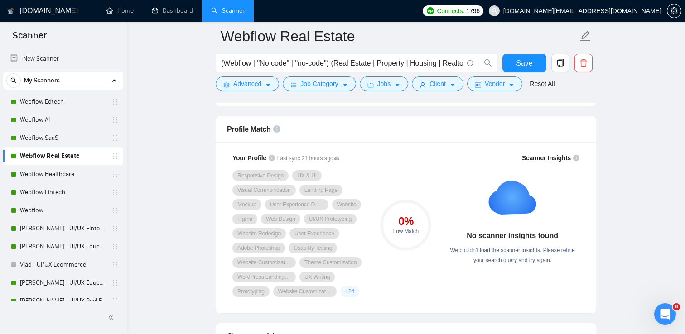
click at [514, 204] on rect at bounding box center [512, 198] width 58 height 58
click at [514, 239] on strong "No scanner insights found" at bounding box center [513, 236] width 92 height 8
click at [514, 240] on strong "No scanner insights found" at bounding box center [513, 236] width 92 height 8
click at [35, 142] on link "Webflow SaaS" at bounding box center [63, 138] width 86 height 18
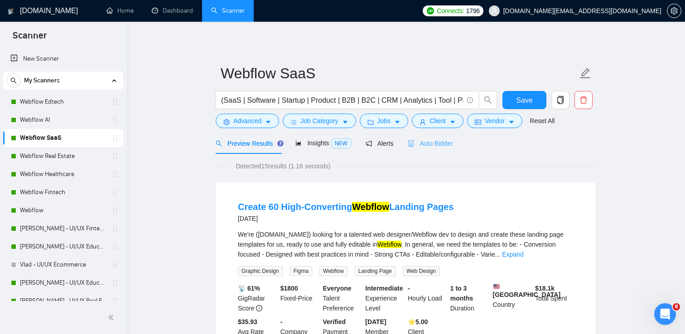
click at [435, 138] on div "Auto Bidder" at bounding box center [430, 143] width 45 height 21
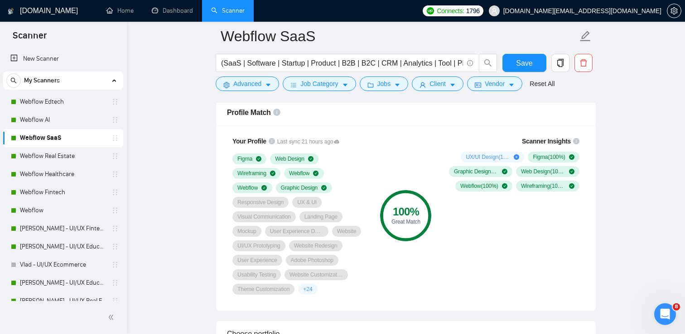
scroll to position [595, 0]
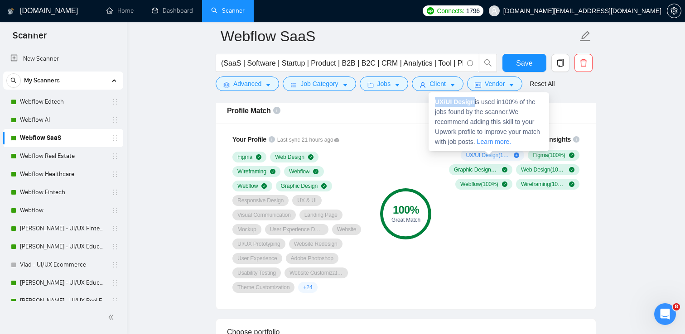
drag, startPoint x: 475, startPoint y: 103, endPoint x: 435, endPoint y: 101, distance: 39.9
click at [435, 101] on strong "UX/UI Design" at bounding box center [455, 101] width 40 height 7
copy strong "UX/UI Design"
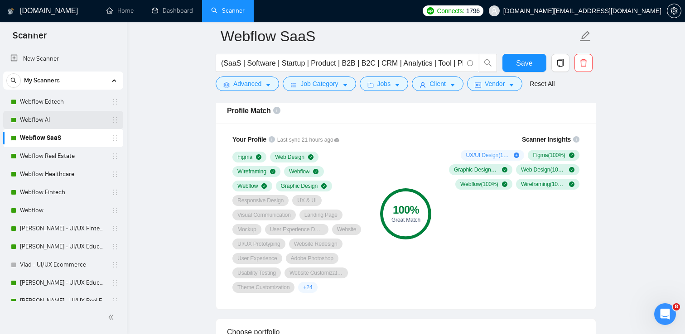
click at [61, 121] on link "Webflow AI" at bounding box center [63, 120] width 86 height 18
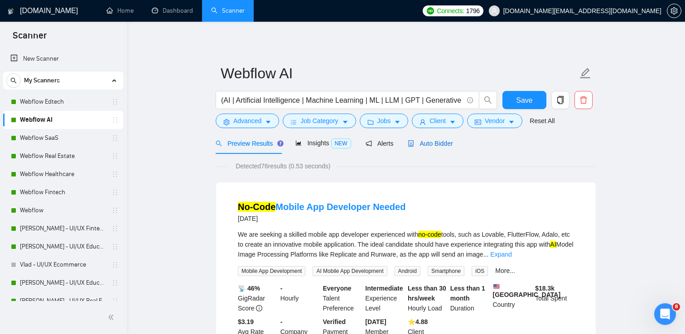
click at [431, 140] on span "Auto Bidder" at bounding box center [430, 143] width 45 height 7
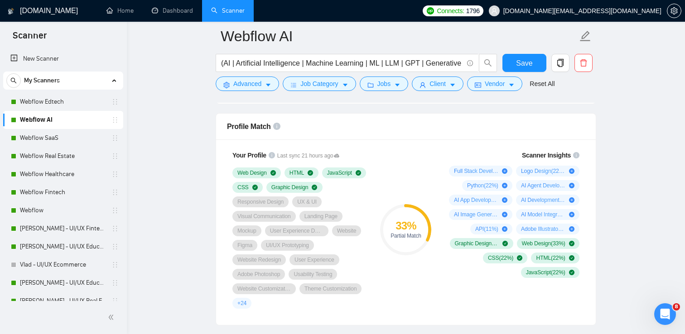
scroll to position [580, 0]
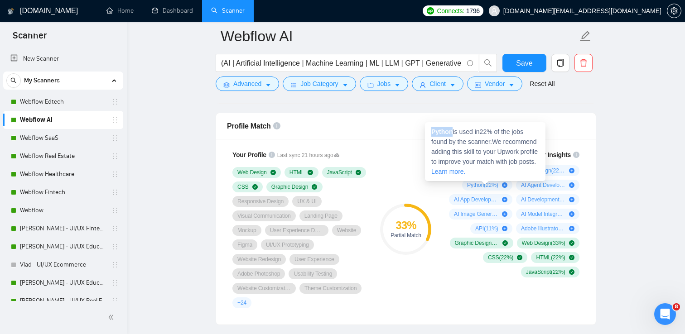
drag, startPoint x: 453, startPoint y: 134, endPoint x: 433, endPoint y: 132, distance: 20.4
click at [432, 132] on span "Python is used in 22 % of the jobs found by the scanner. We recommend adding th…" at bounding box center [484, 151] width 106 height 47
copy strong "Python"
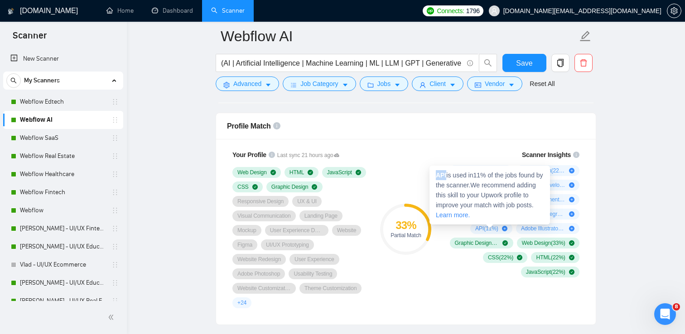
drag, startPoint x: 447, startPoint y: 174, endPoint x: 433, endPoint y: 174, distance: 14.0
click at [433, 174] on div "API is used in 11 % of the jobs found by the scanner. We recommend adding this …" at bounding box center [489, 195] width 120 height 59
copy strong "API"
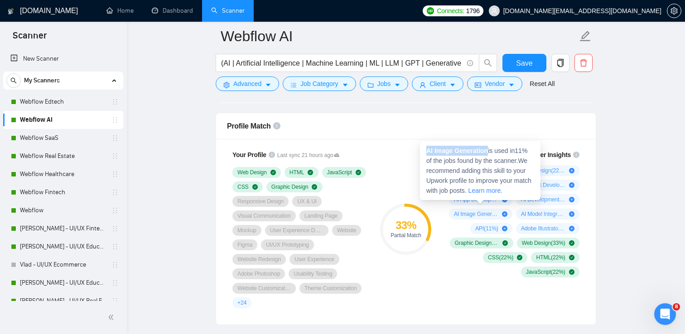
drag, startPoint x: 489, startPoint y: 152, endPoint x: 425, endPoint y: 152, distance: 63.9
click at [425, 152] on div "AI Image Generation is used in 11 % of the jobs found by the scanner. We recomm…" at bounding box center [480, 170] width 120 height 59
copy strong "AI Image Generation"
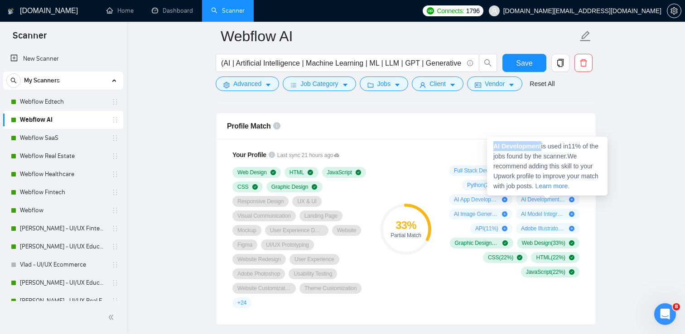
drag, startPoint x: 543, startPoint y: 147, endPoint x: 494, endPoint y: 148, distance: 48.9
click at [494, 148] on span "AI Development is used in 11 % of the jobs found by the scanner. We recommend a…" at bounding box center [545, 166] width 105 height 47
copy strong "AI Development"
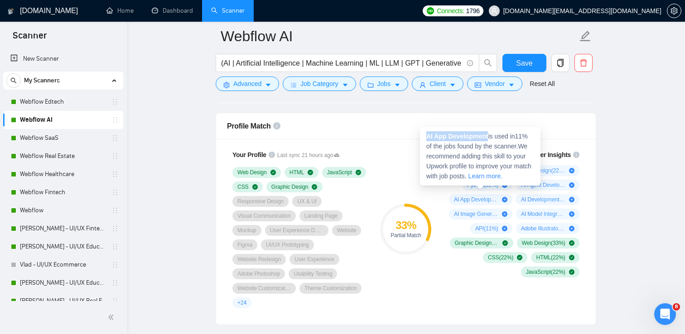
drag, startPoint x: 490, startPoint y: 136, endPoint x: 424, endPoint y: 136, distance: 66.1
click at [424, 136] on div "AI App Development is used in 11 % of the jobs found by the scanner. We recomme…" at bounding box center [480, 156] width 120 height 59
copy strong "AI App Development"
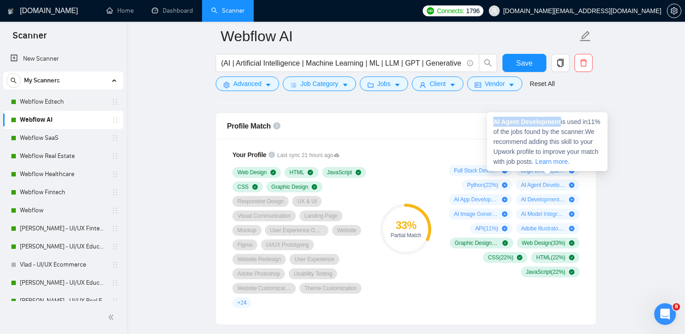
drag, startPoint x: 563, startPoint y: 122, endPoint x: 495, endPoint y: 121, distance: 68.4
click at [495, 121] on span "AI Agent Development is used in 11 % of the jobs found by the scanner. We recom…" at bounding box center [546, 141] width 107 height 47
copy strong "AI Agent Development"
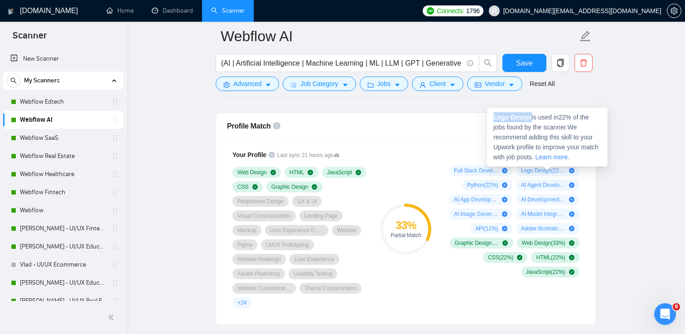
drag, startPoint x: 530, startPoint y: 119, endPoint x: 492, endPoint y: 117, distance: 38.1
click at [493, 117] on div "Logo Design is used in 22 % of the jobs found by the scanner. We recommend addi…" at bounding box center [547, 137] width 120 height 59
copy strong "Logo Design"
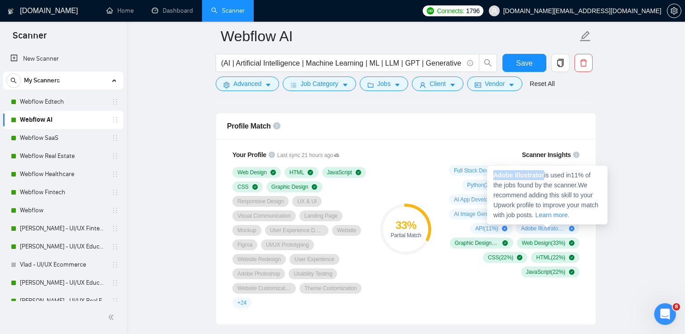
drag, startPoint x: 545, startPoint y: 174, endPoint x: 494, endPoint y: 174, distance: 51.7
click at [494, 174] on span "Adobe Illustrator is used in 11 % of the jobs found by the scanner. We recommen…" at bounding box center [545, 195] width 105 height 47
copy strong "Adobe Illustrator"
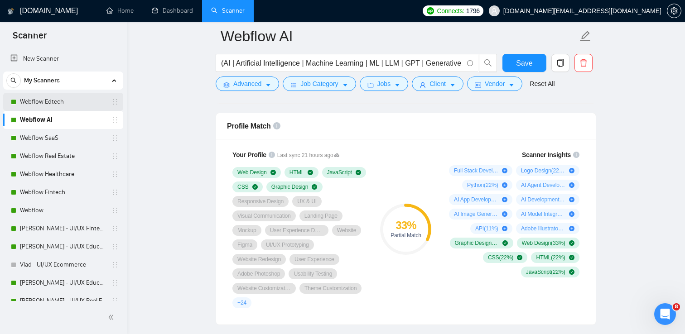
click at [59, 104] on link "Webflow Edtech" at bounding box center [63, 102] width 86 height 18
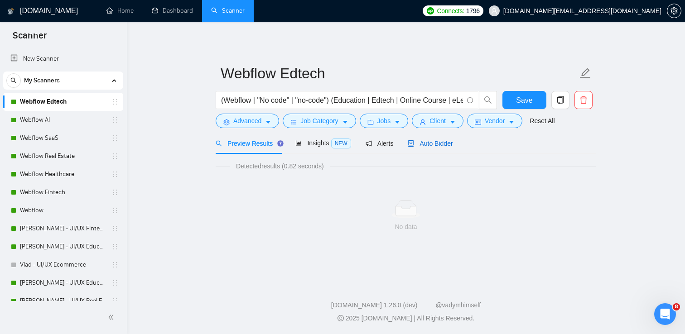
click at [431, 142] on span "Auto Bidder" at bounding box center [430, 143] width 45 height 7
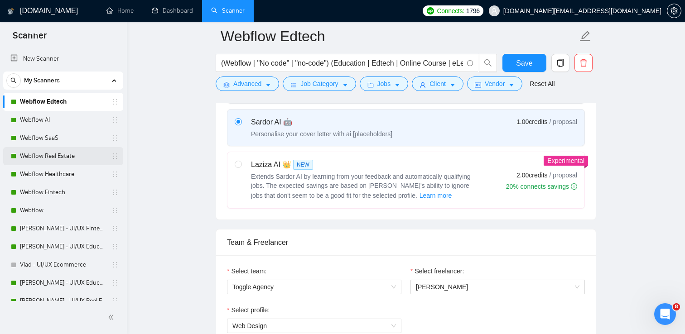
scroll to position [316, 0]
